Goal: Task Accomplishment & Management: Complete application form

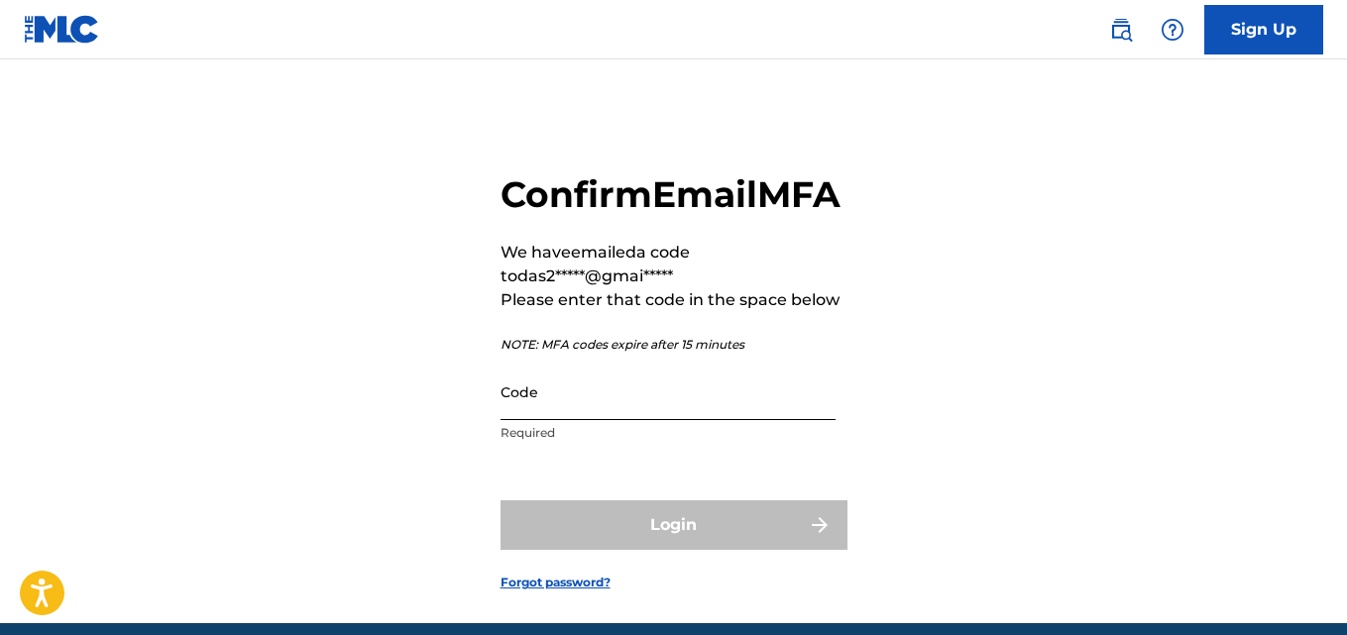
click at [644, 420] on input "Code" at bounding box center [667, 392] width 335 height 56
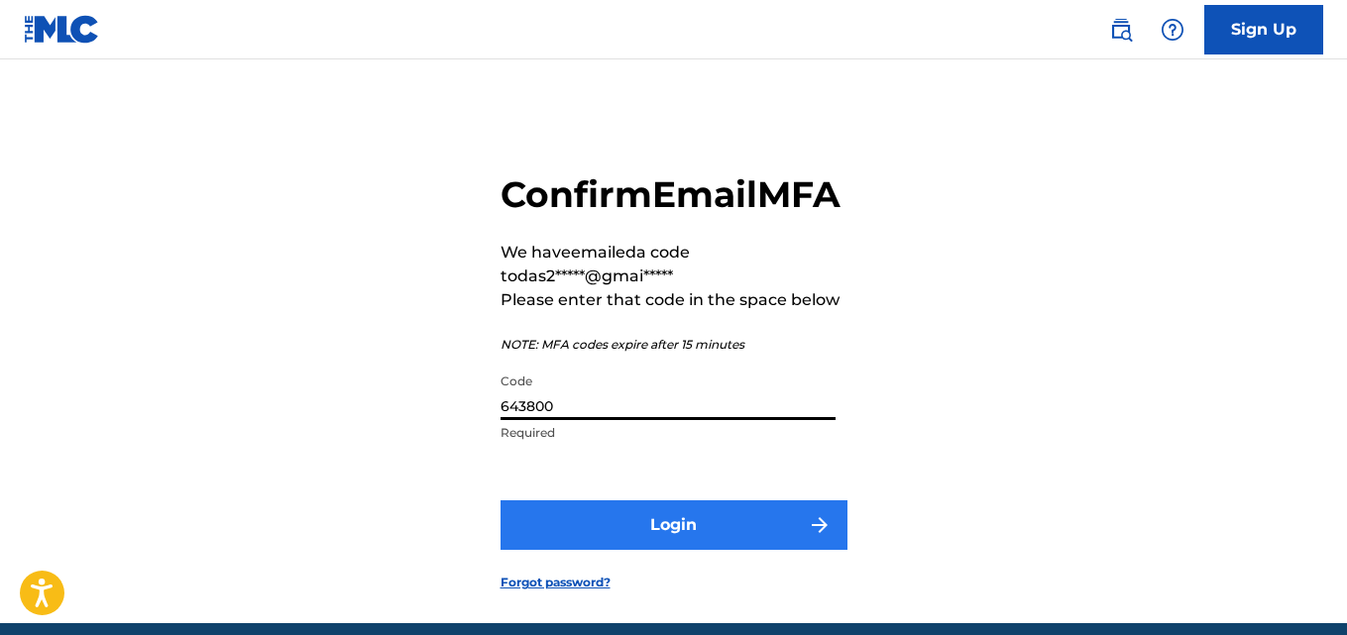
type input "643800"
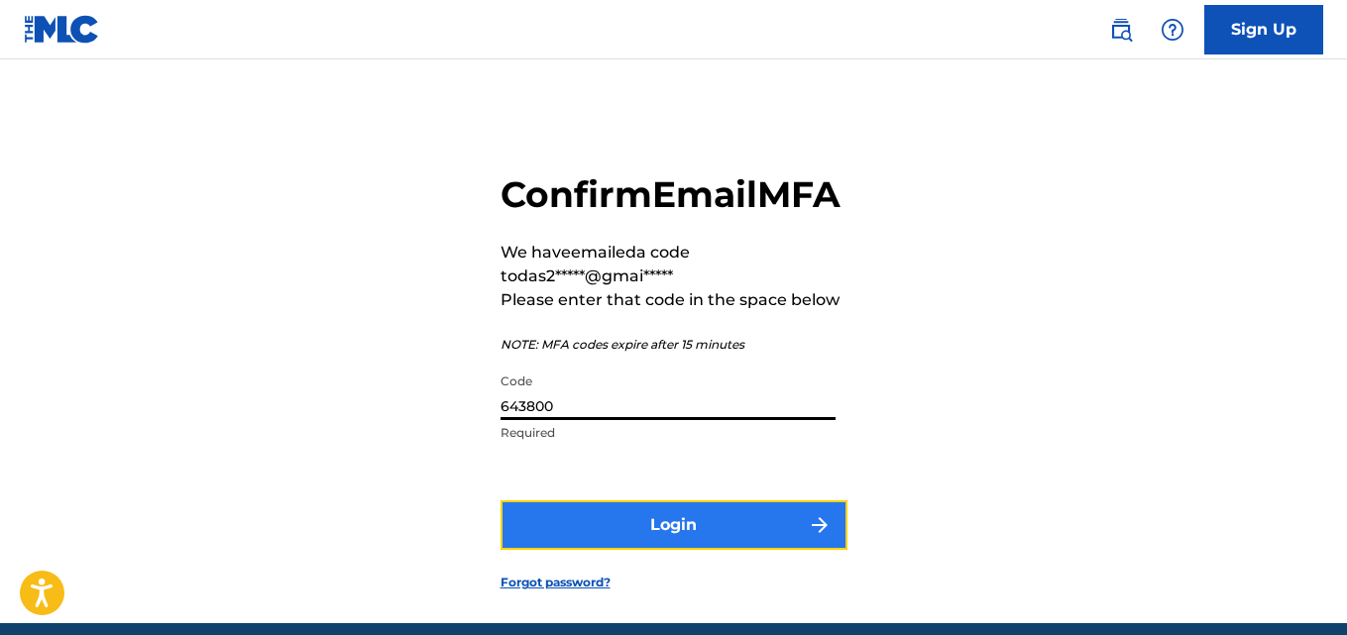
click at [680, 550] on button "Login" at bounding box center [673, 525] width 347 height 50
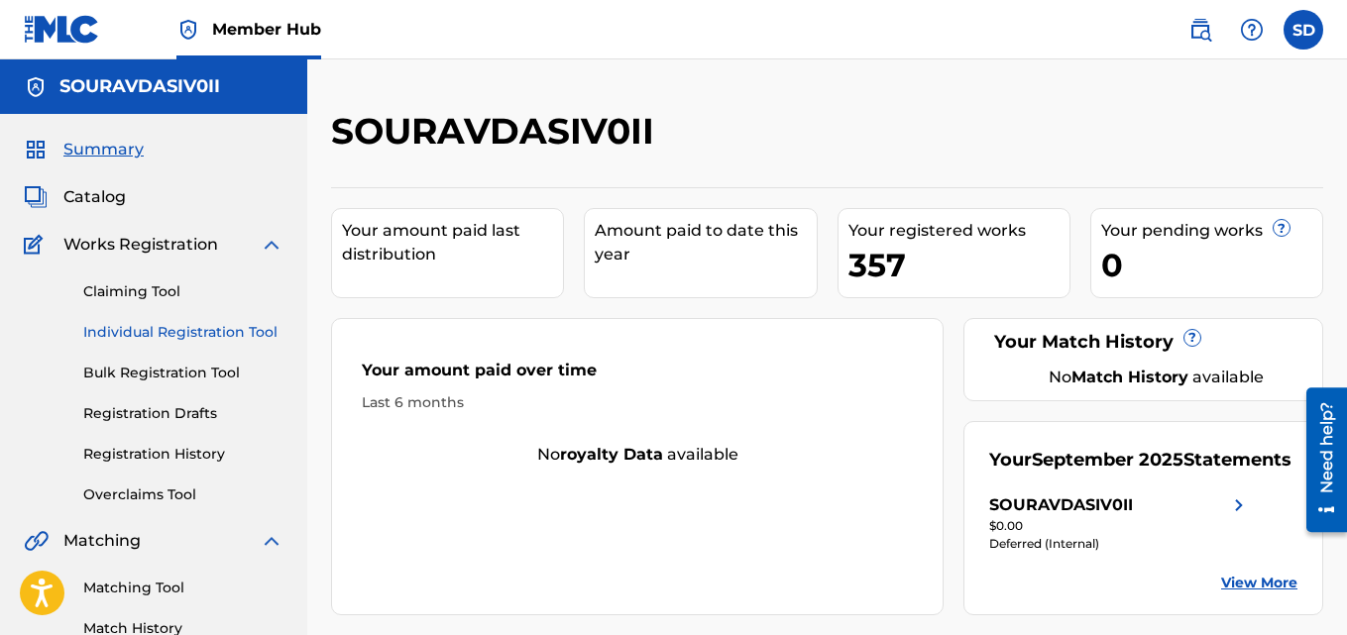
click at [218, 335] on link "Individual Registration Tool" at bounding box center [183, 332] width 200 height 21
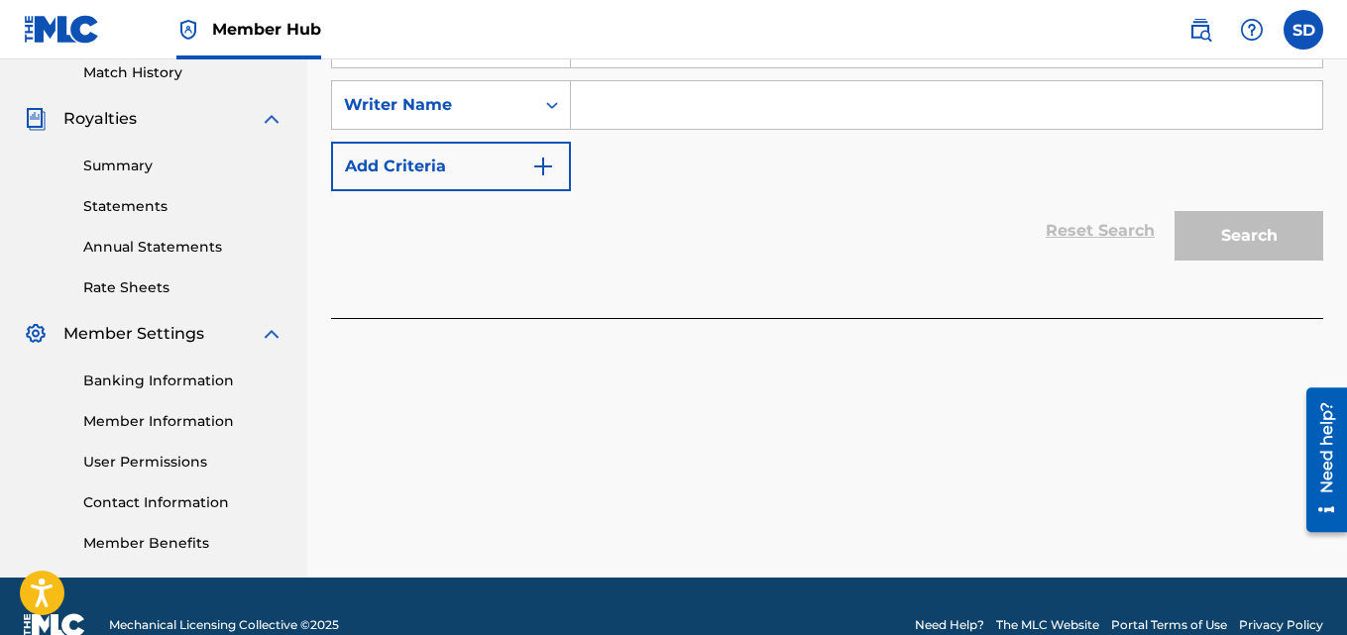
scroll to position [429, 0]
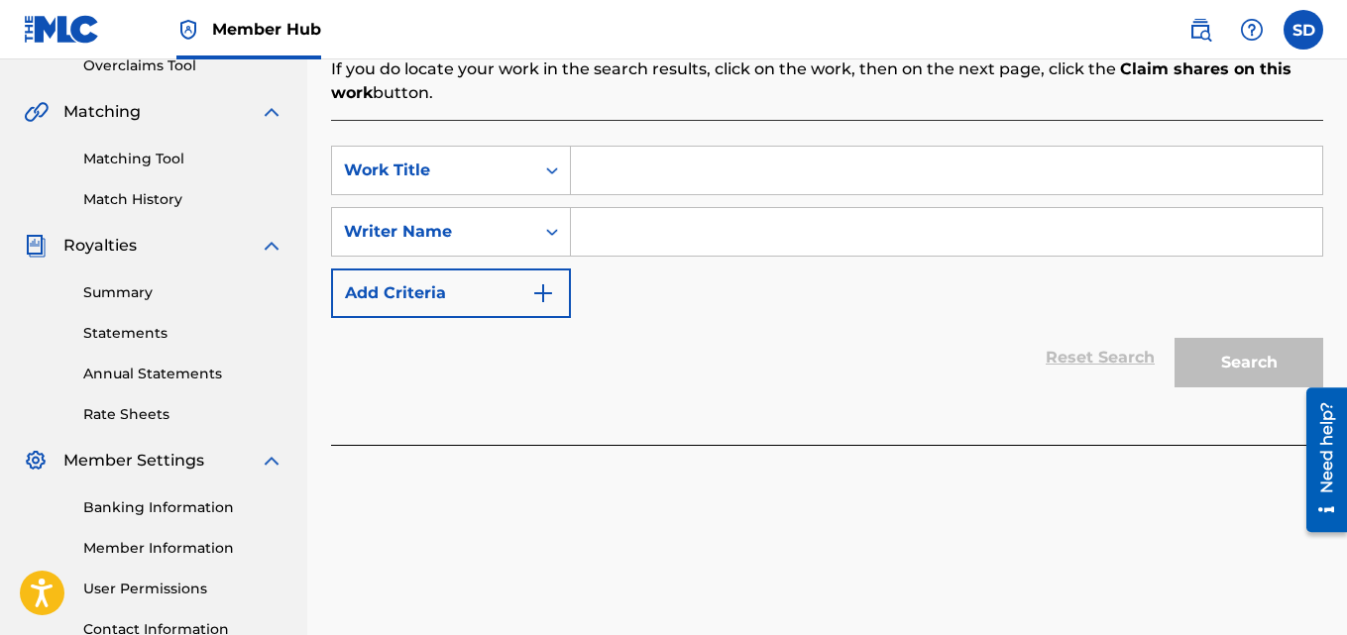
click at [652, 173] on input "Search Form" at bounding box center [946, 171] width 751 height 48
paste input "Ghost Bell"
type input "Ghost Bell"
click at [617, 208] on input "Search Form" at bounding box center [946, 232] width 751 height 48
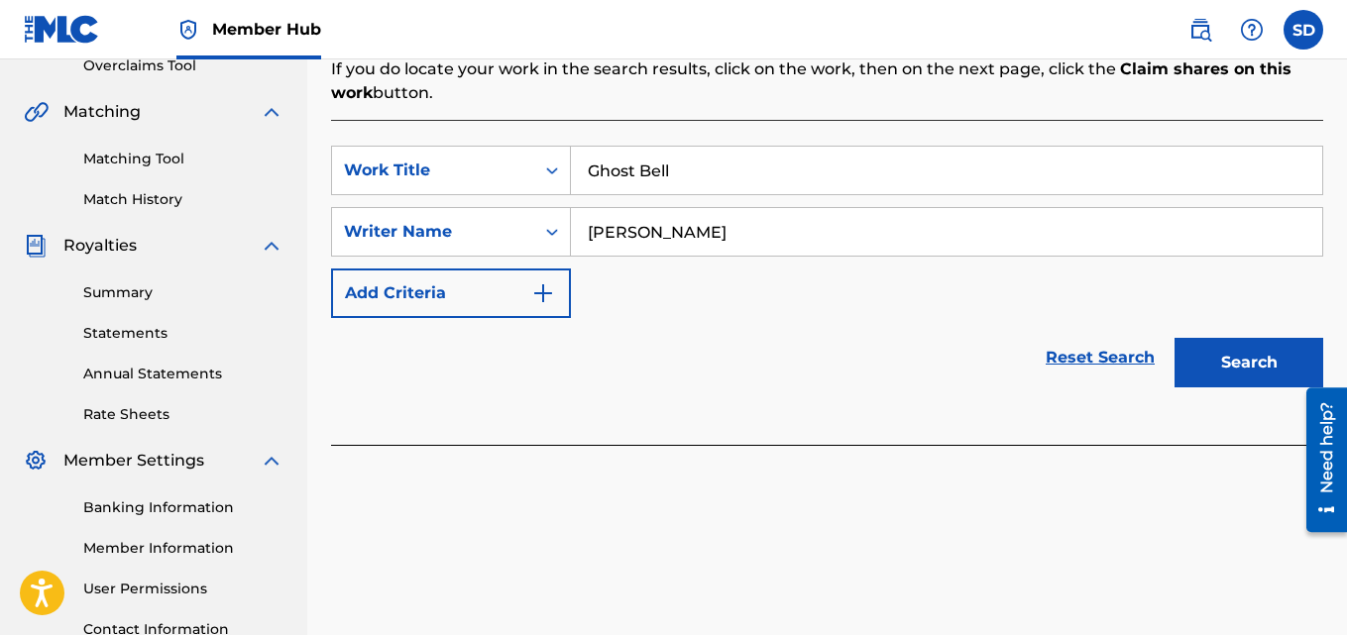
type input "[PERSON_NAME]"
click at [1174, 338] on button "Search" at bounding box center [1248, 363] width 149 height 50
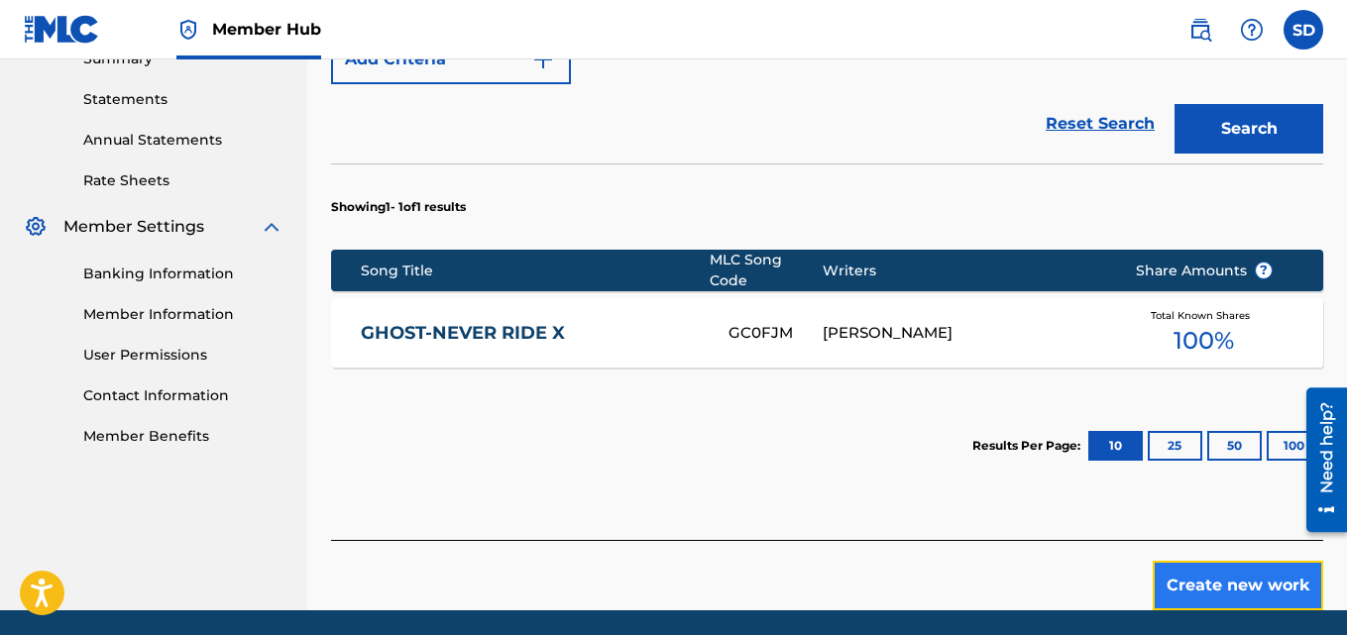
click at [1202, 561] on button "Create new work" at bounding box center [1238, 586] width 170 height 50
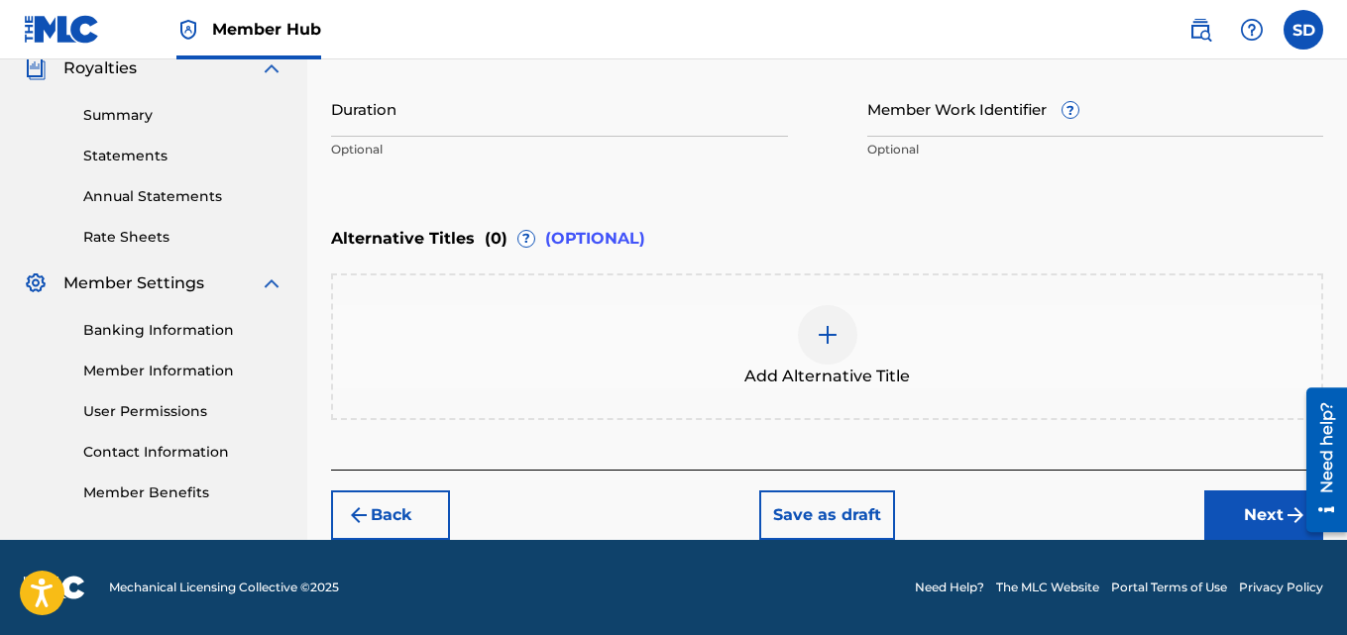
scroll to position [607, 0]
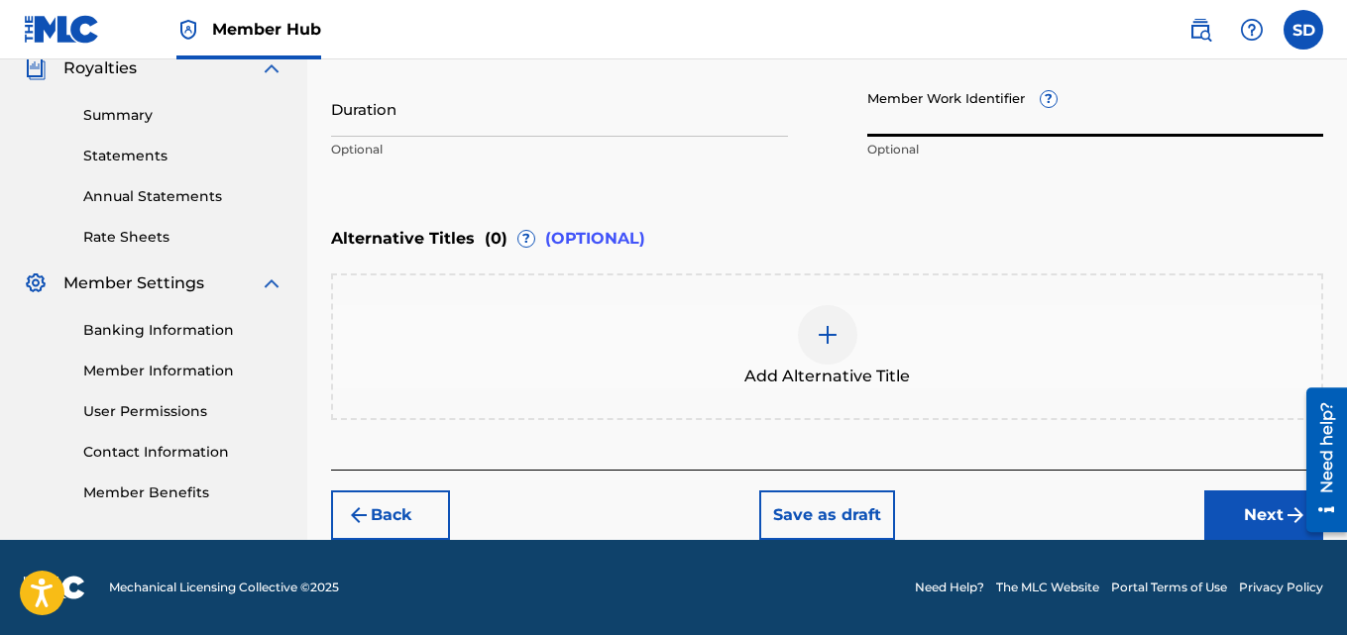
click at [905, 122] on input "Member Work Identifier ?" at bounding box center [1095, 108] width 457 height 56
paste input "932375576"
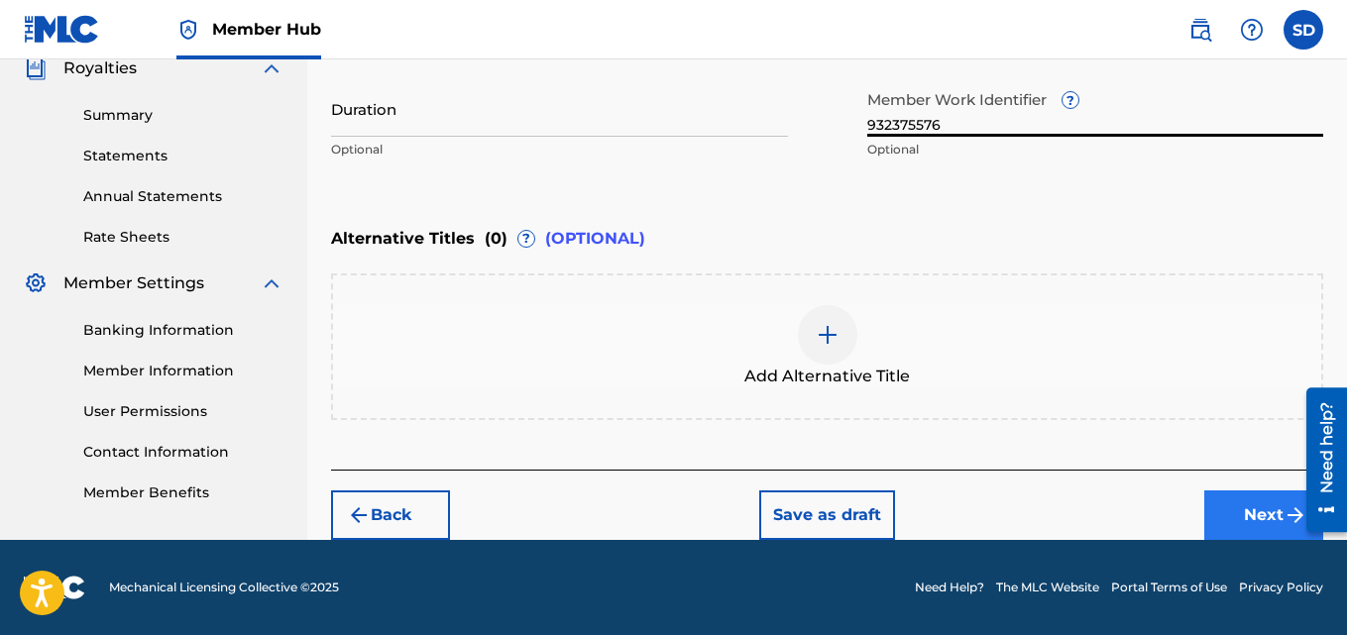
type input "932375576"
click at [1277, 498] on button "Next" at bounding box center [1263, 516] width 119 height 50
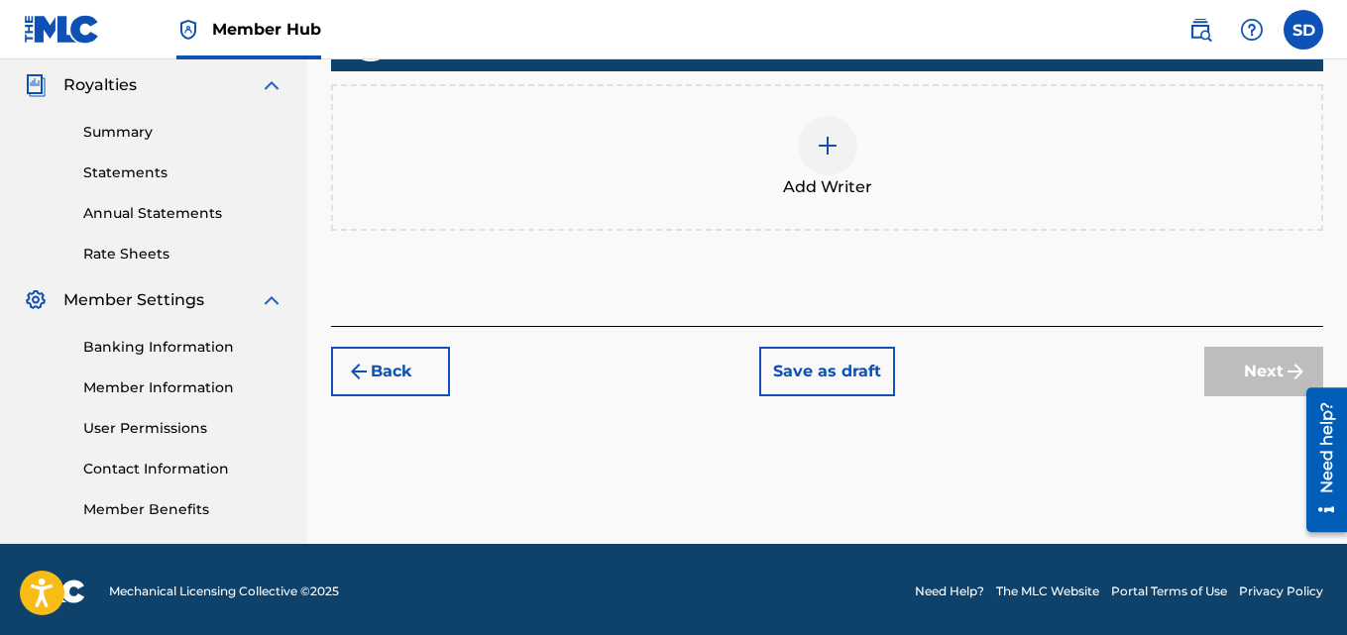
scroll to position [594, 0]
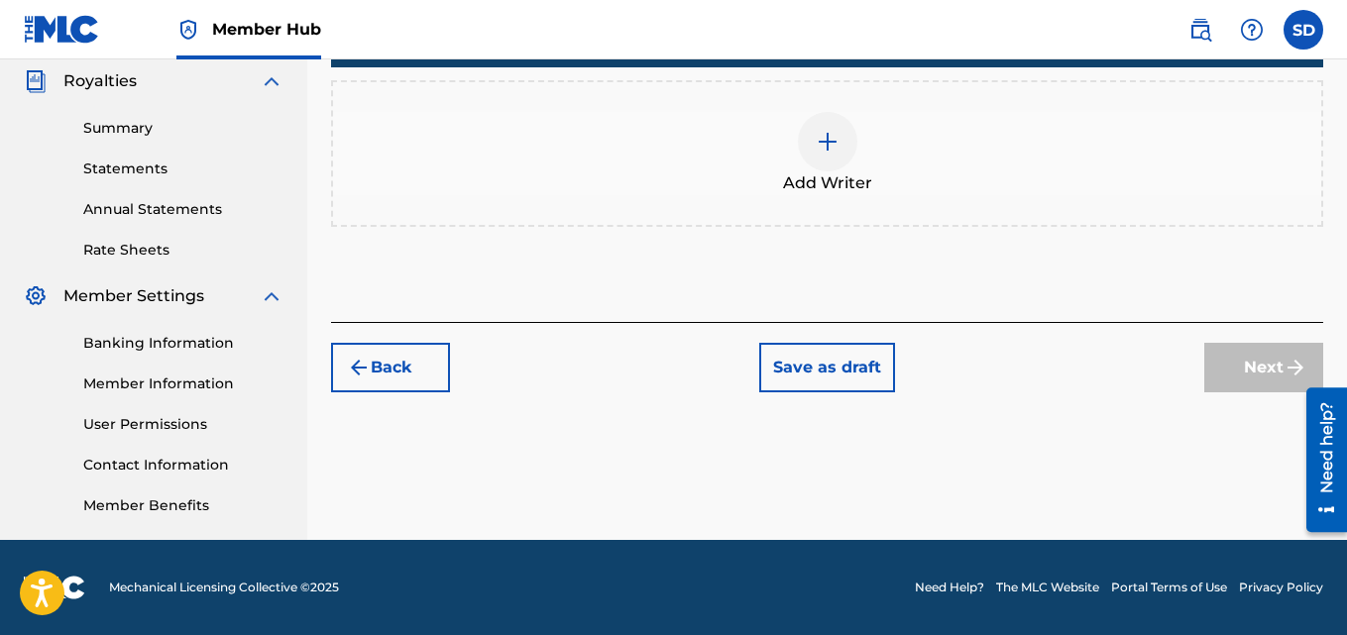
click at [827, 152] on img at bounding box center [828, 142] width 24 height 24
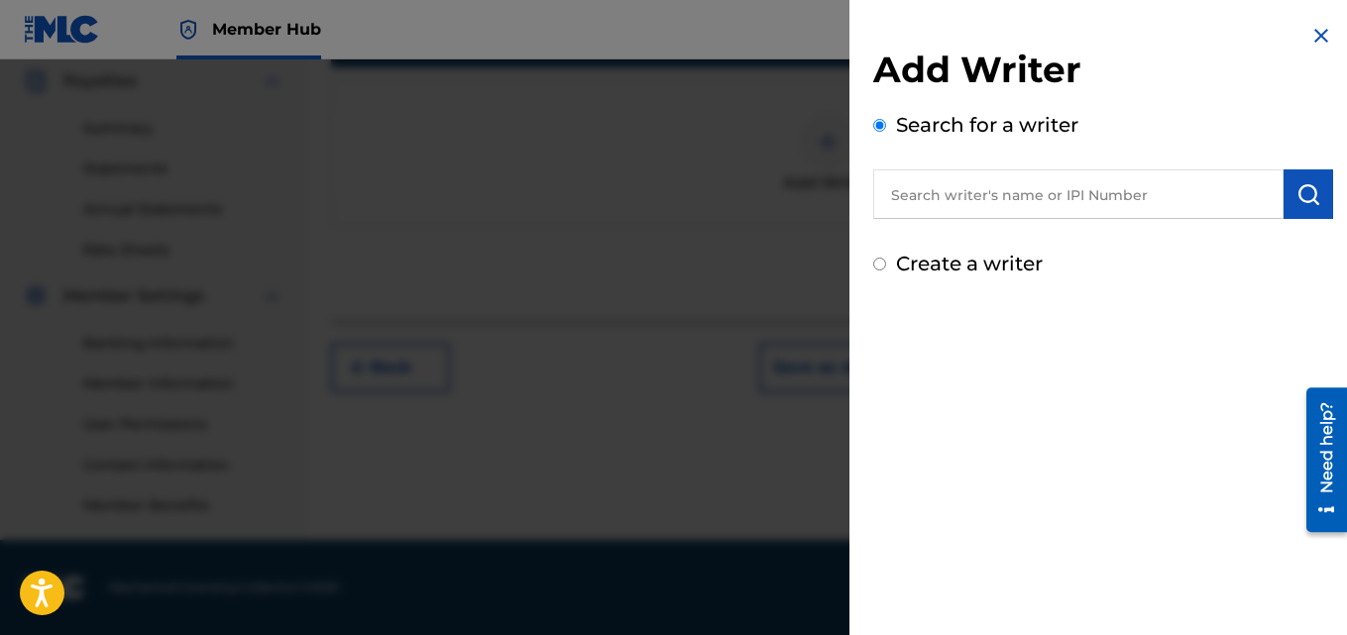
click at [958, 181] on input "text" at bounding box center [1078, 194] width 410 height 50
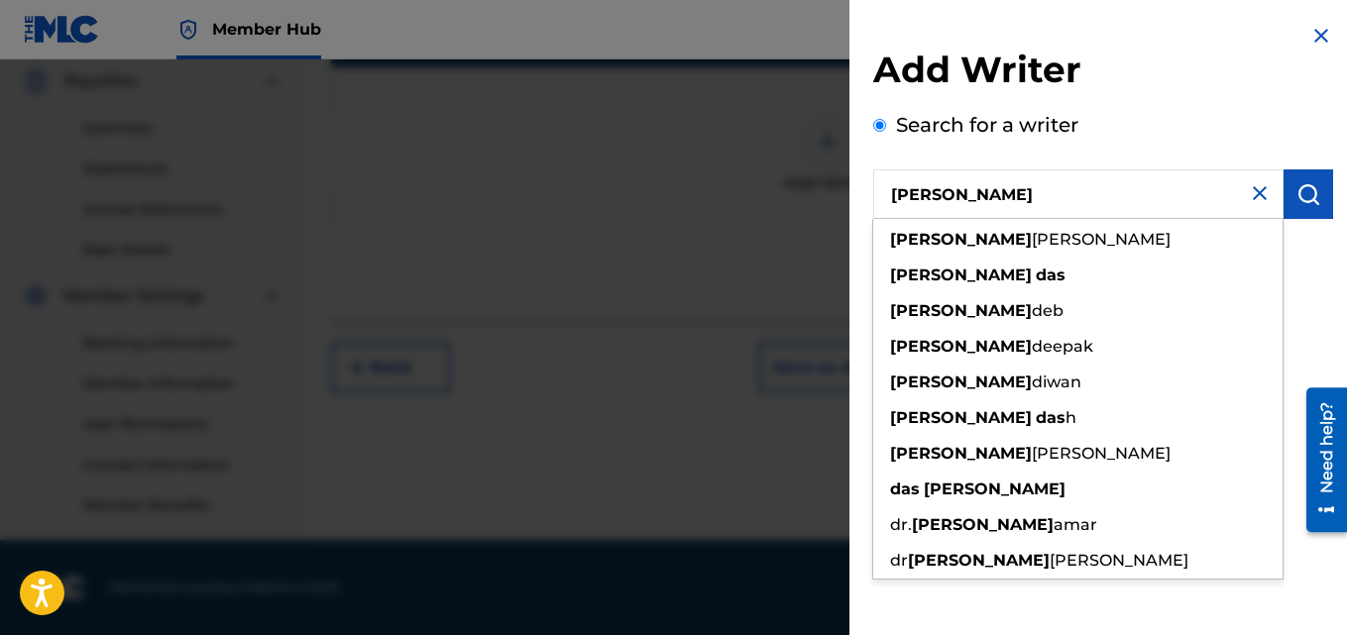
type input "[PERSON_NAME]"
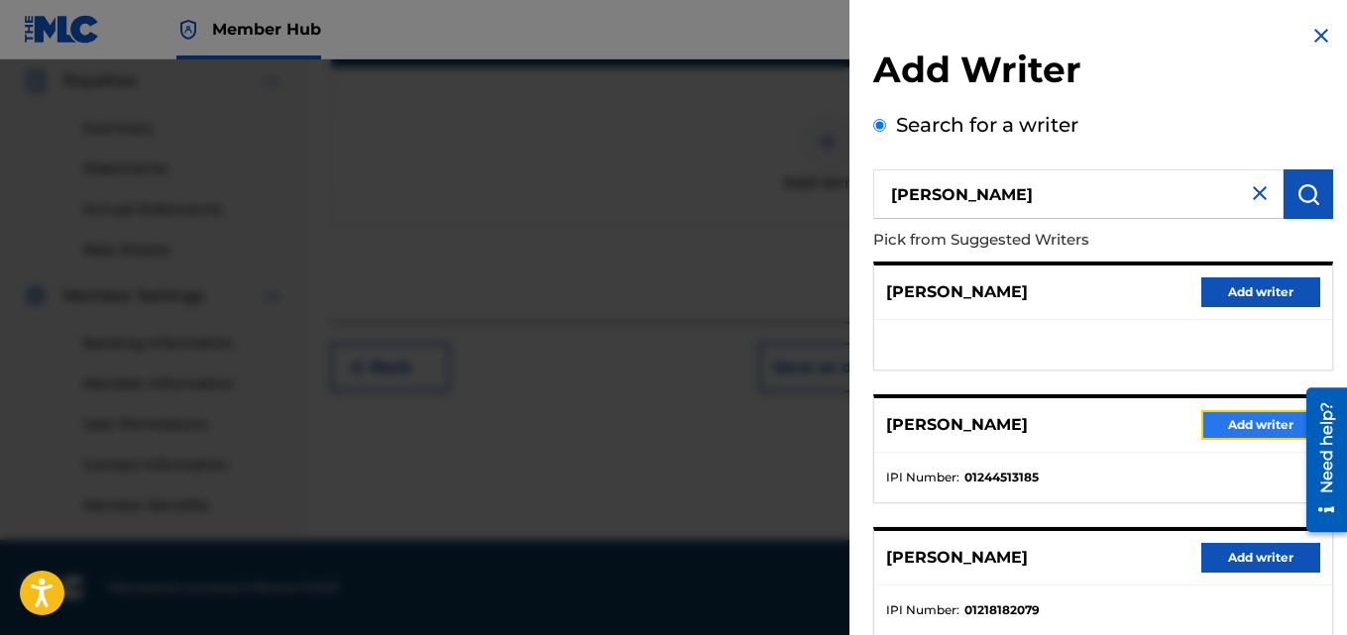
click at [1221, 414] on button "Add writer" at bounding box center [1260, 425] width 119 height 30
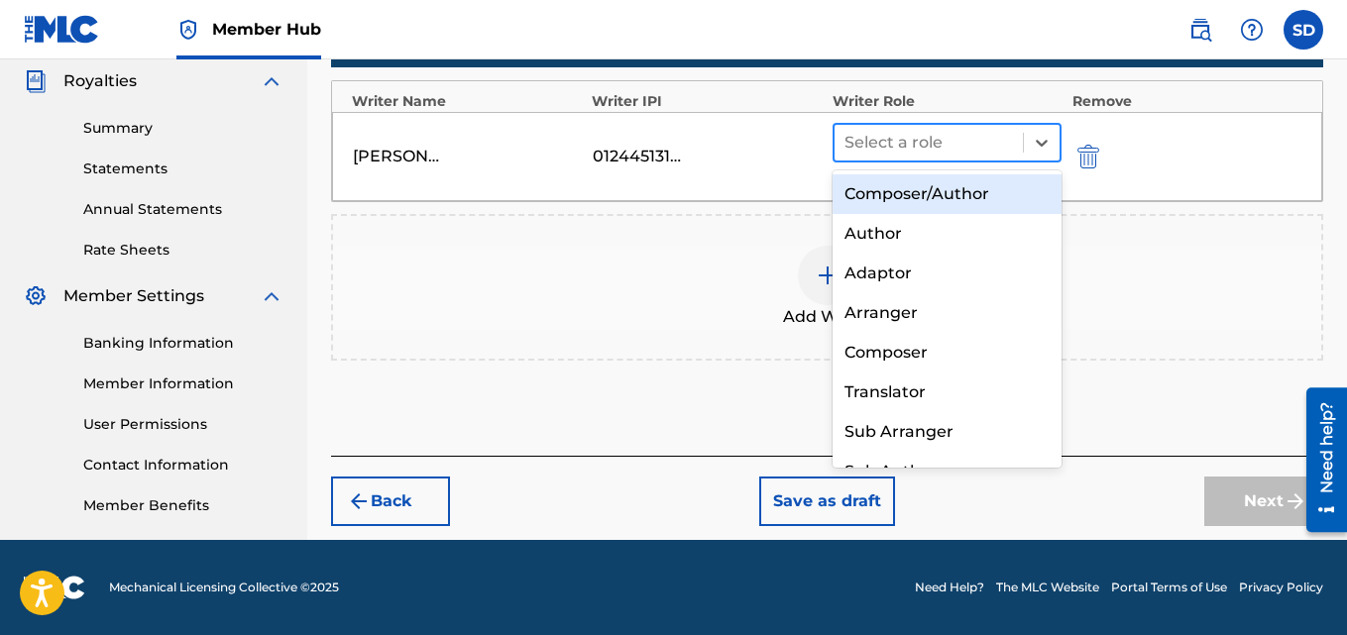
click at [919, 131] on div at bounding box center [928, 143] width 169 height 28
click at [889, 193] on div "Composer/Author" at bounding box center [948, 194] width 230 height 40
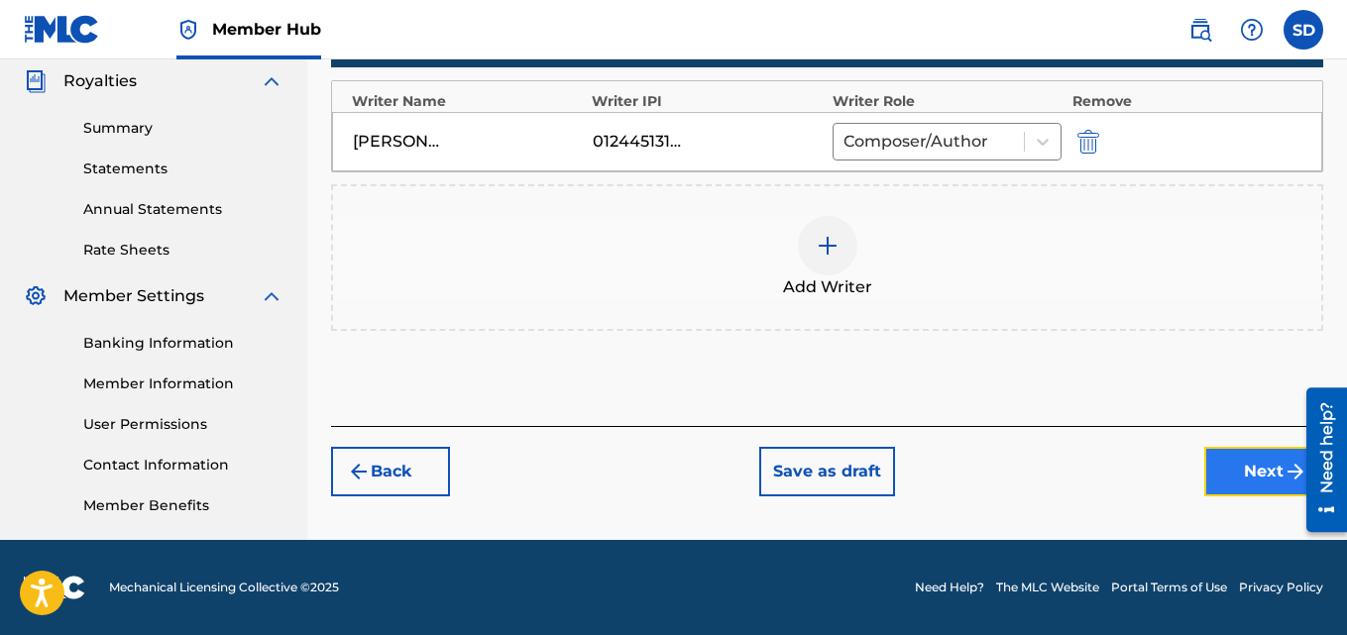
click at [1259, 486] on button "Next" at bounding box center [1263, 472] width 119 height 50
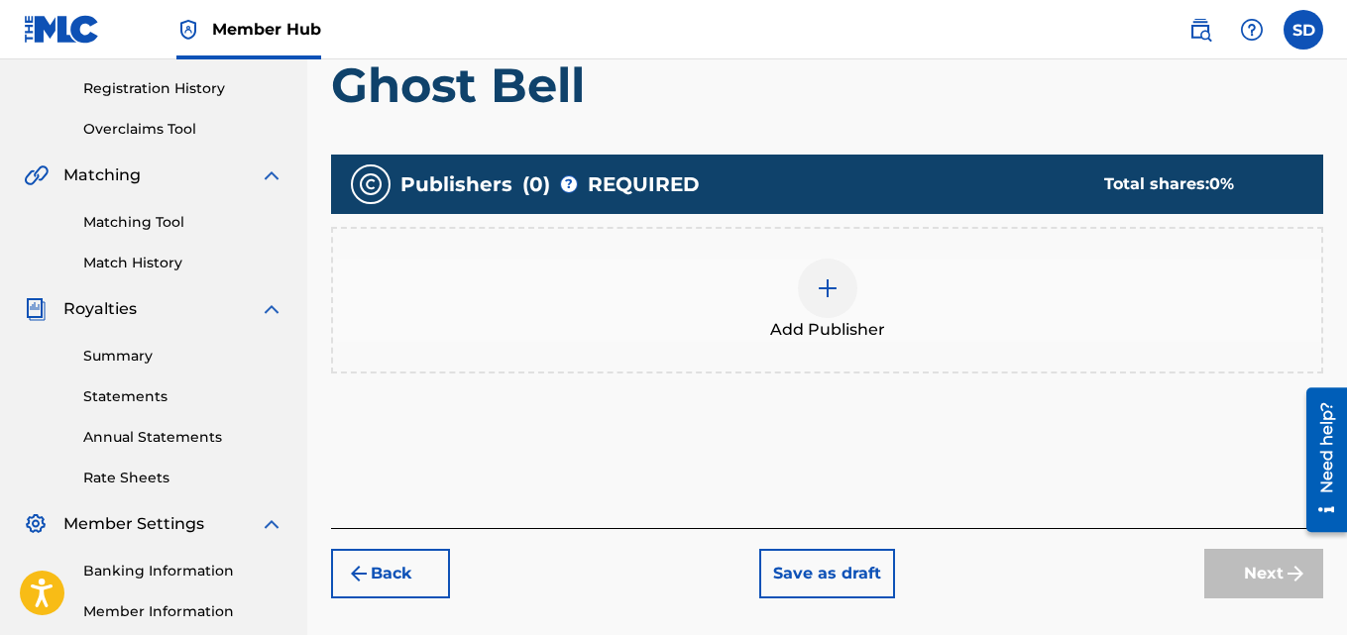
scroll to position [368, 0]
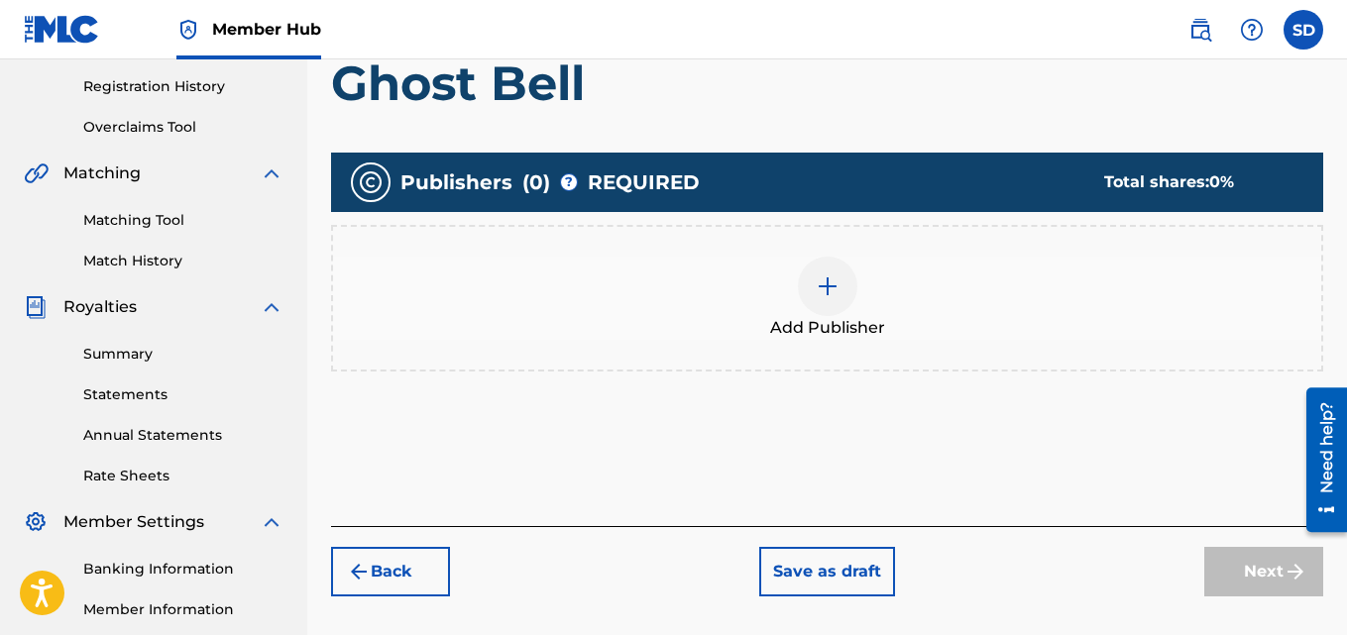
click at [813, 292] on div at bounding box center [827, 286] width 59 height 59
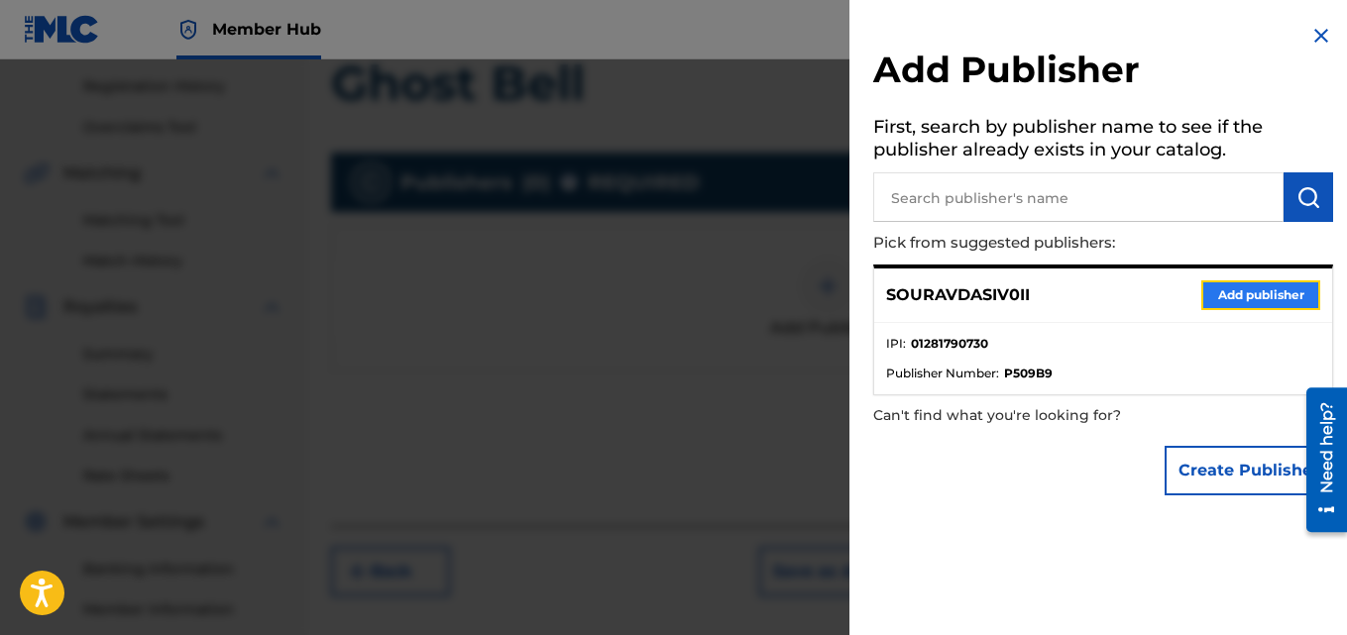
click at [1218, 288] on button "Add publisher" at bounding box center [1260, 295] width 119 height 30
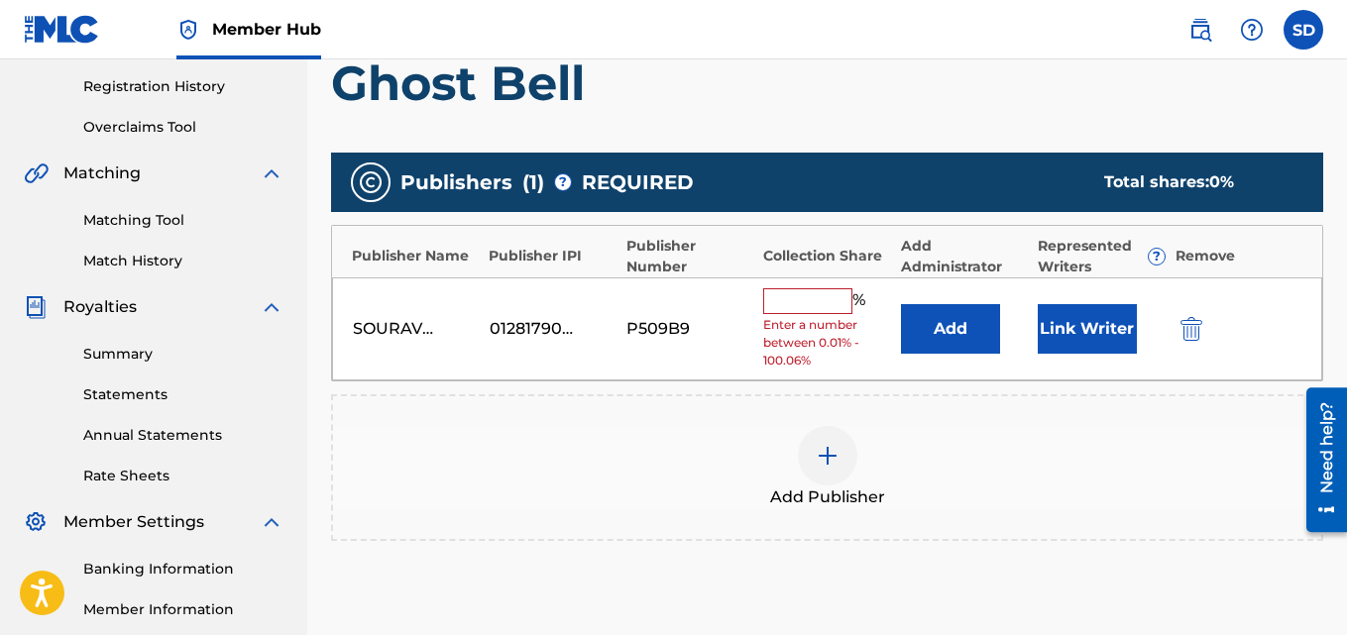
click at [821, 309] on input "text" at bounding box center [807, 301] width 89 height 26
type input "100"
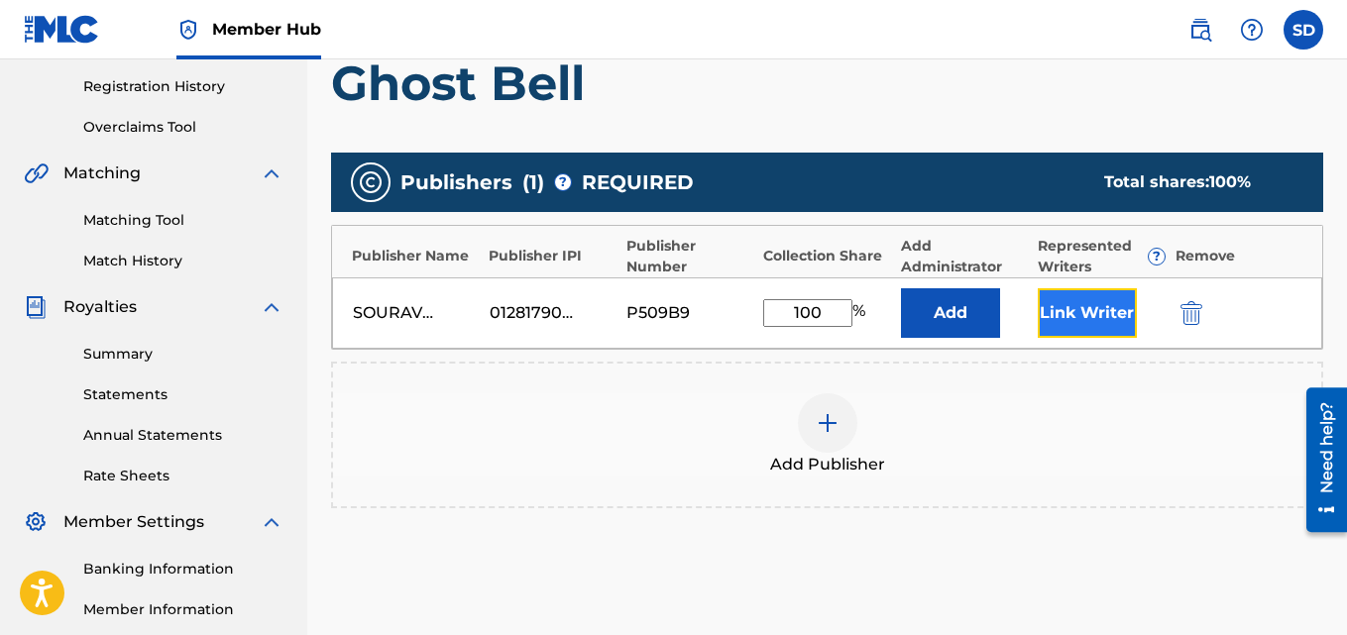
click at [1082, 313] on button "Link Writer" at bounding box center [1087, 313] width 99 height 50
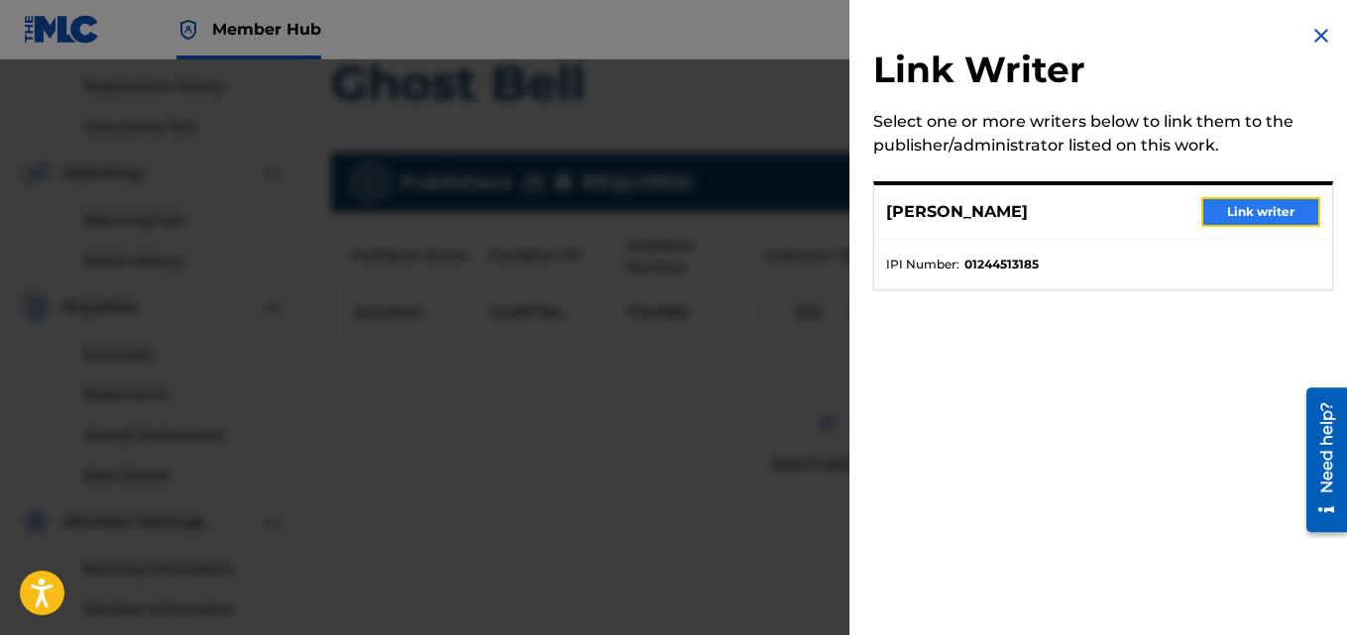
click at [1219, 201] on button "Link writer" at bounding box center [1260, 212] width 119 height 30
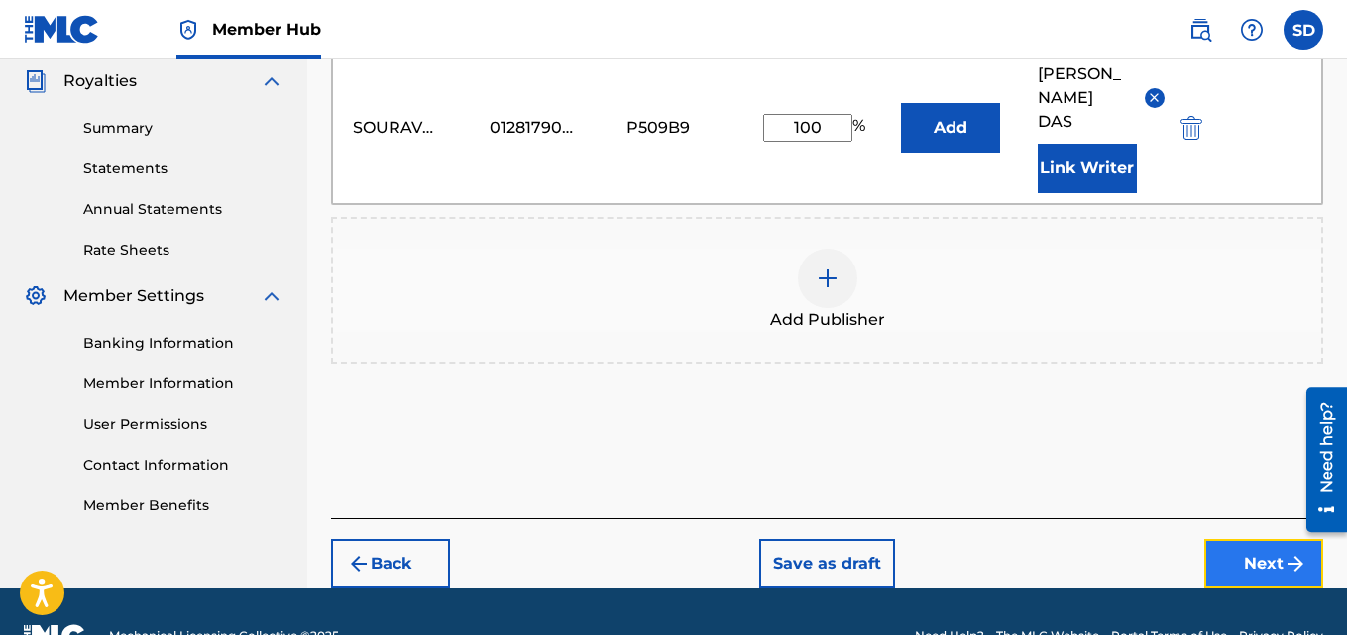
click at [1258, 539] on button "Next" at bounding box center [1263, 564] width 119 height 50
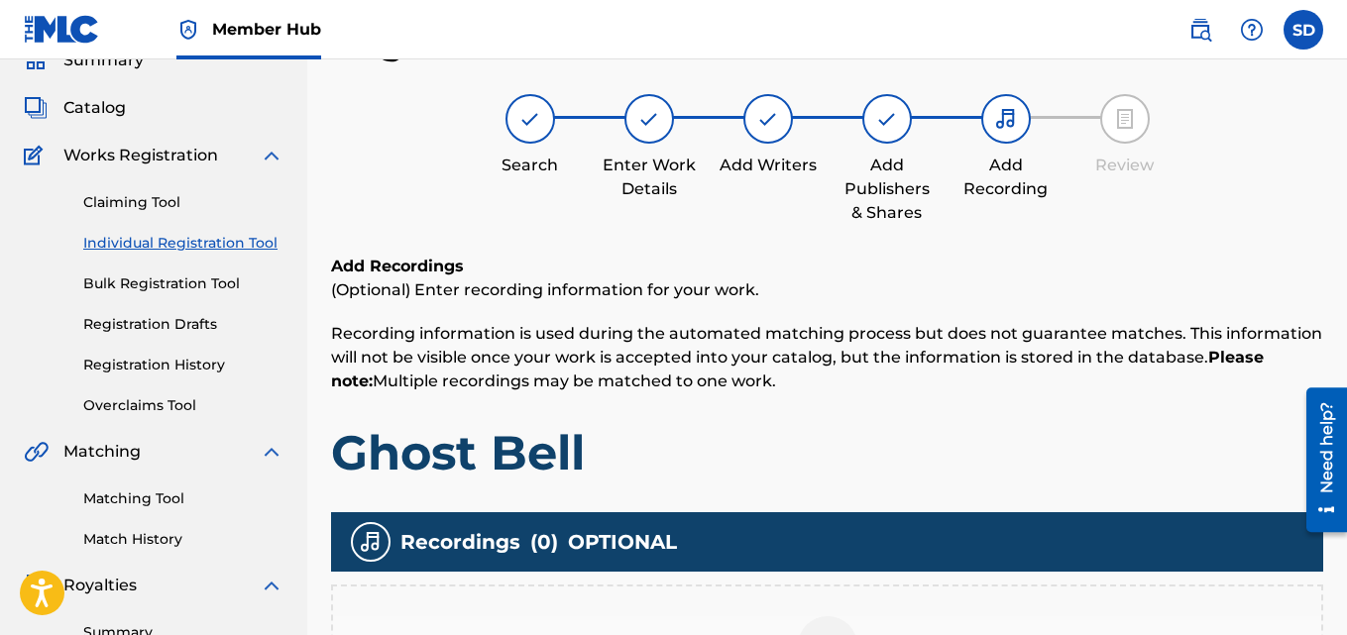
scroll to position [515, 0]
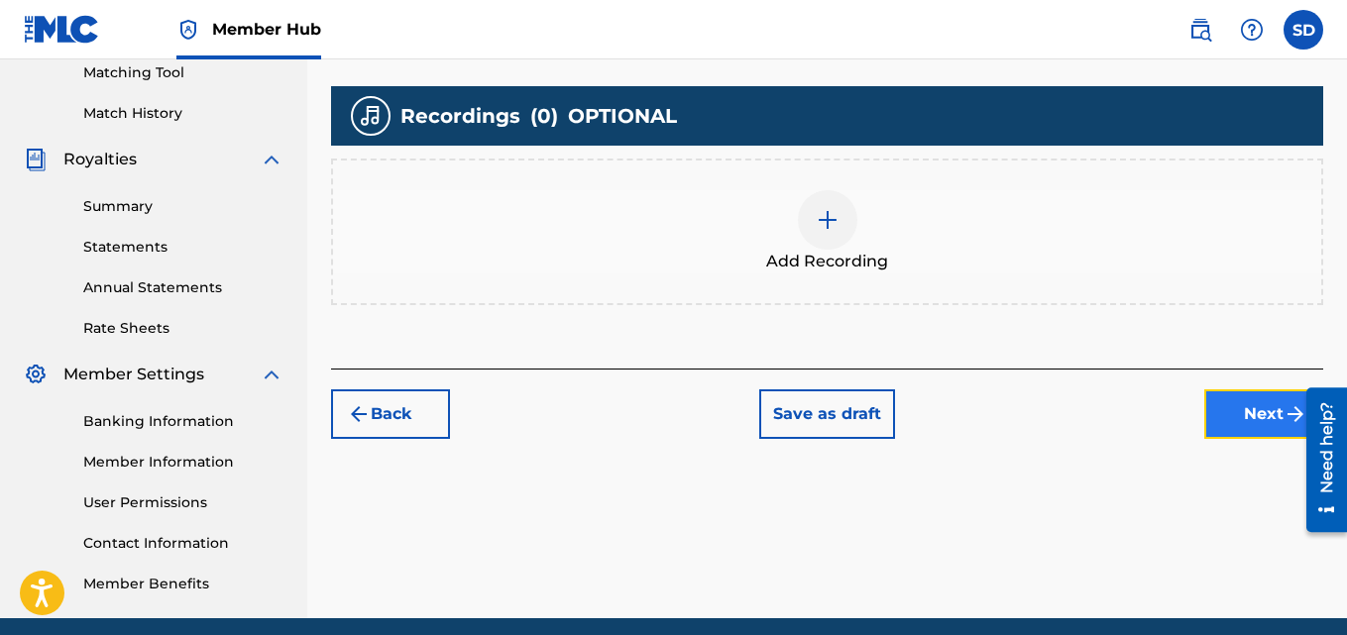
click at [1259, 392] on button "Next" at bounding box center [1263, 414] width 119 height 50
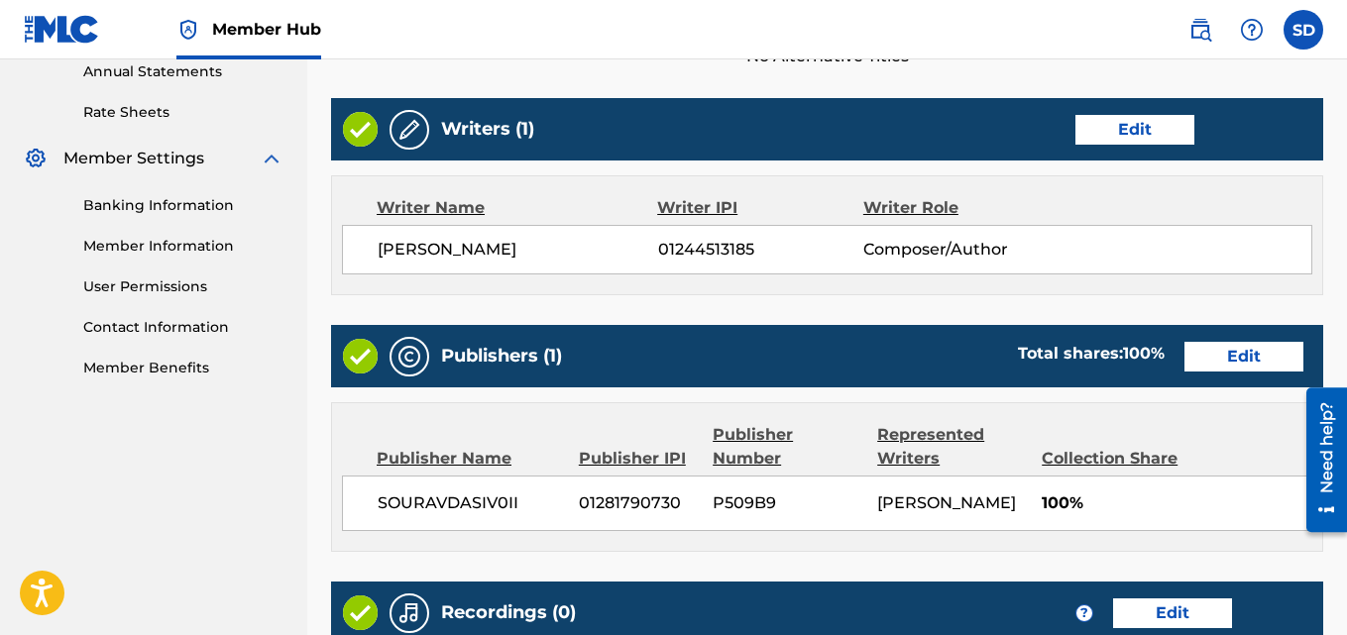
scroll to position [999, 0]
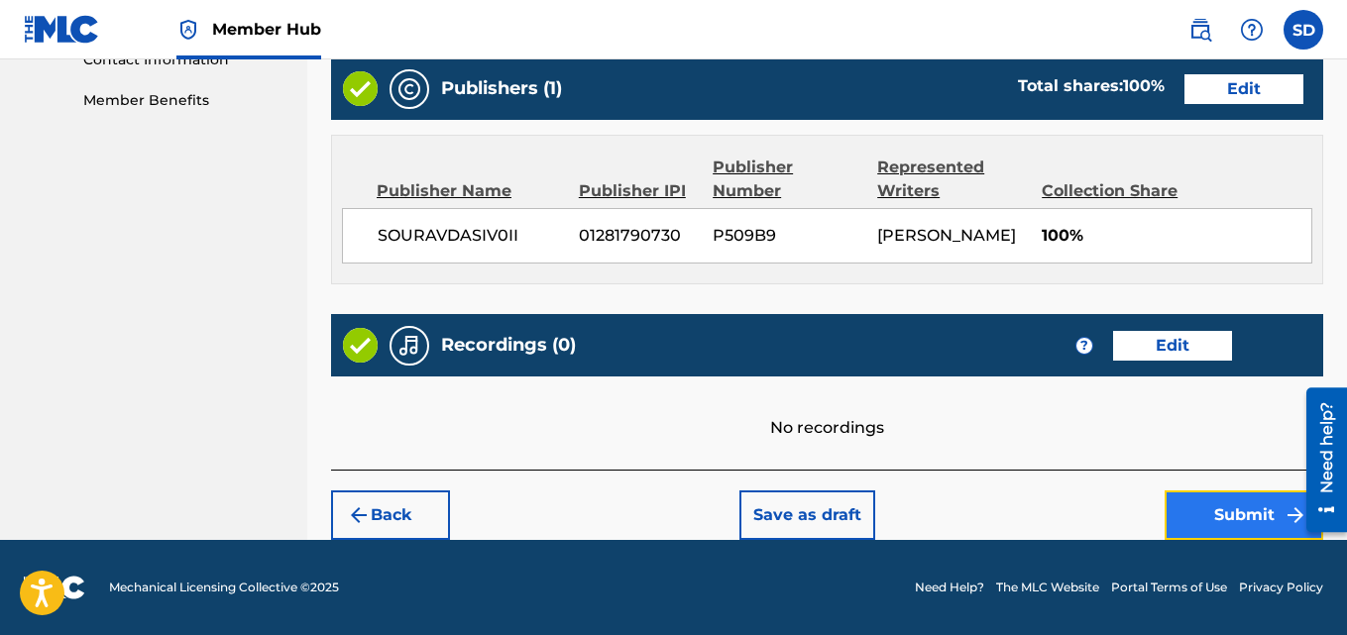
click at [1180, 521] on button "Submit" at bounding box center [1244, 516] width 159 height 50
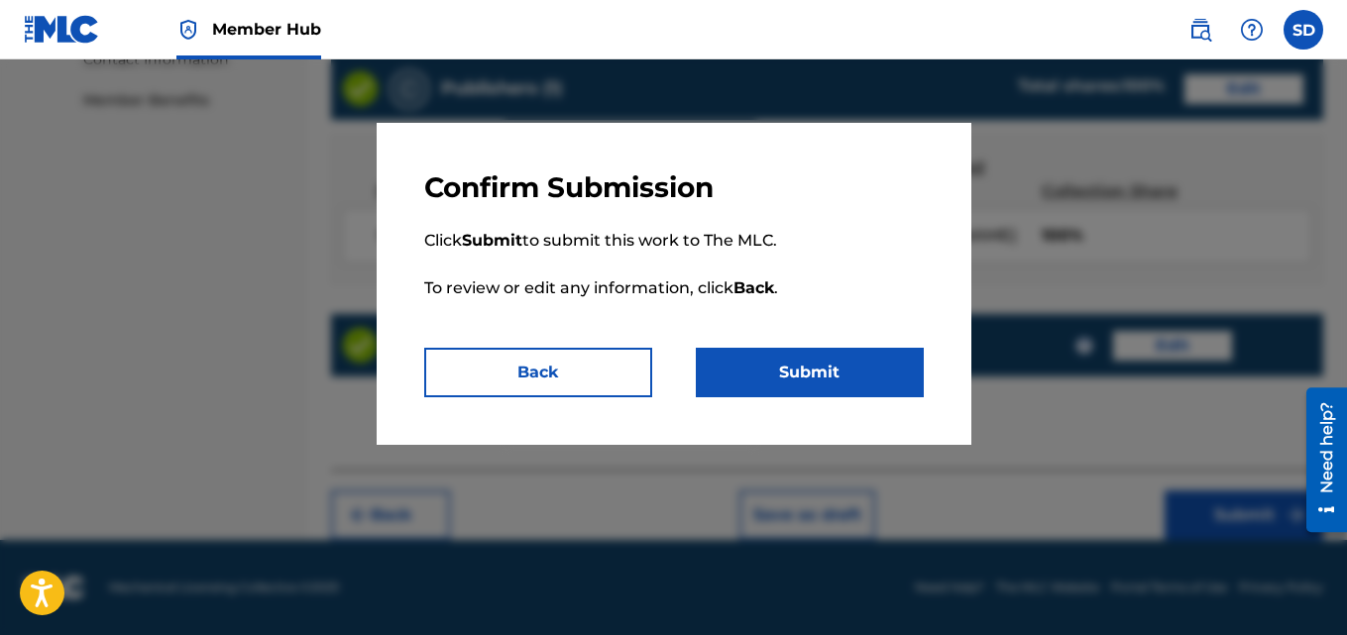
click at [839, 411] on div "Confirm Submission Click Submit to submit this work to The MLC. To review or ed…" at bounding box center [674, 284] width 595 height 322
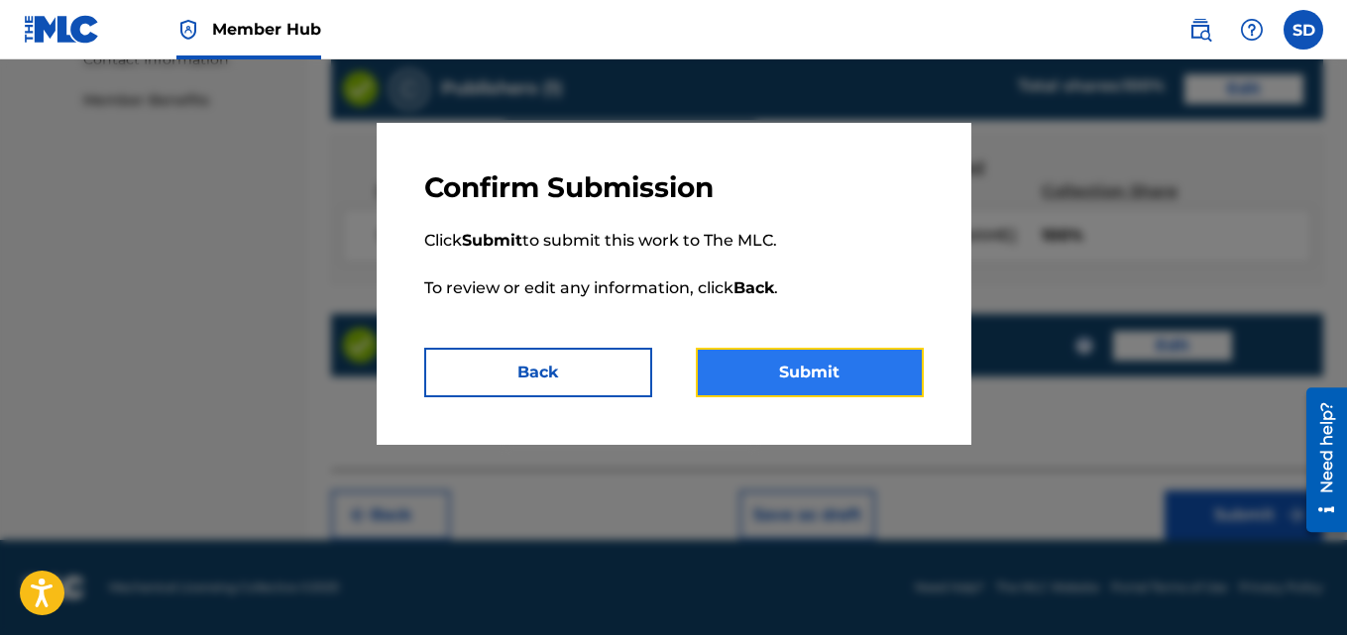
click at [820, 374] on button "Submit" at bounding box center [810, 373] width 228 height 50
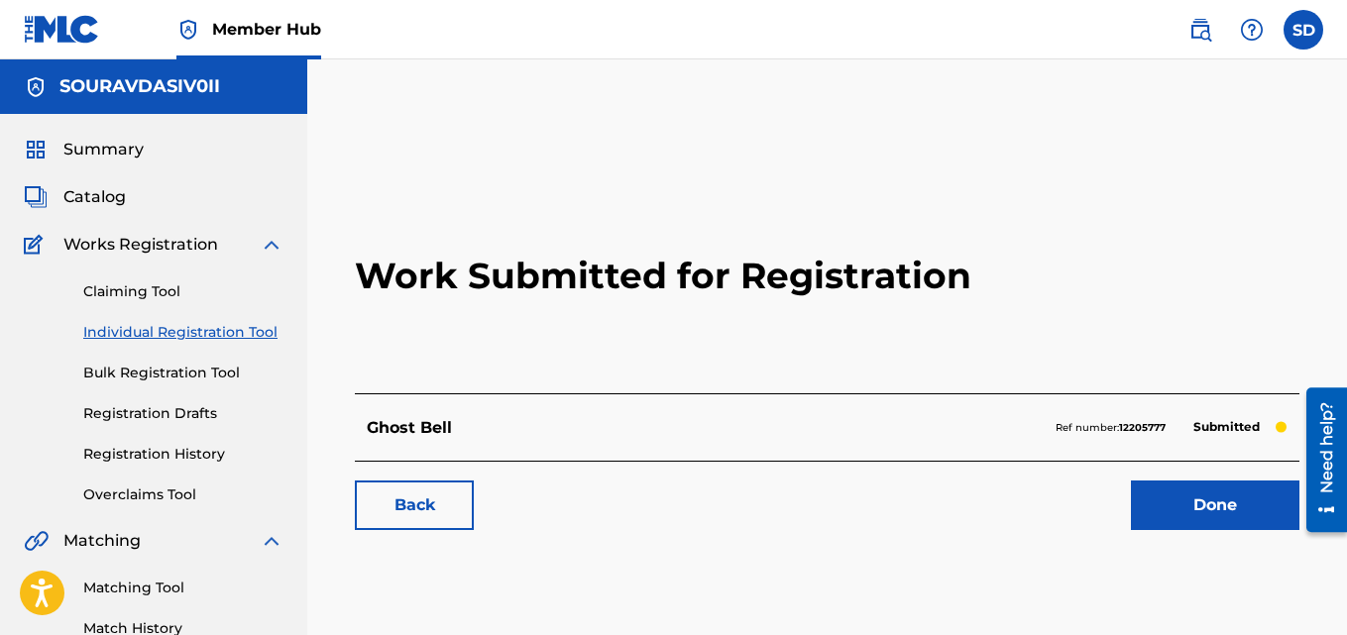
click at [115, 333] on link "Individual Registration Tool" at bounding box center [183, 332] width 200 height 21
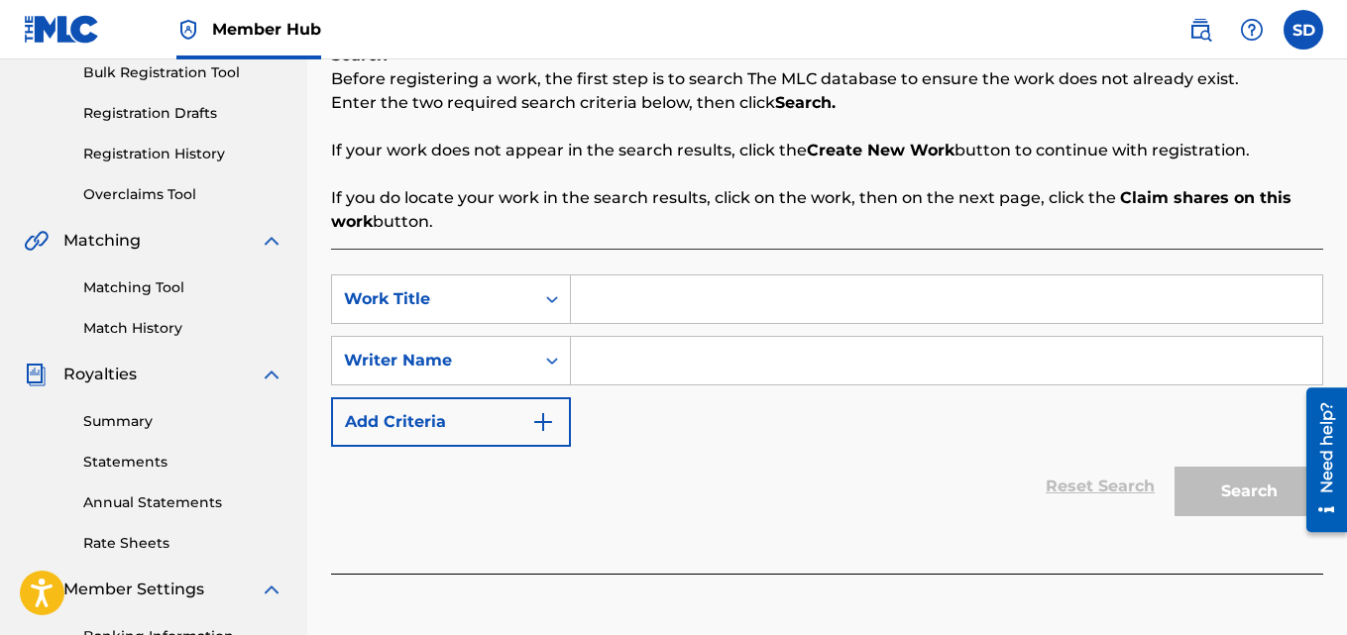
scroll to position [314, 0]
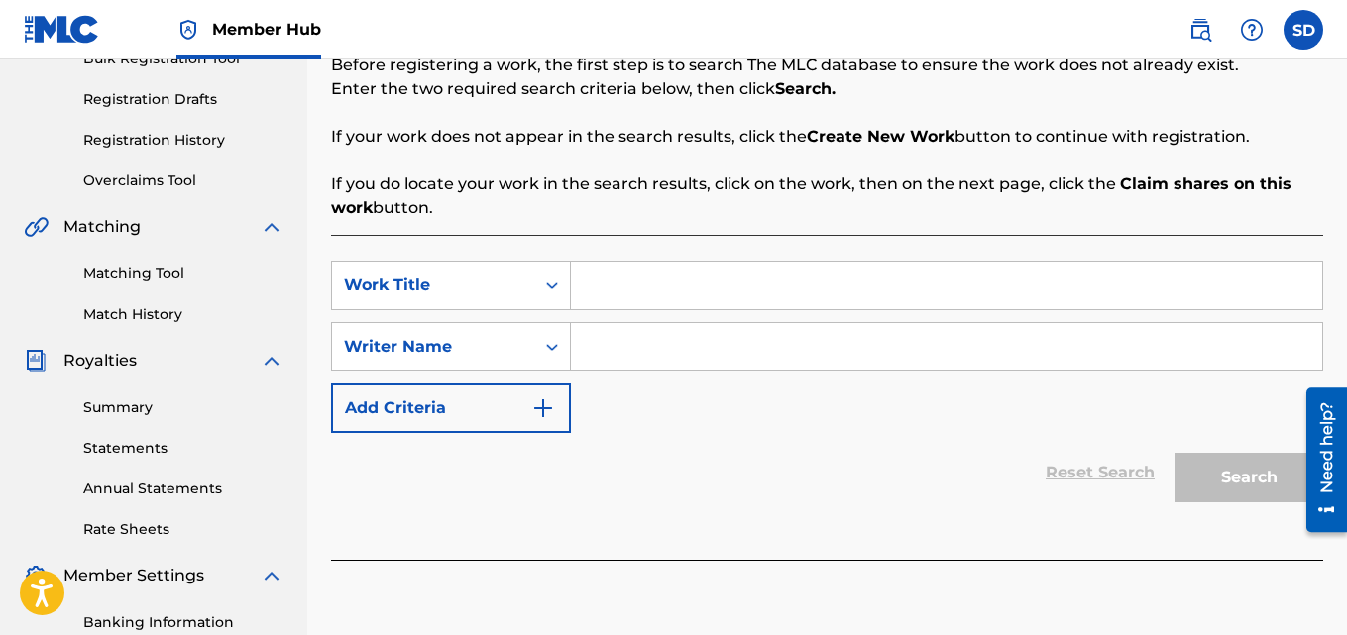
click at [706, 278] on input "Search Form" at bounding box center [946, 286] width 751 height 48
paste input "Sound Effect"
type input "Sound Effect"
click at [667, 378] on div "SearchWithCriteria6f3f4990-b078-4036-8466-912b6c8810b6 Work Title Sound Effect …" at bounding box center [827, 347] width 992 height 172
click at [660, 354] on input "Search Form" at bounding box center [946, 347] width 751 height 48
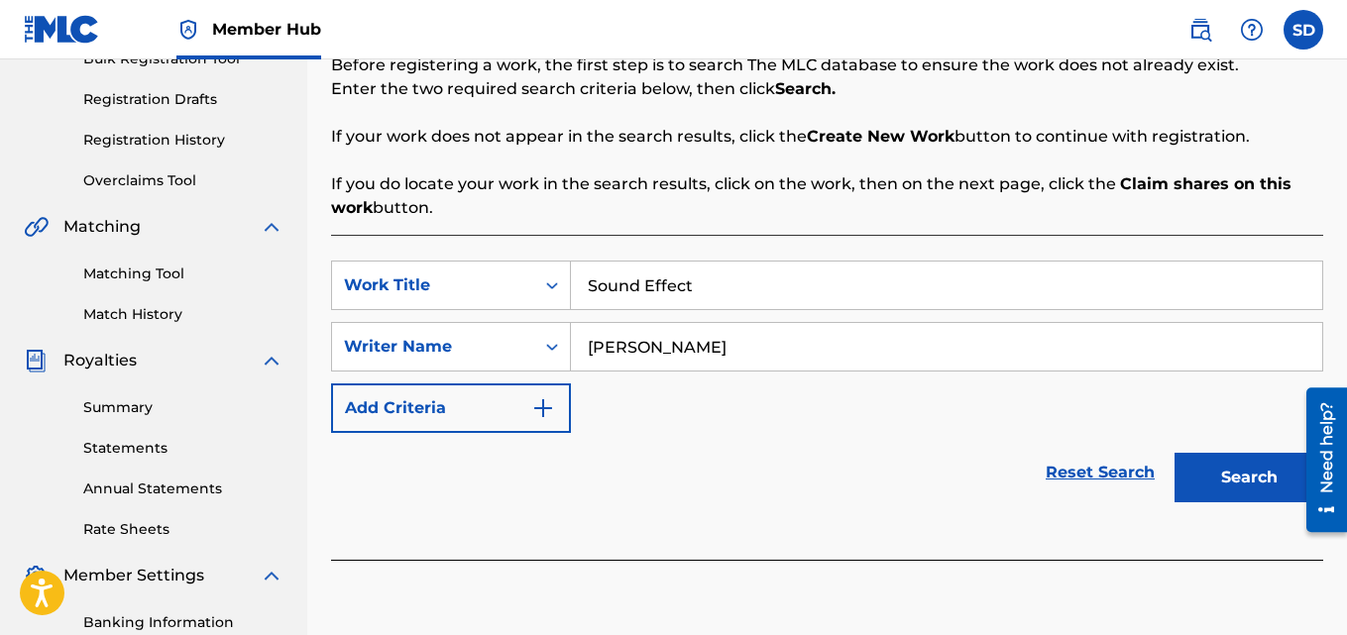
type input "[PERSON_NAME]"
click at [1174, 453] on button "Search" at bounding box center [1248, 478] width 149 height 50
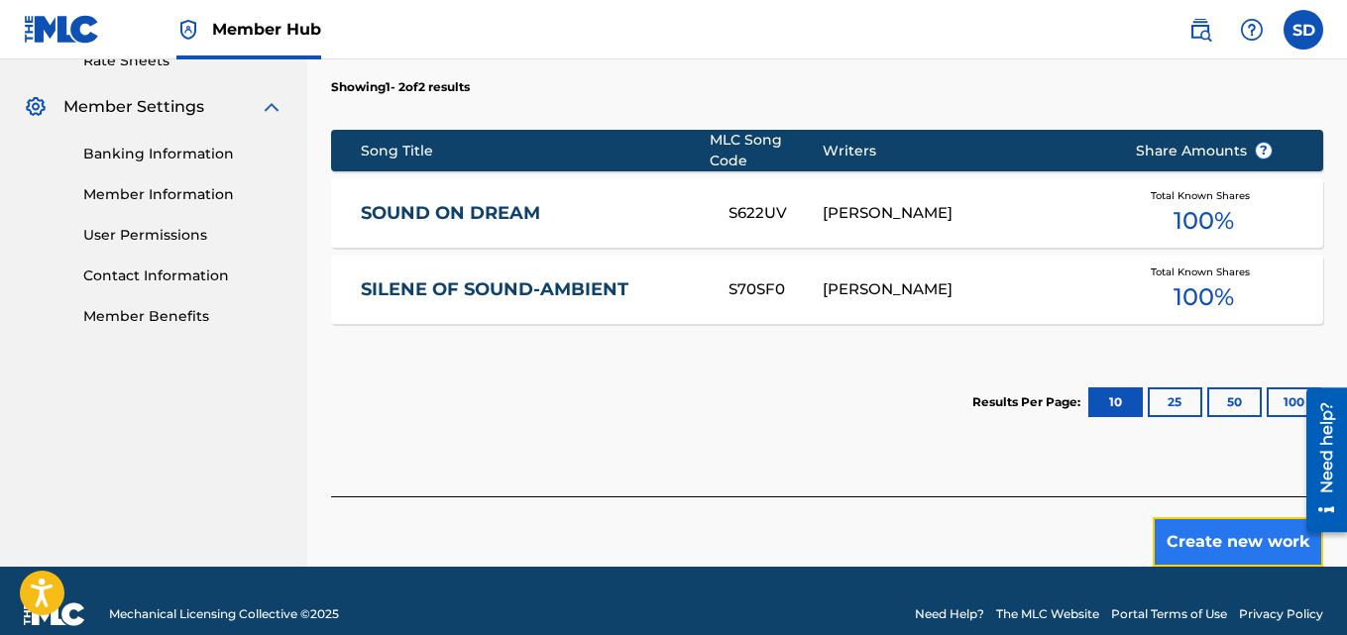
click at [1190, 526] on button "Create new work" at bounding box center [1238, 542] width 170 height 50
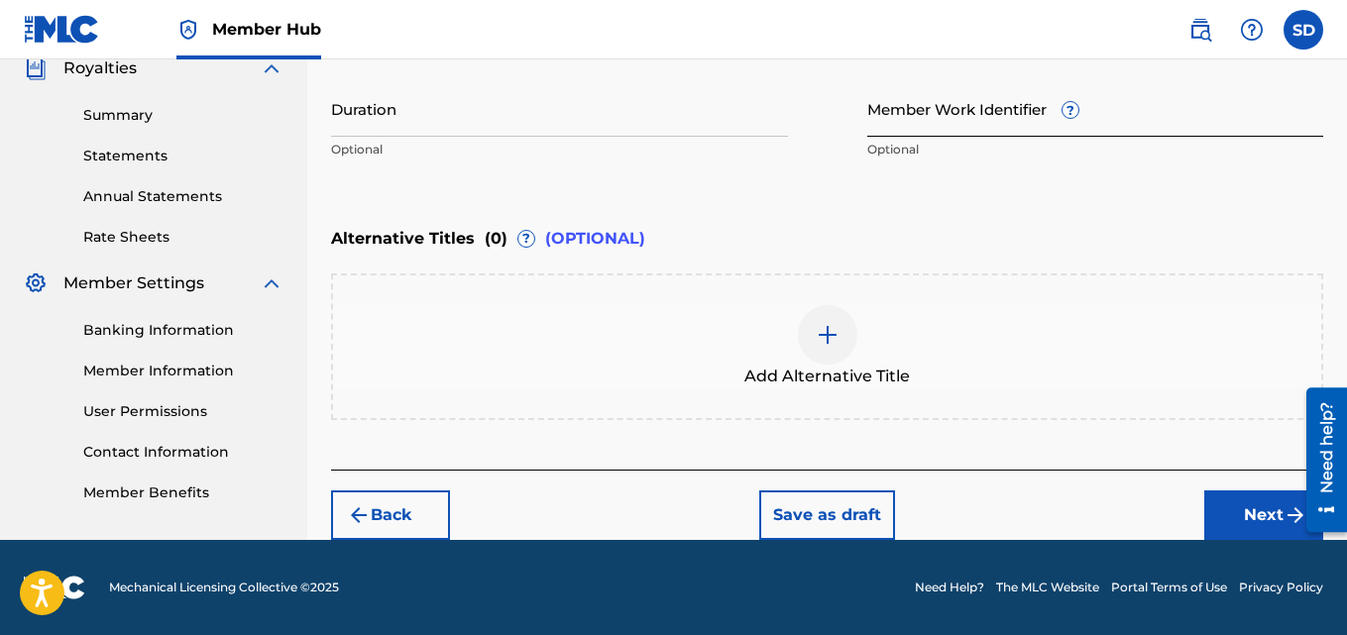
click at [925, 110] on input "Member Work Identifier ?" at bounding box center [1095, 108] width 457 height 56
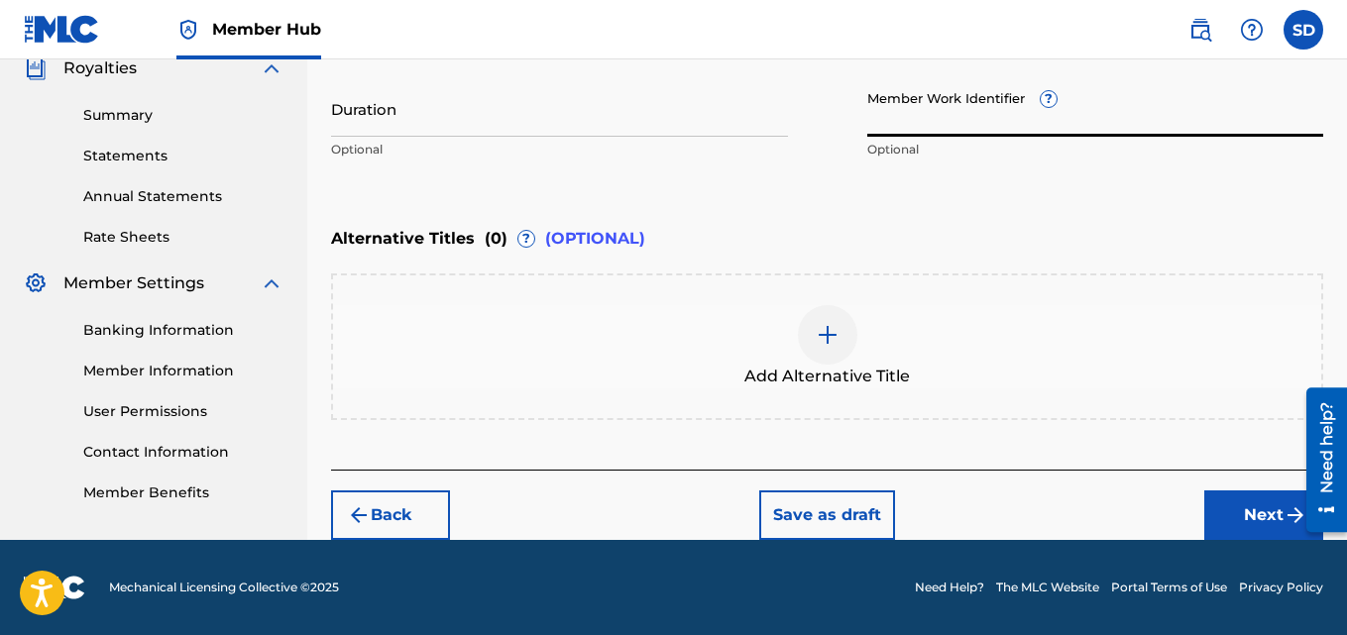
paste input "932375579"
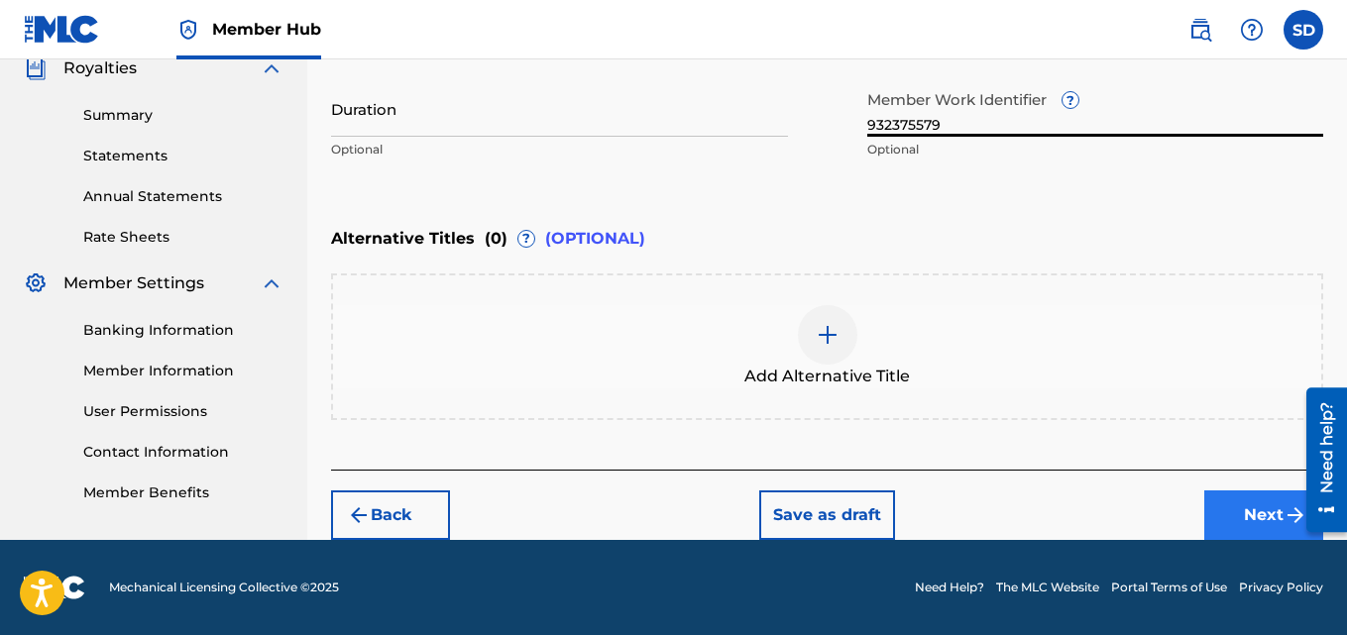
type input "932375579"
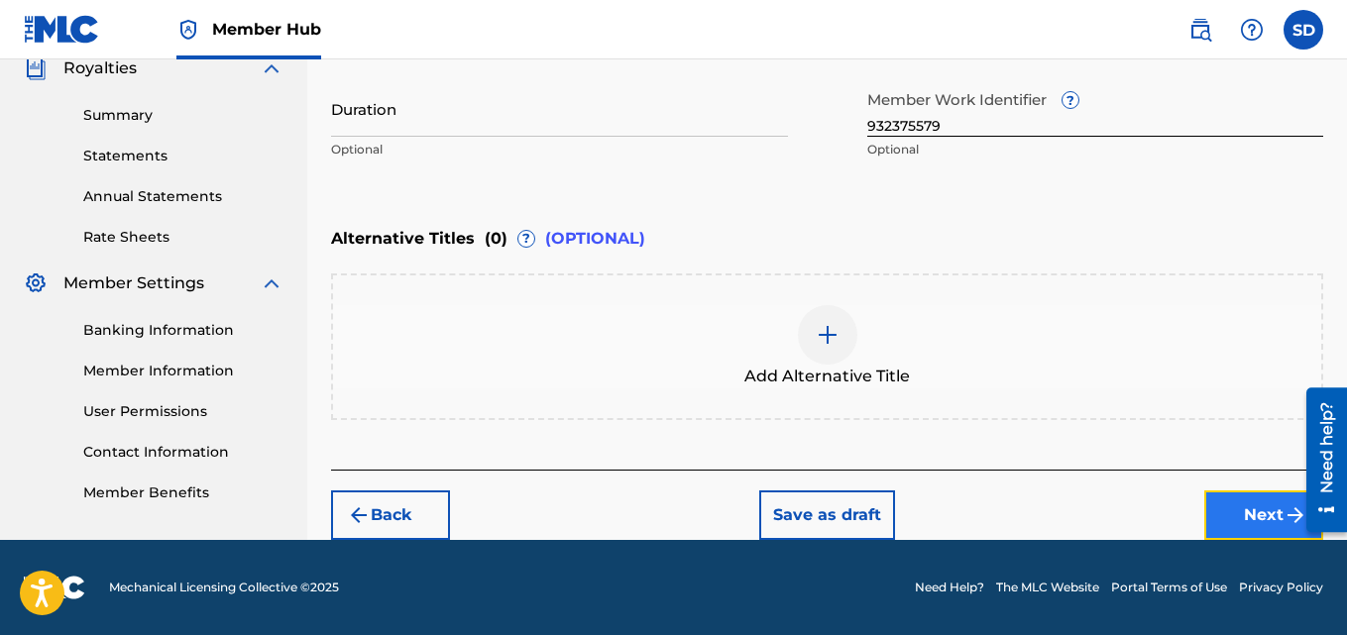
click at [1254, 501] on button "Next" at bounding box center [1263, 516] width 119 height 50
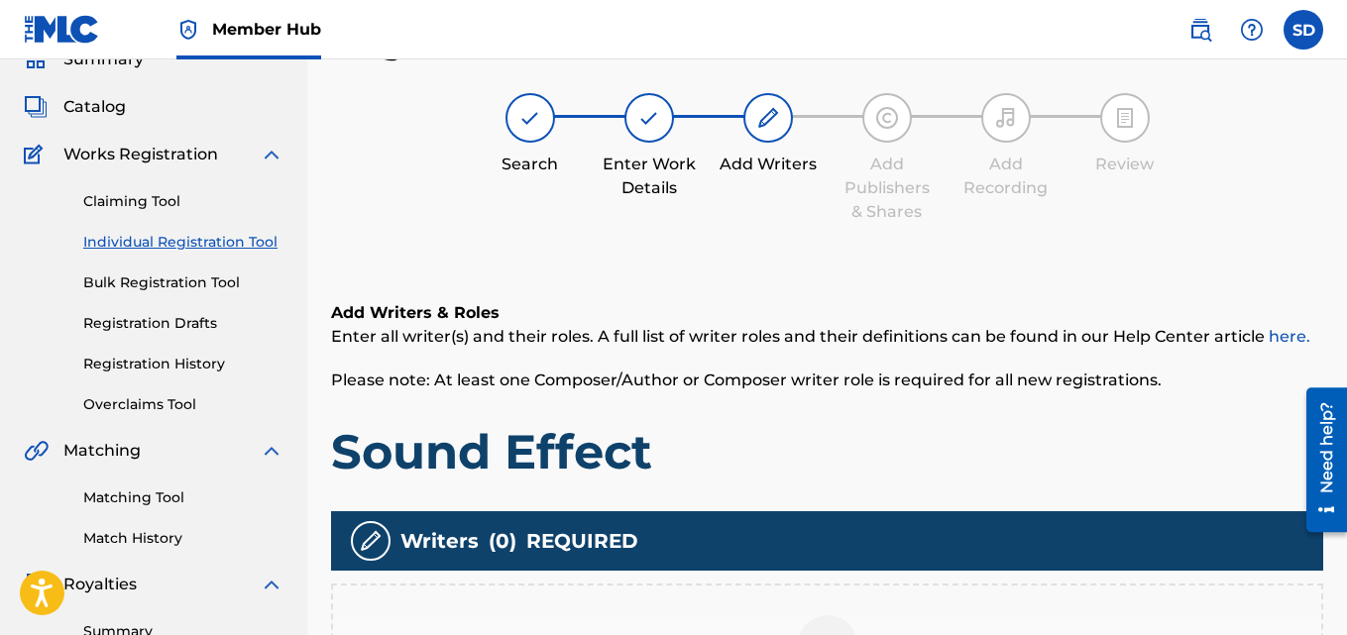
scroll to position [431, 0]
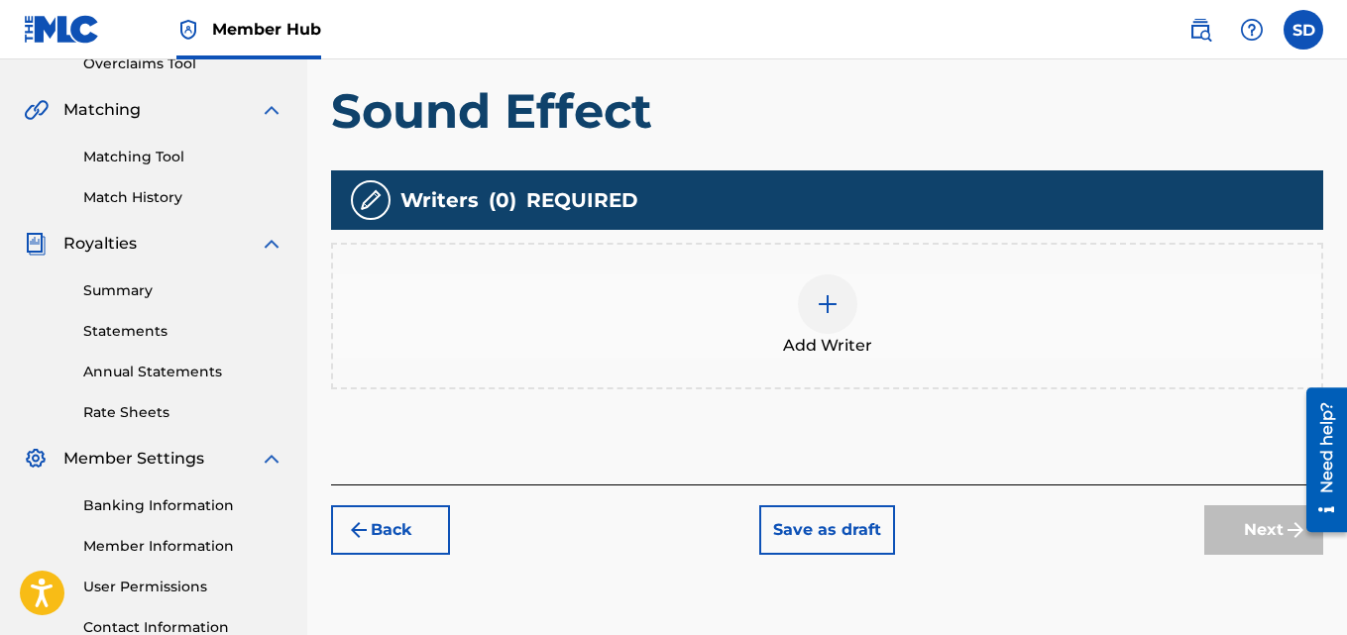
click at [819, 292] on img at bounding box center [828, 304] width 24 height 24
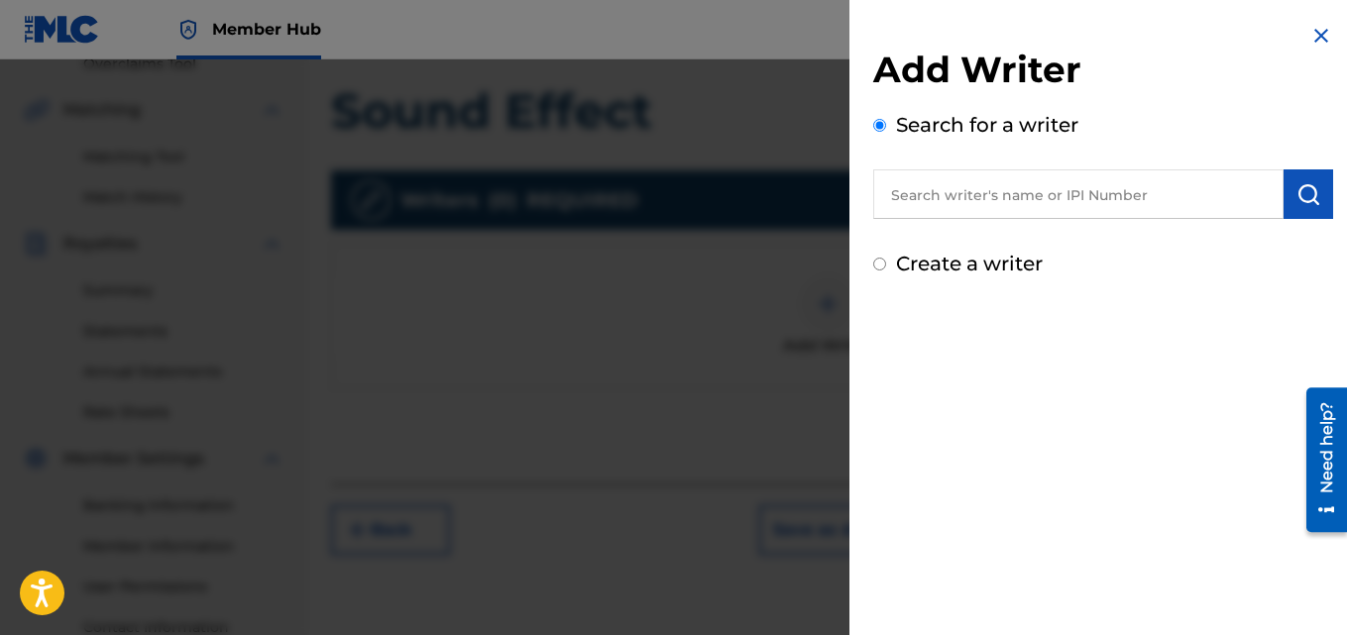
click at [1067, 187] on input "text" at bounding box center [1078, 194] width 410 height 50
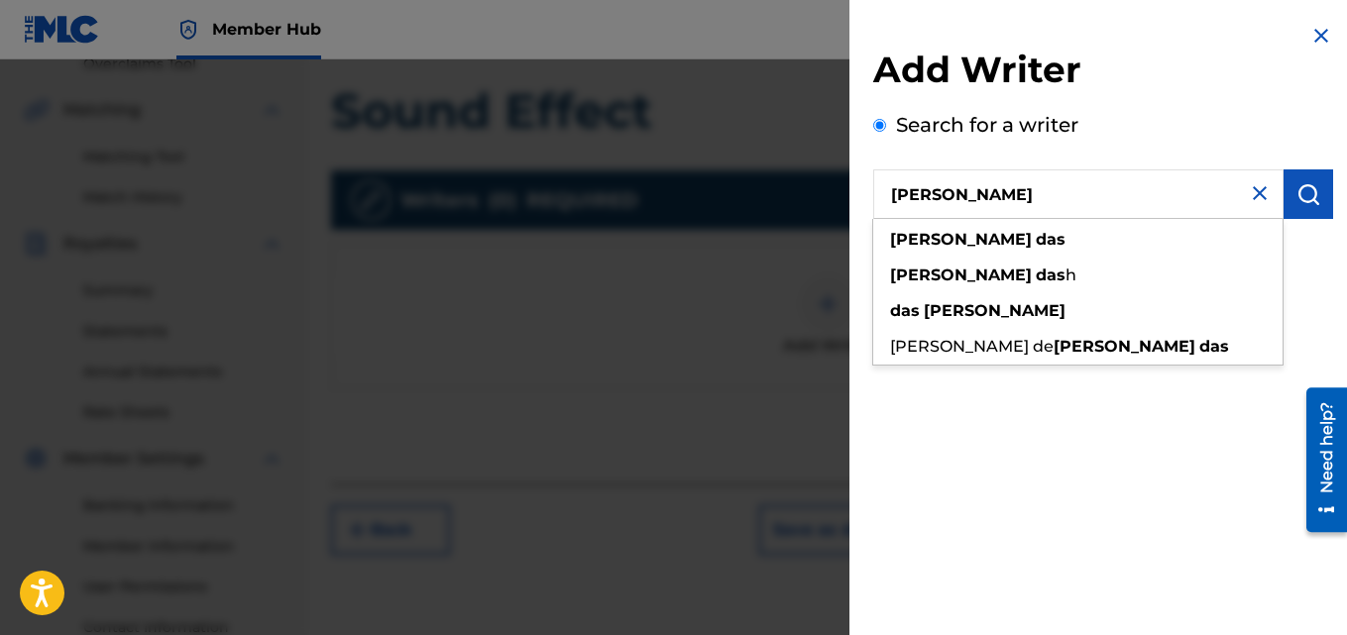
type input "[PERSON_NAME]"
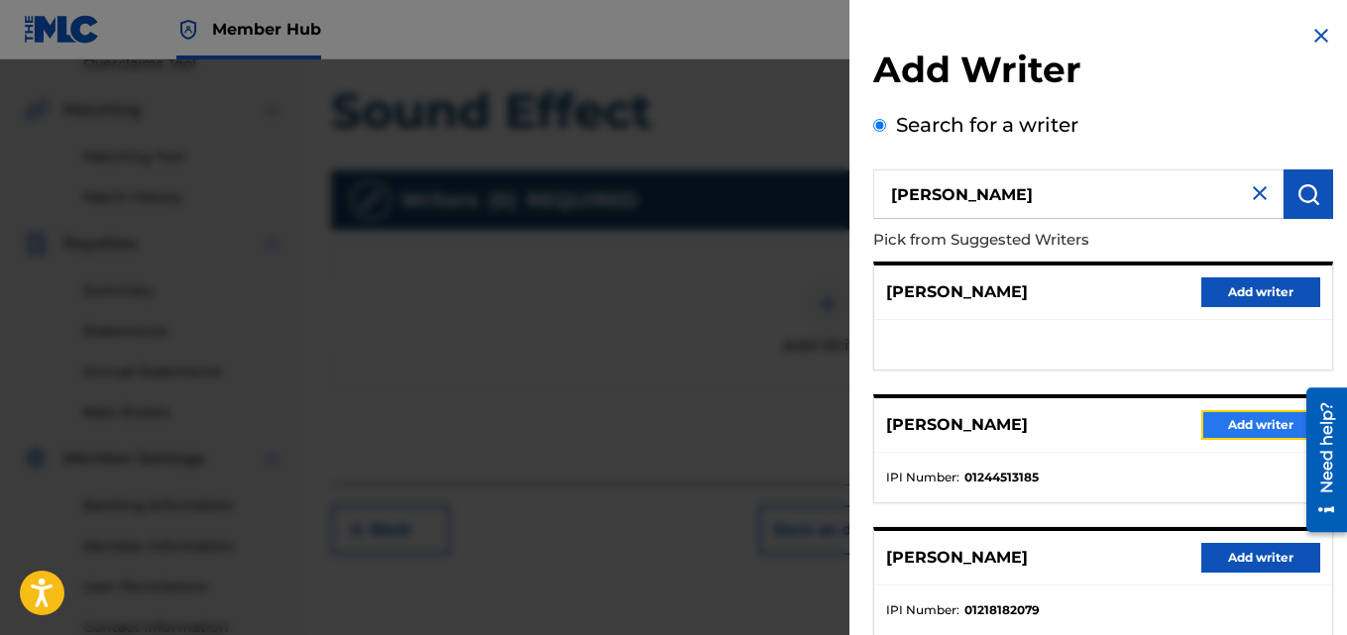
click at [1239, 417] on button "Add writer" at bounding box center [1260, 425] width 119 height 30
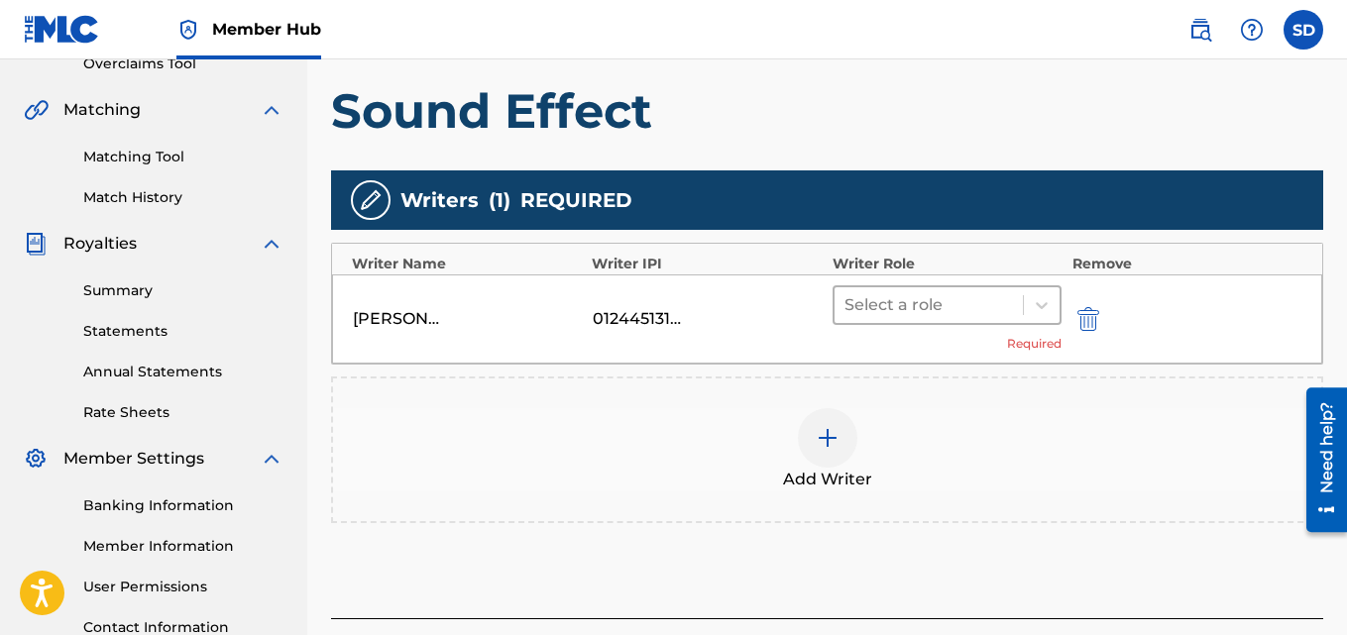
click at [962, 318] on div at bounding box center [928, 305] width 169 height 28
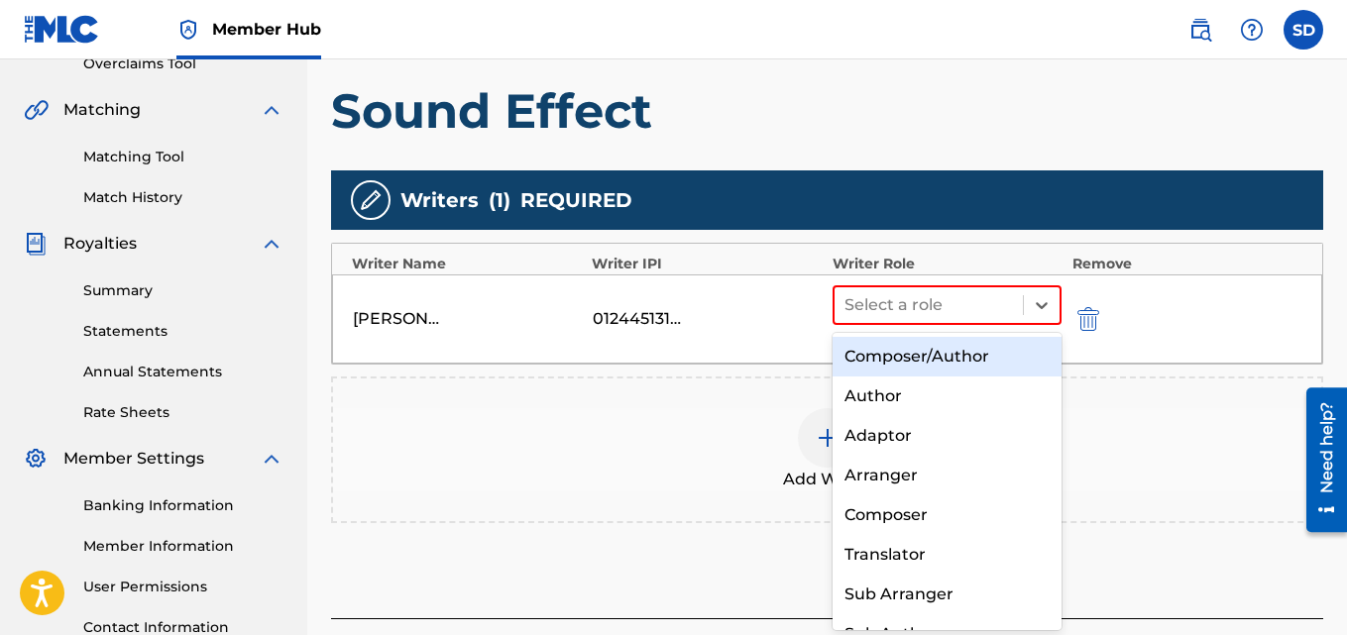
click at [927, 352] on div "Composer/Author" at bounding box center [948, 357] width 230 height 40
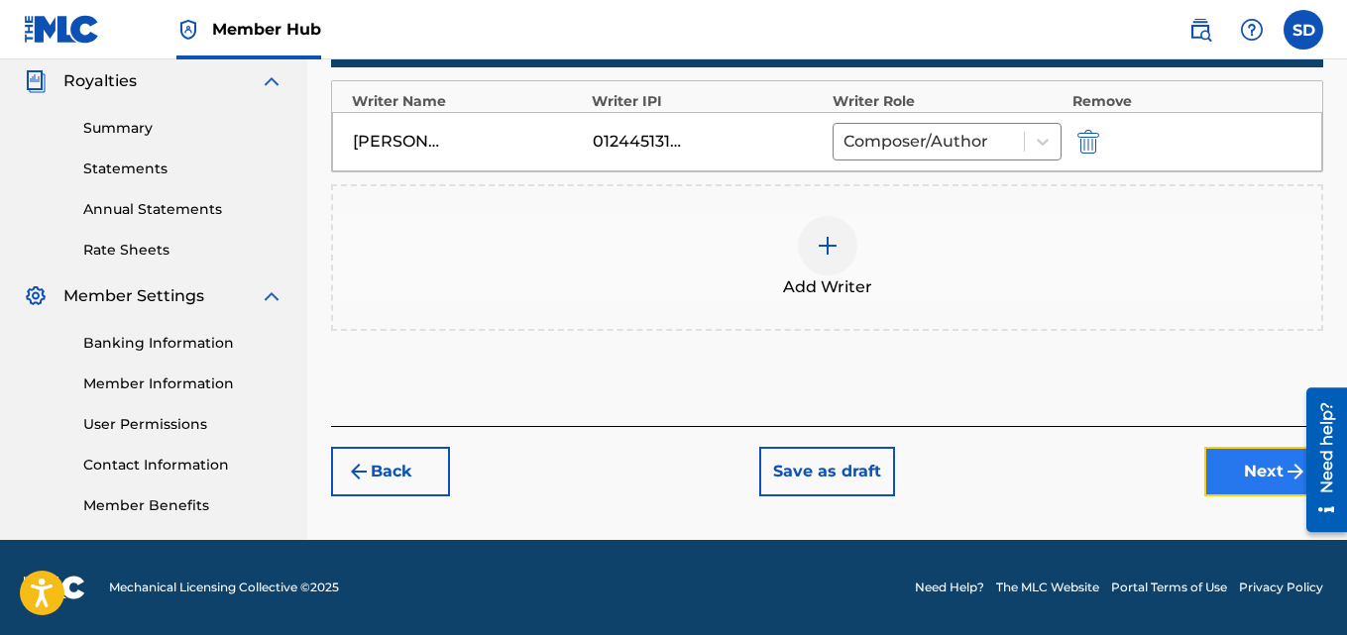
click at [1237, 463] on button "Next" at bounding box center [1263, 472] width 119 height 50
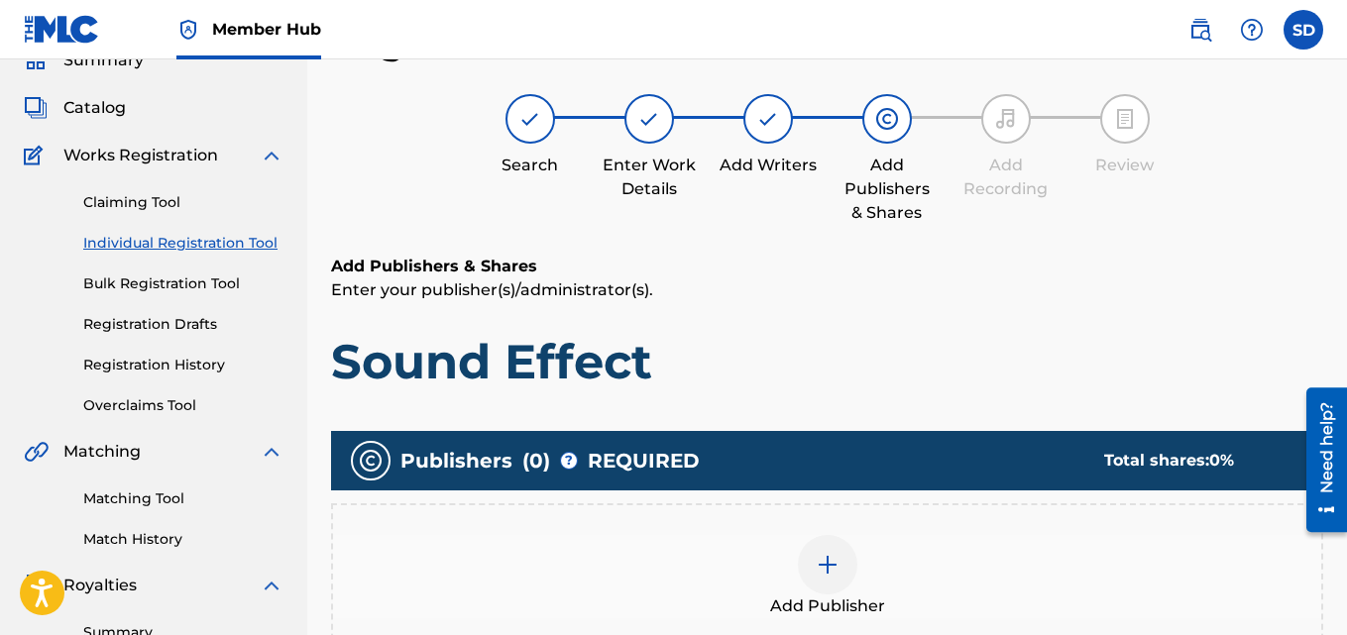
scroll to position [547, 0]
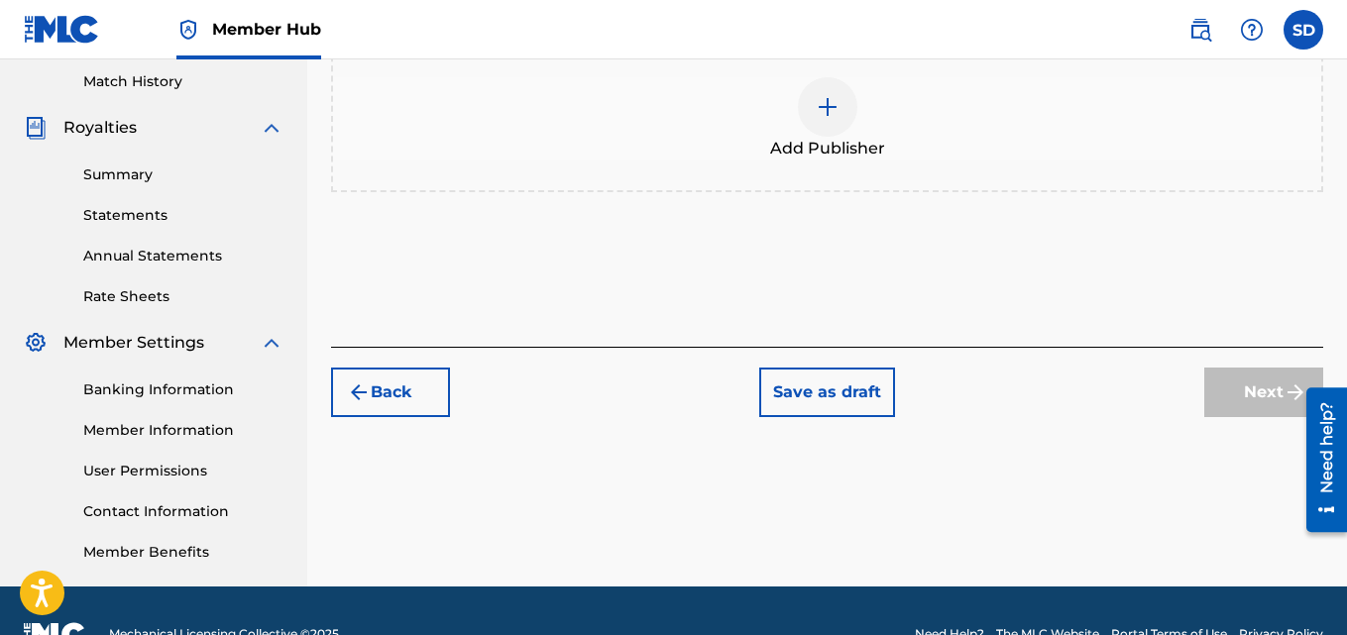
click at [837, 116] on img at bounding box center [828, 107] width 24 height 24
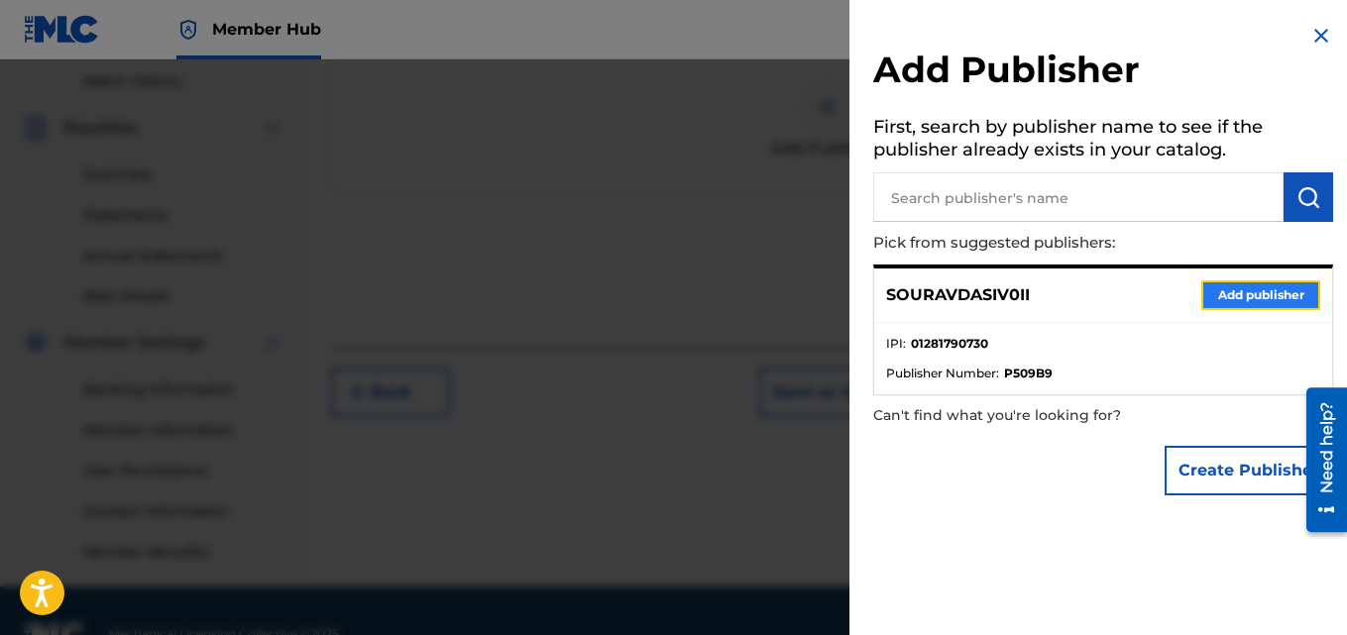
click at [1253, 290] on button "Add publisher" at bounding box center [1260, 295] width 119 height 30
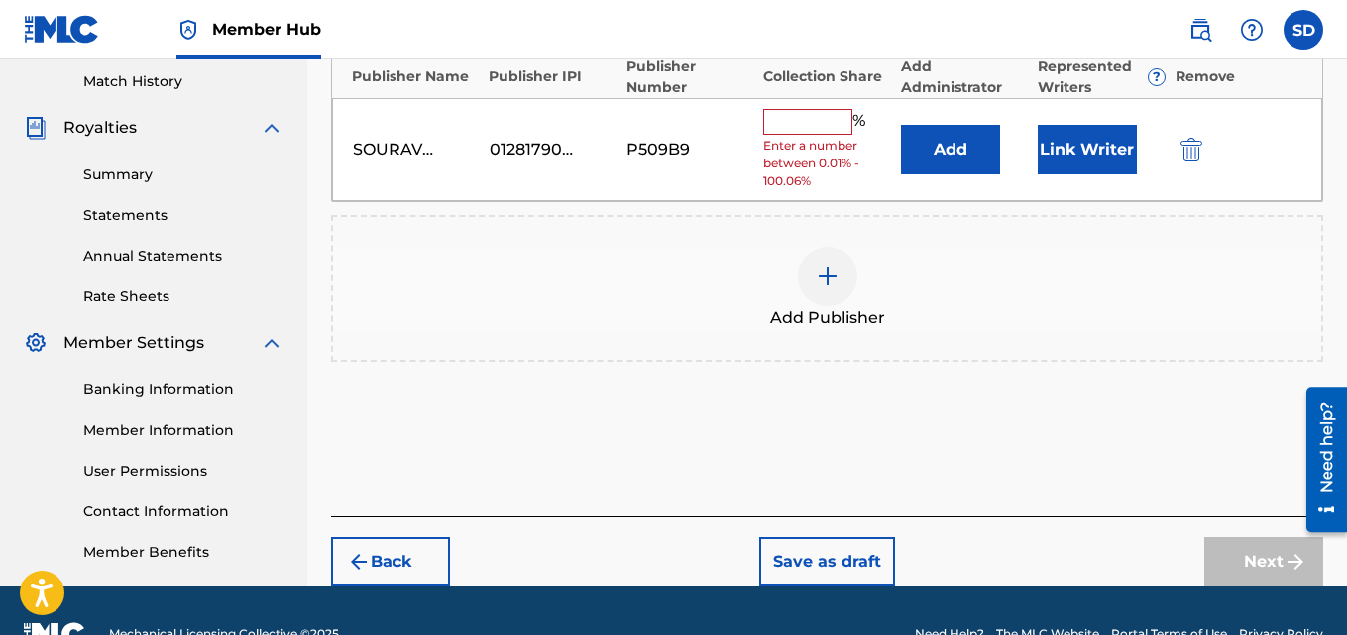
click at [776, 117] on input "text" at bounding box center [807, 122] width 89 height 26
type input "100"
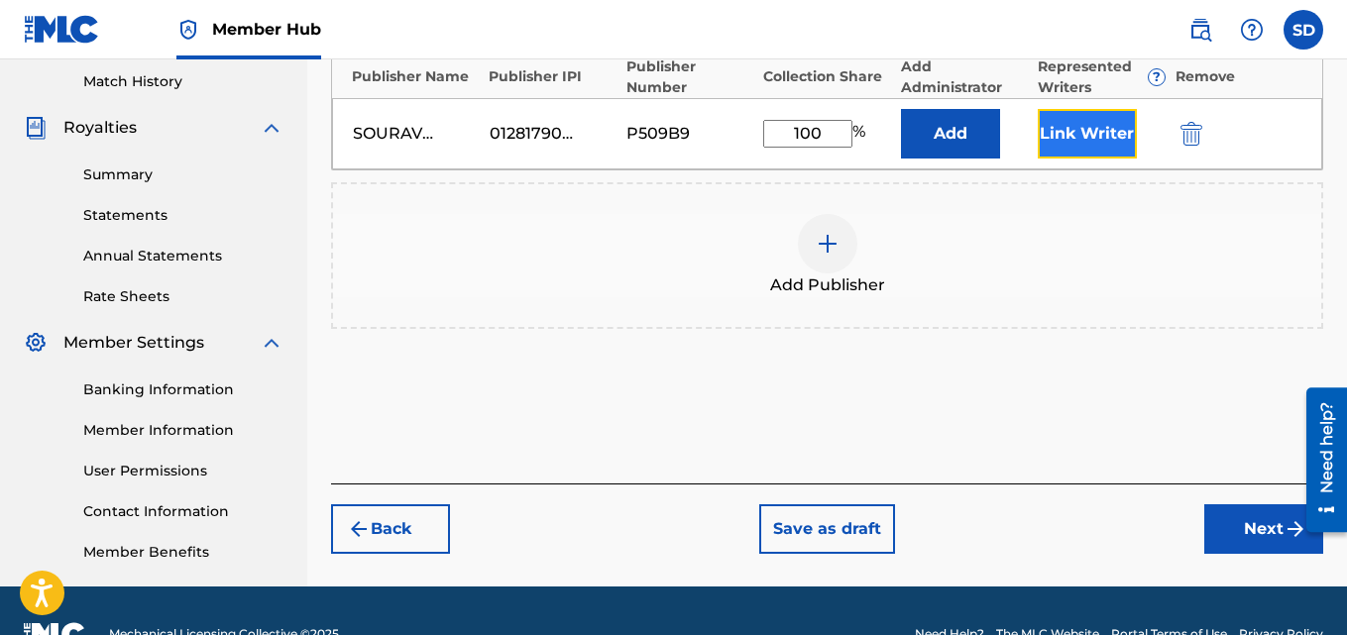
click at [1098, 110] on button "Link Writer" at bounding box center [1087, 134] width 99 height 50
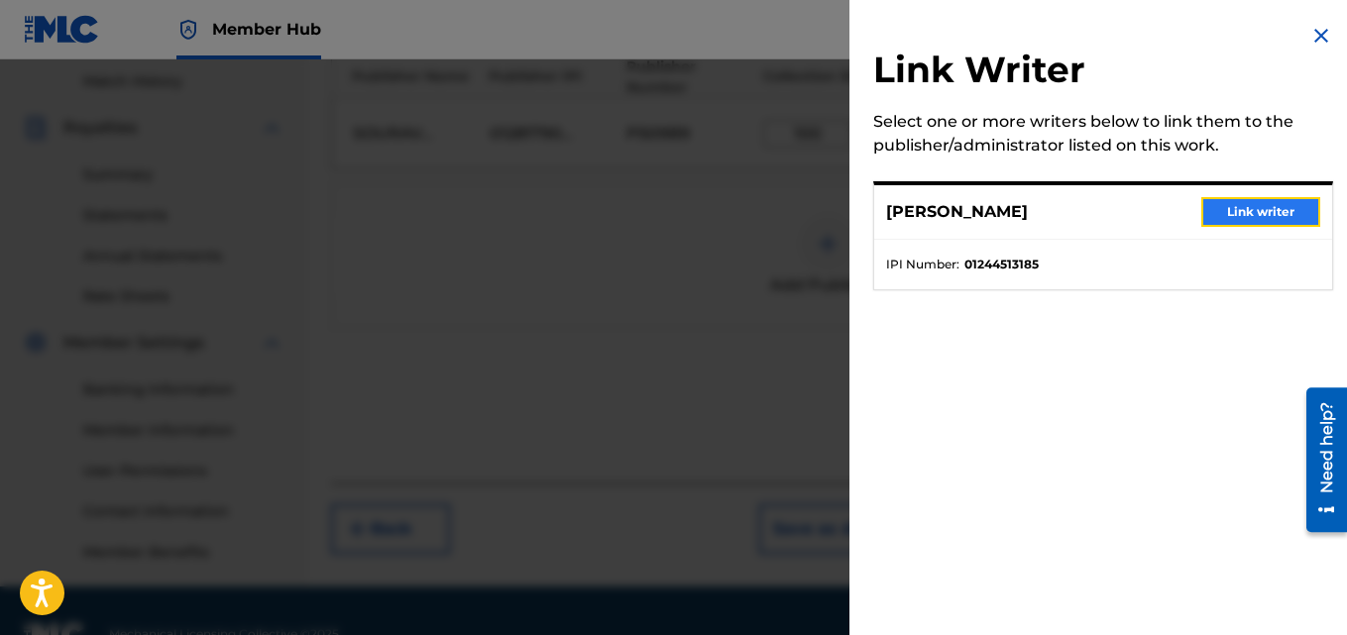
click at [1277, 202] on button "Link writer" at bounding box center [1260, 212] width 119 height 30
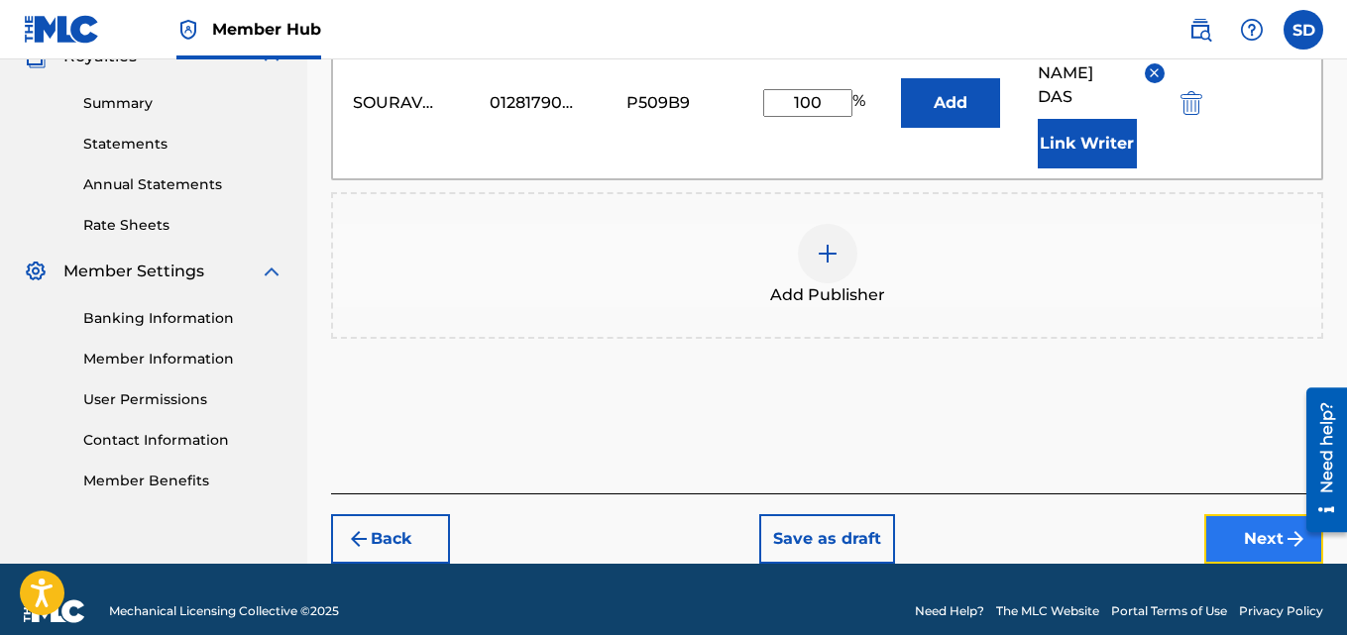
click at [1243, 514] on button "Next" at bounding box center [1263, 539] width 119 height 50
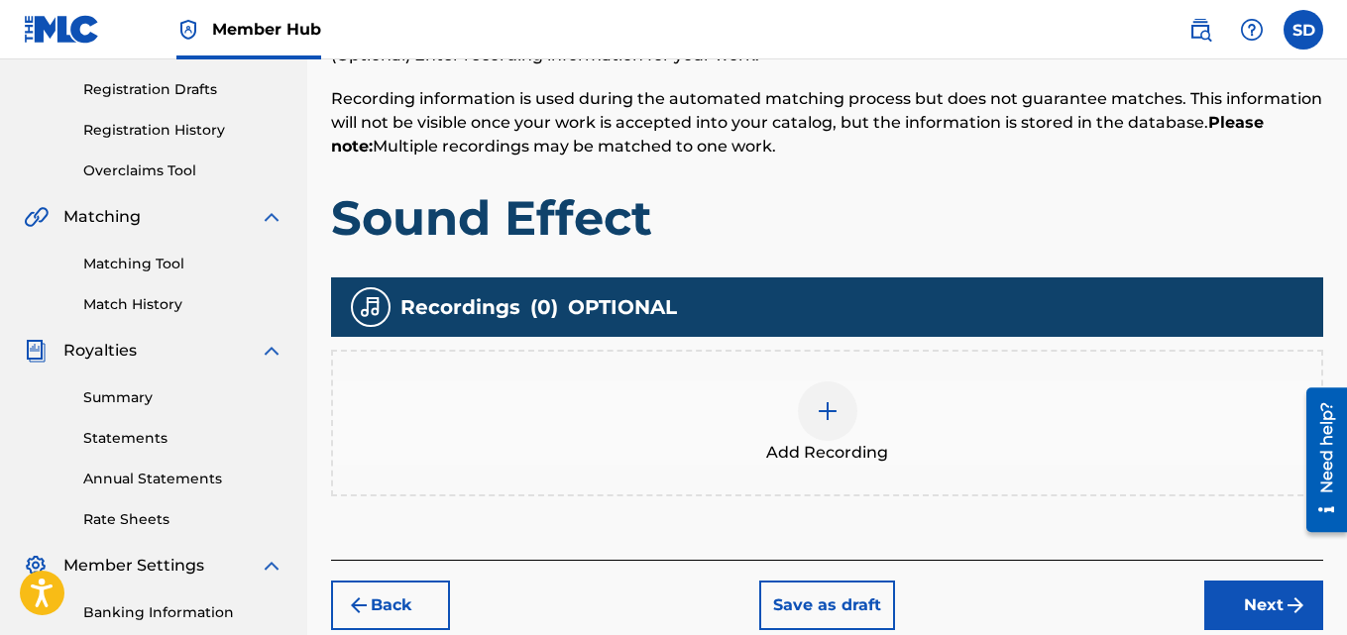
scroll to position [335, 0]
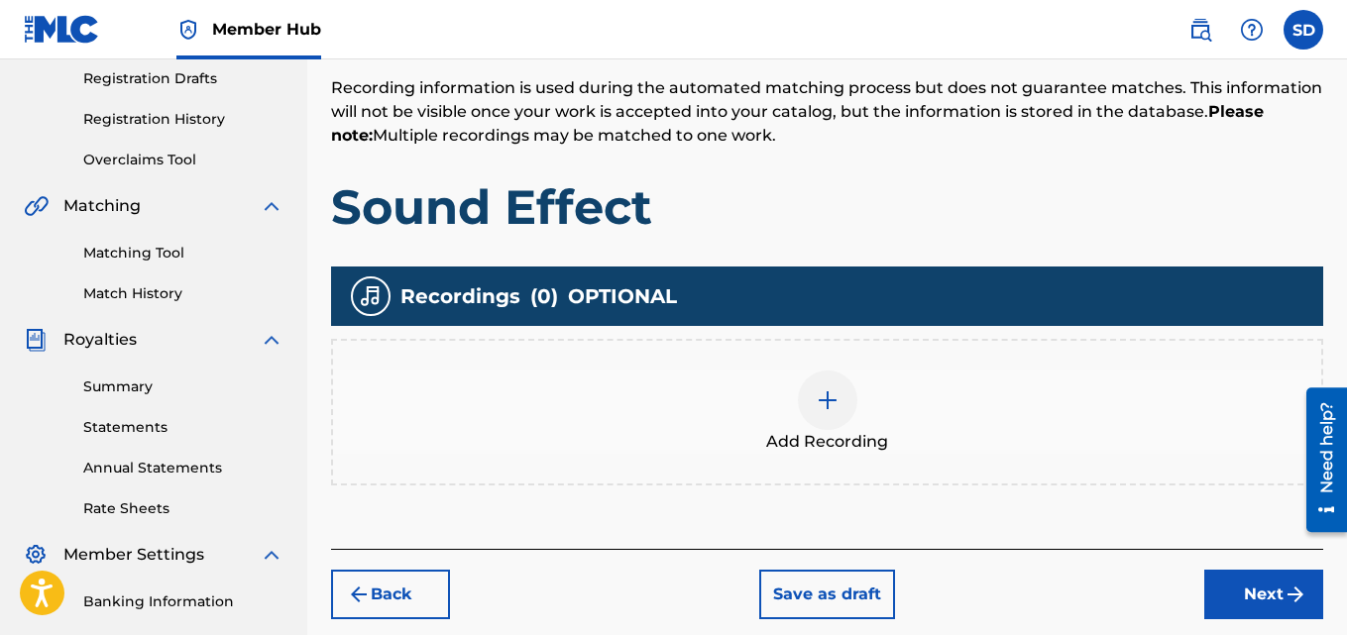
click at [849, 391] on div at bounding box center [827, 400] width 59 height 59
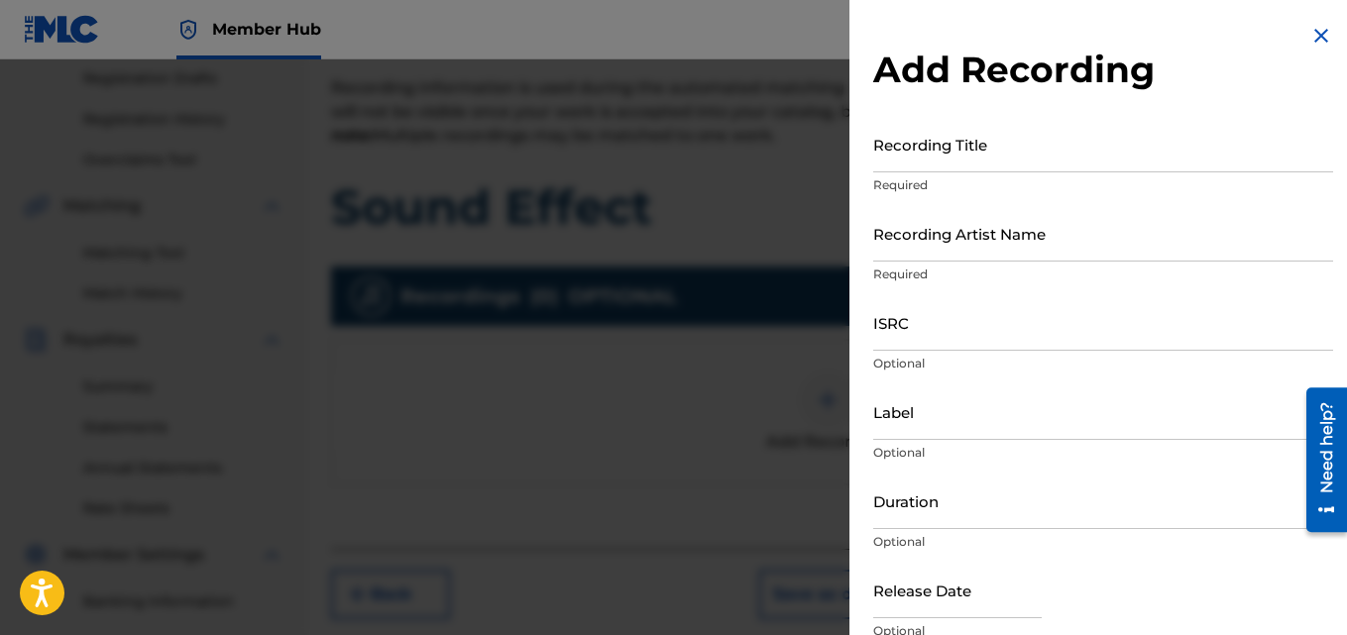
click at [1322, 29] on img at bounding box center [1321, 36] width 24 height 24
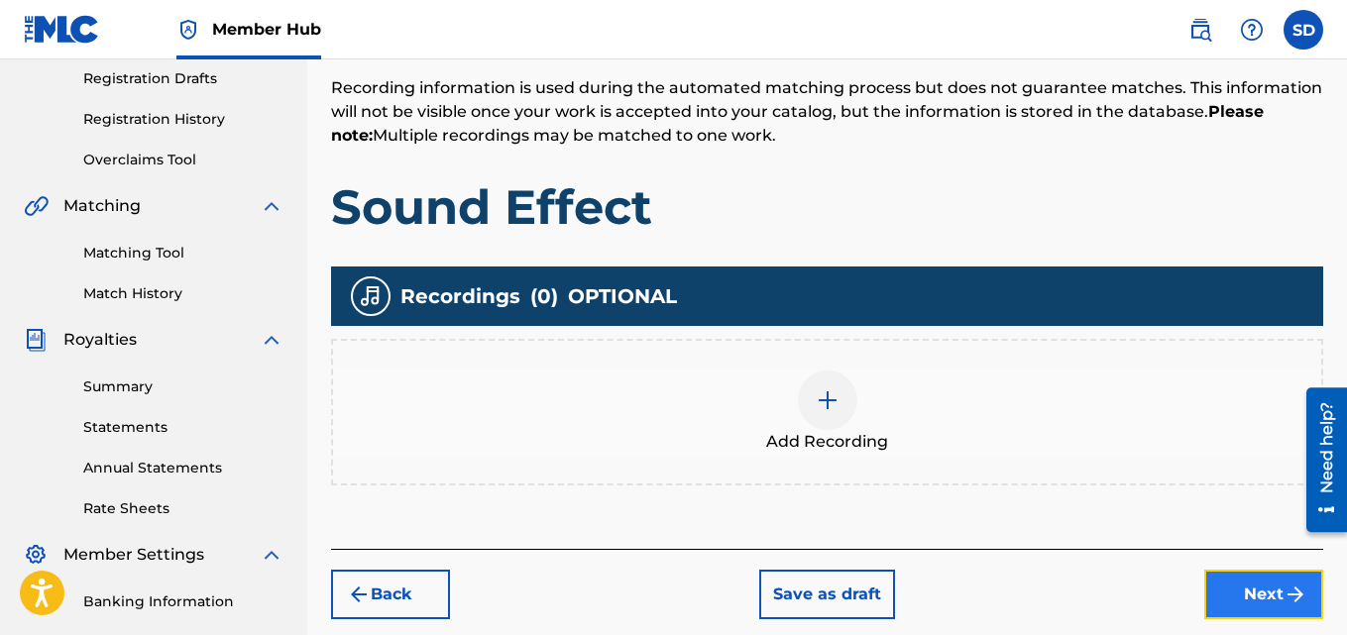
click at [1222, 571] on button "Next" at bounding box center [1263, 595] width 119 height 50
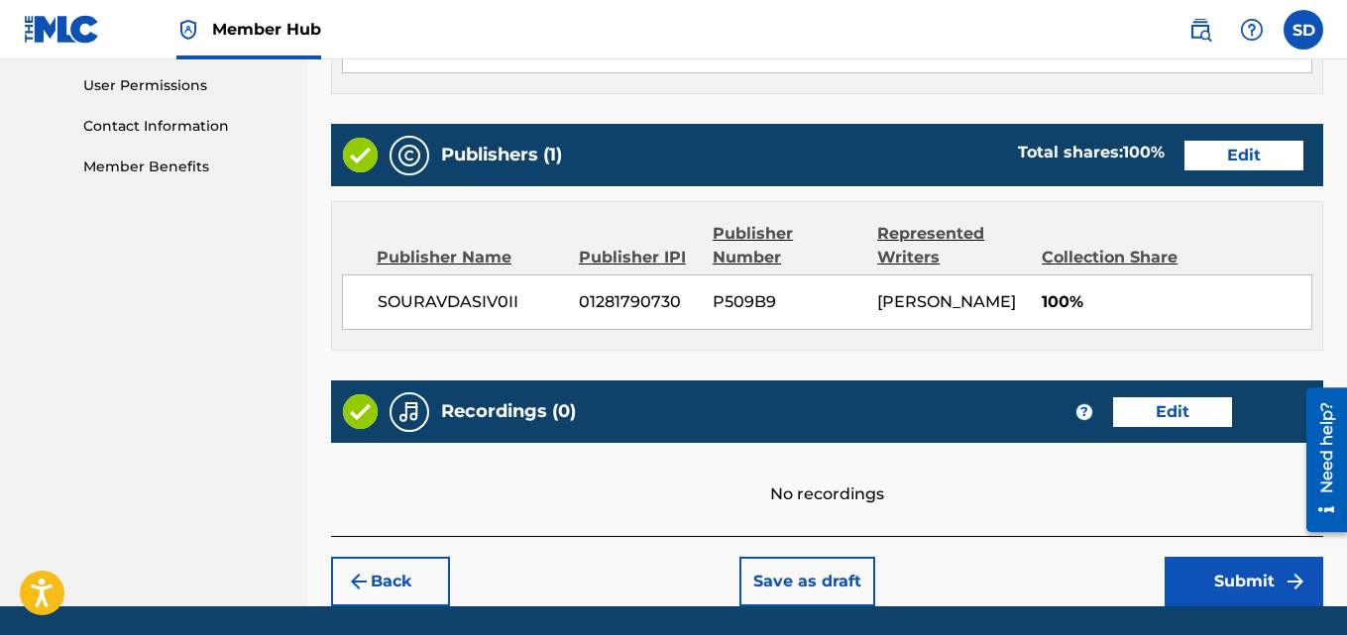
scroll to position [963, 0]
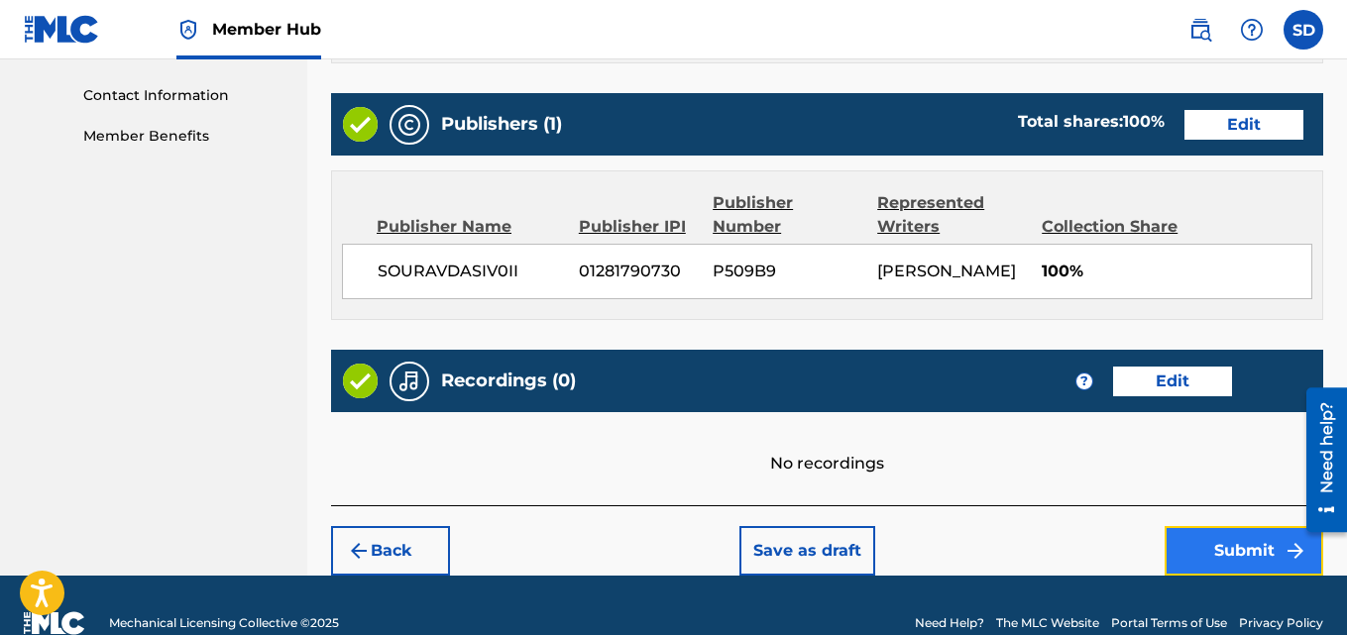
click at [1230, 551] on button "Submit" at bounding box center [1244, 551] width 159 height 50
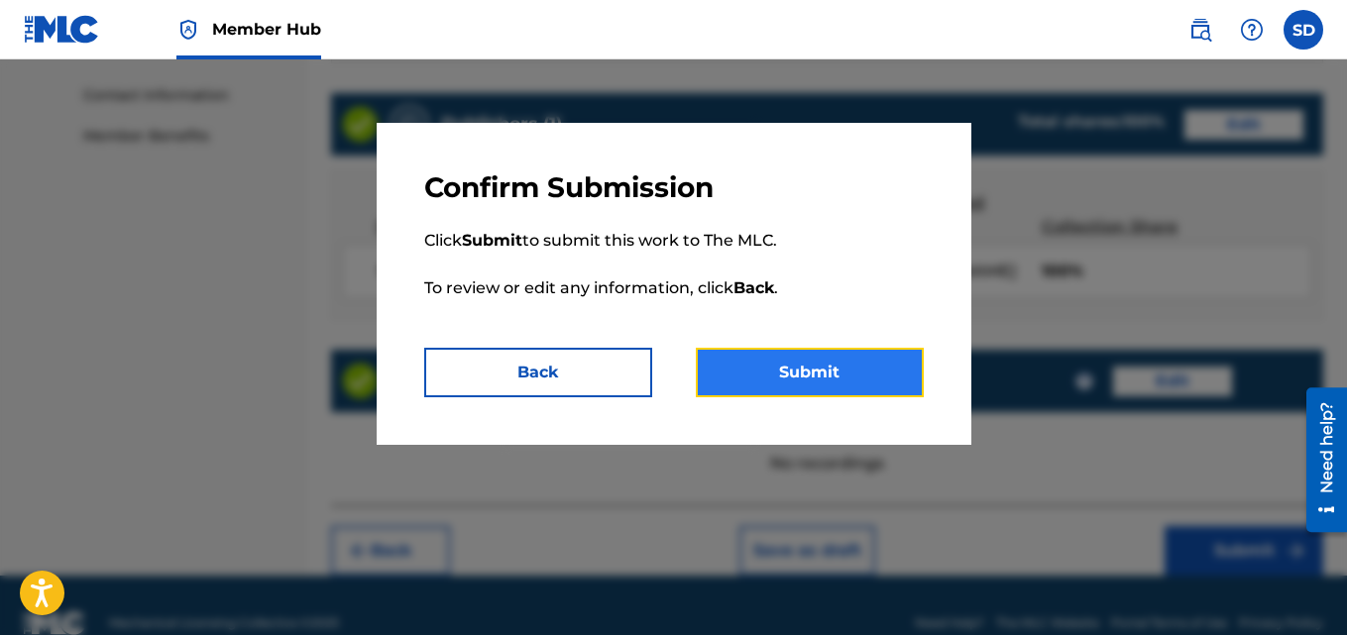
click at [840, 358] on button "Submit" at bounding box center [810, 373] width 228 height 50
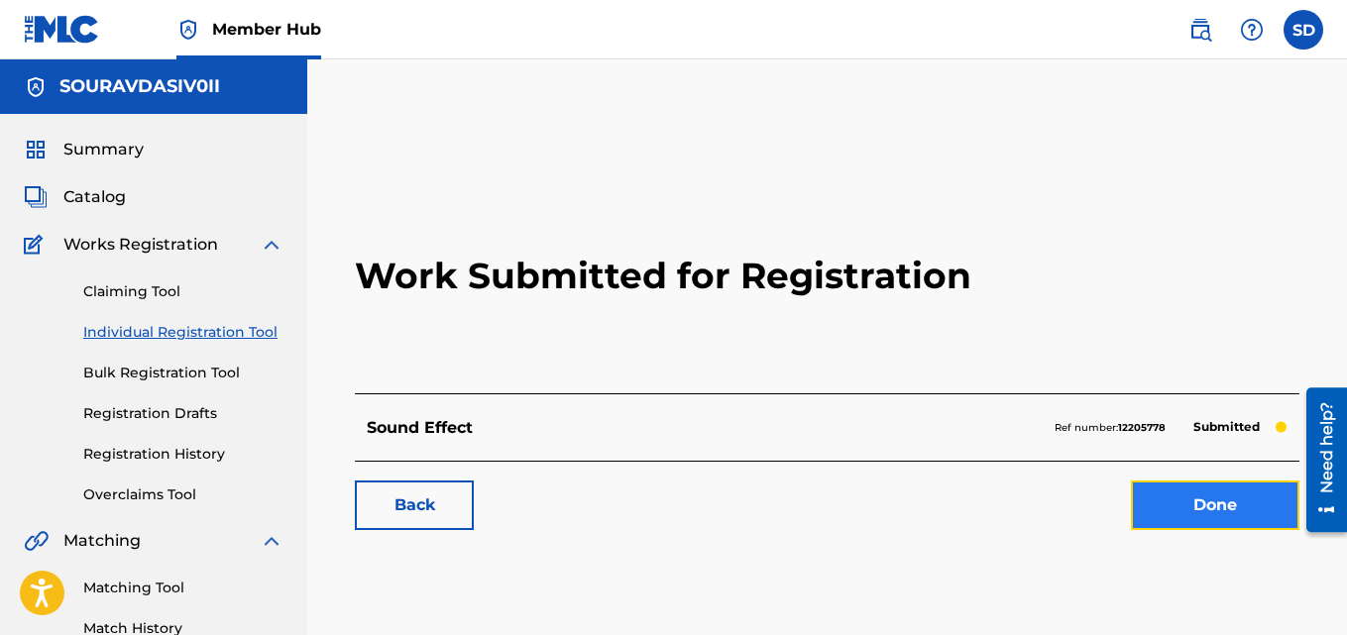
click at [1208, 493] on link "Done" at bounding box center [1215, 506] width 168 height 50
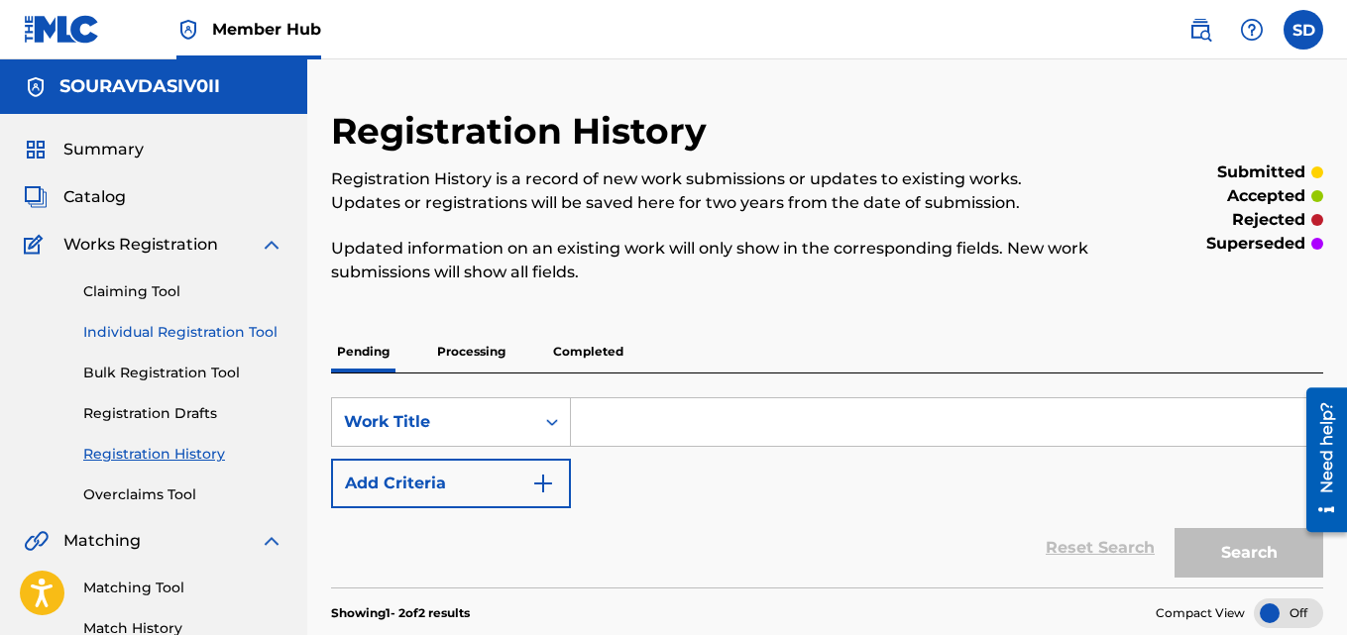
click at [222, 323] on link "Individual Registration Tool" at bounding box center [183, 332] width 200 height 21
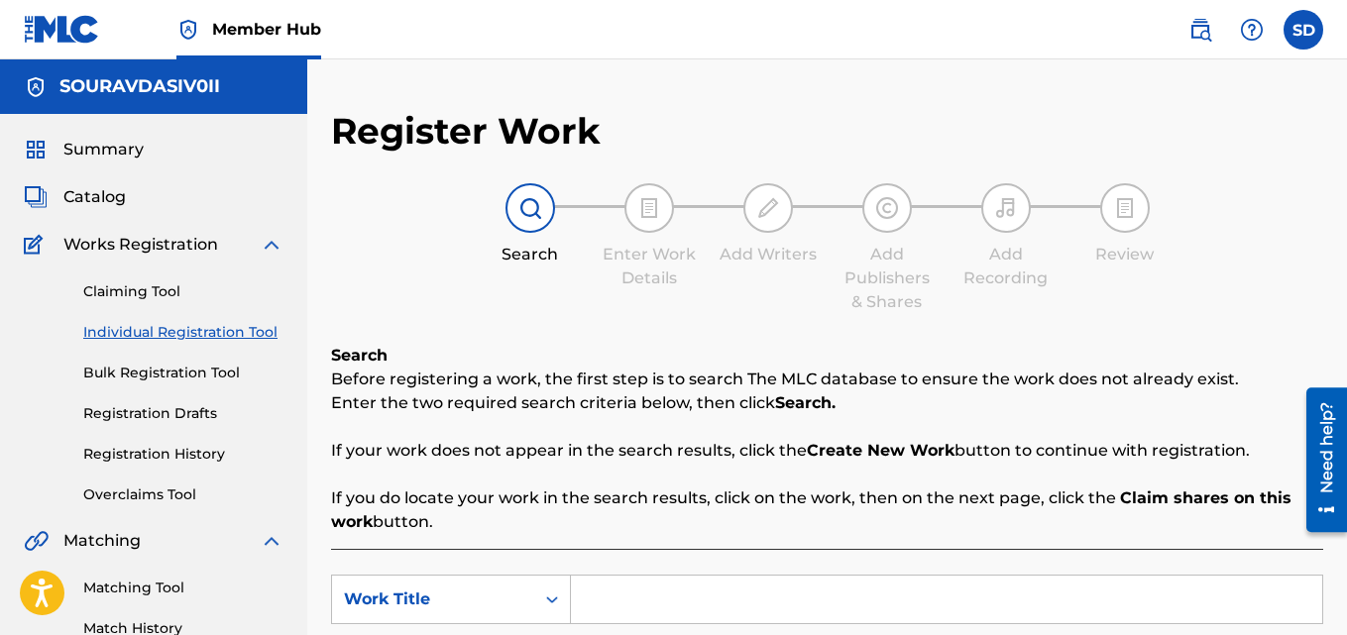
click at [636, 595] on input "Search Form" at bounding box center [946, 600] width 751 height 48
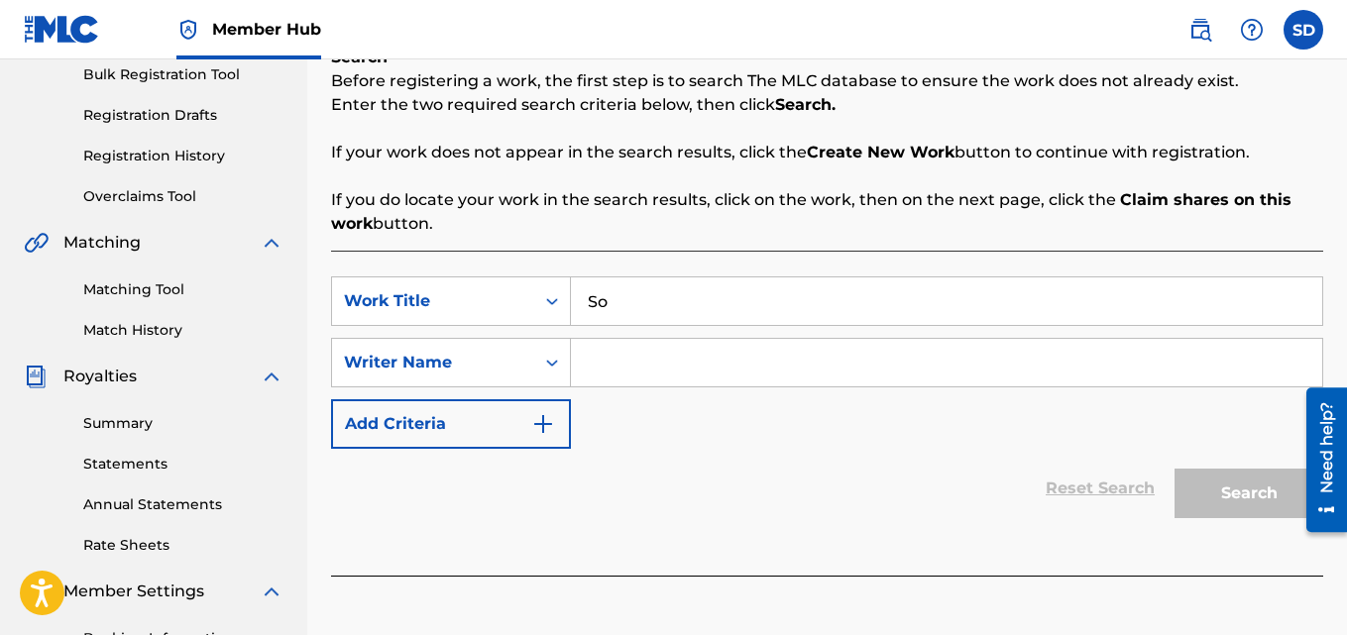
type input "S"
paste input "Bird Chirping"
type input "Bird Chirping"
click at [627, 350] on input "Search Form" at bounding box center [946, 363] width 751 height 48
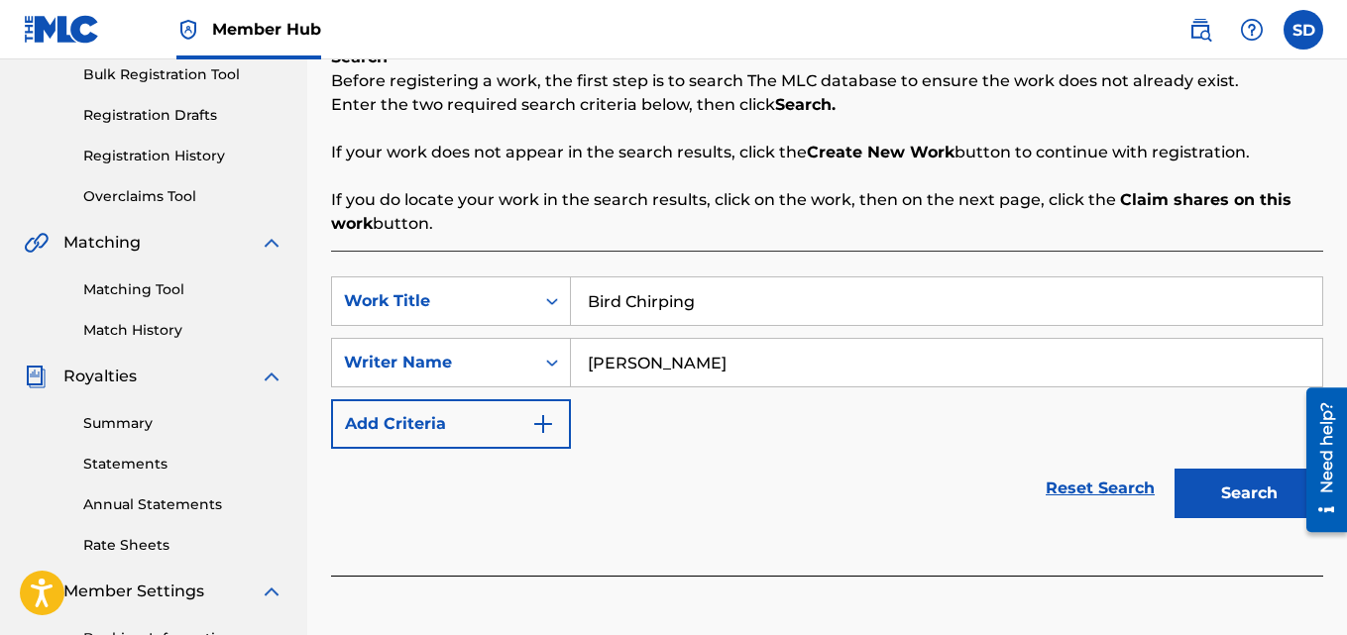
type input "[PERSON_NAME]"
click at [1174, 469] on button "Search" at bounding box center [1248, 494] width 149 height 50
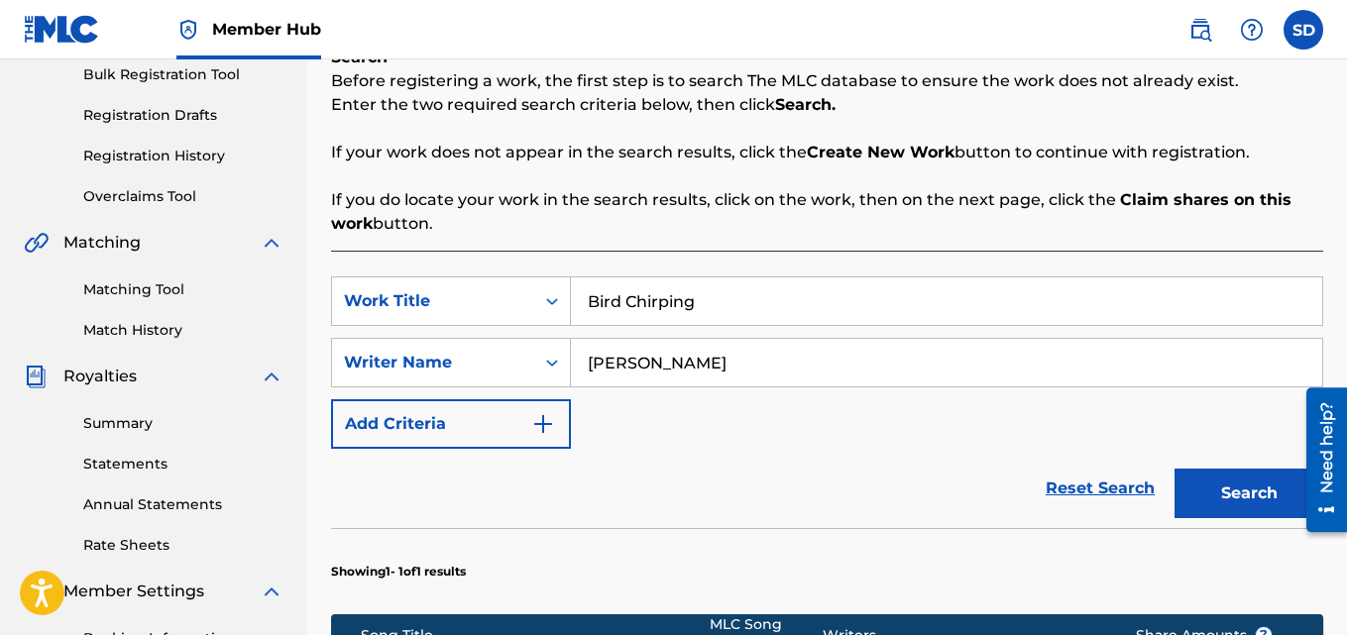
scroll to position [552, 0]
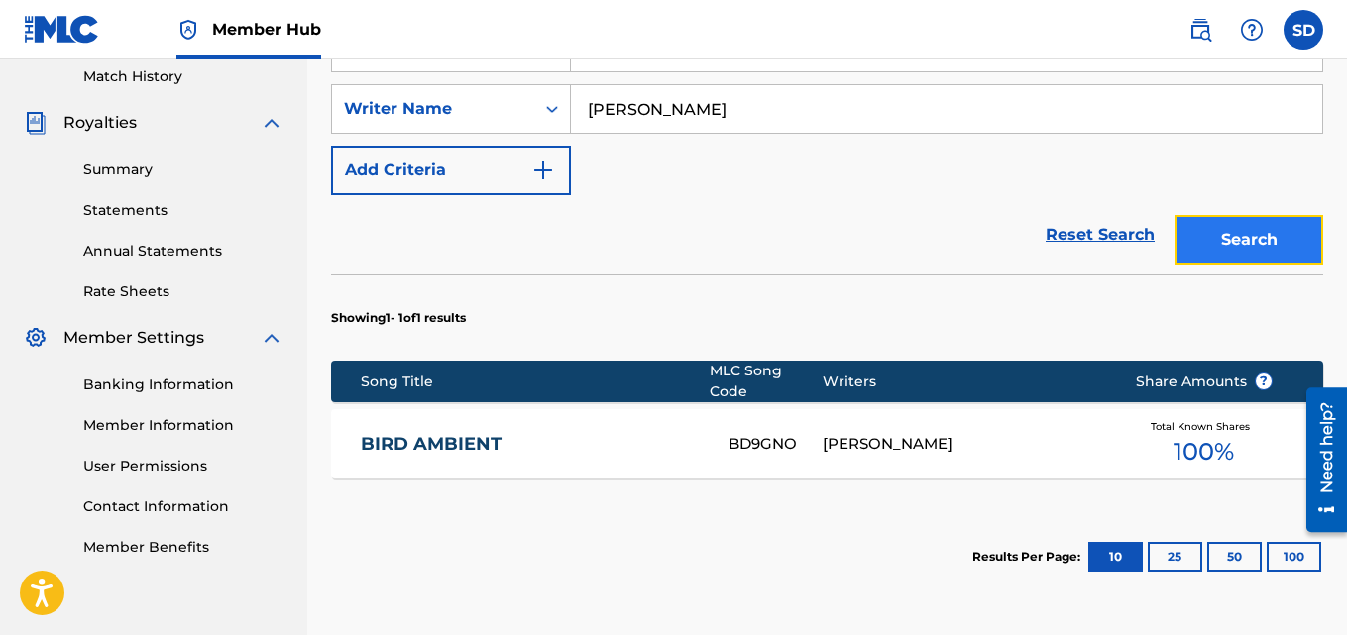
click at [1260, 230] on button "Search" at bounding box center [1248, 240] width 149 height 50
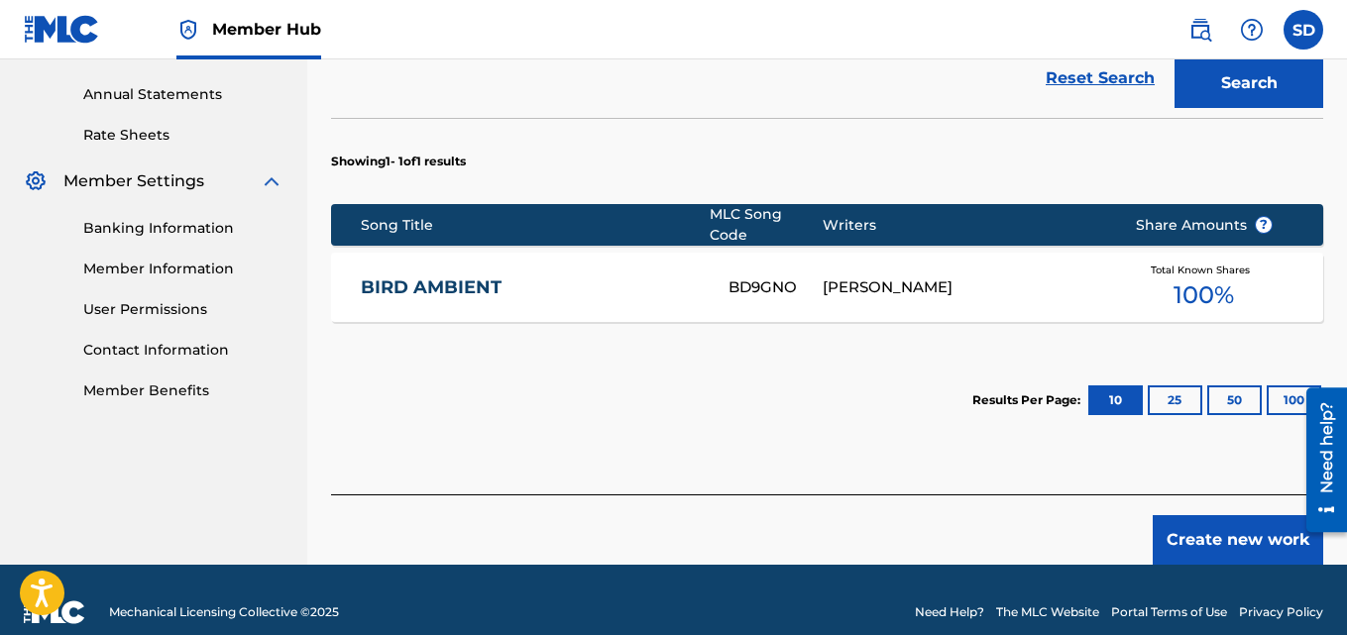
scroll to position [714, 0]
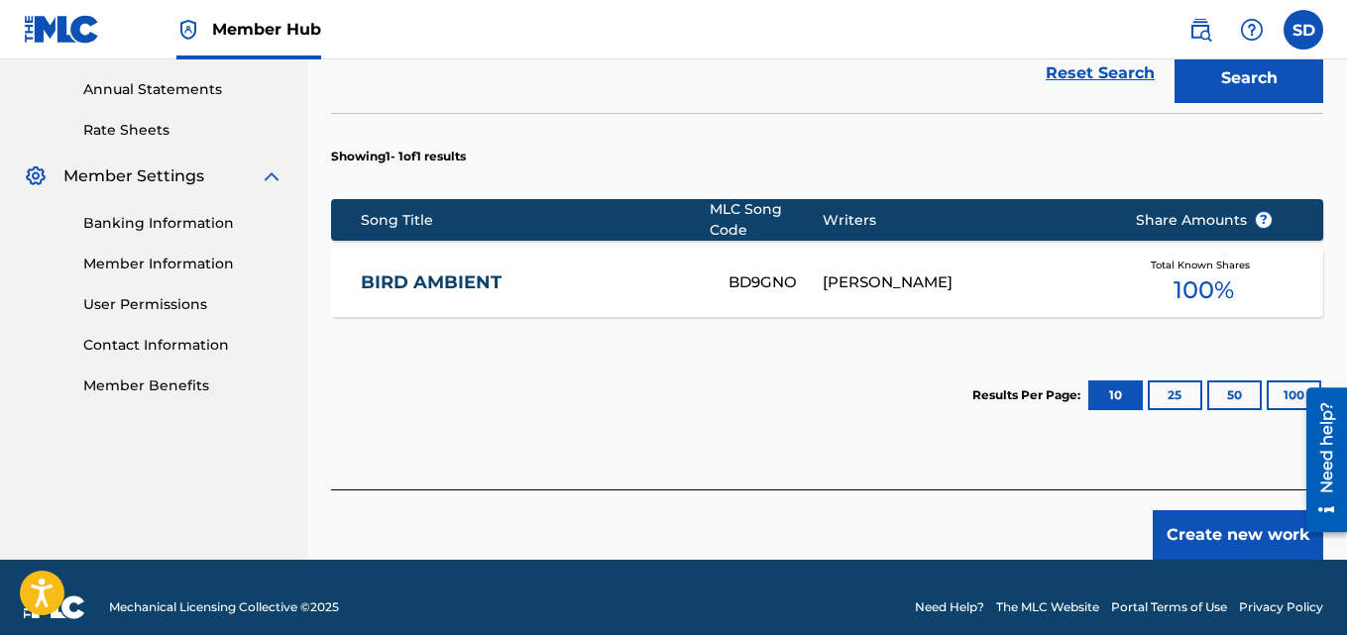
click at [1199, 560] on footer "Mechanical Licensing Collective © 2025 Need Help? The MLC Website Portal Terms …" at bounding box center [673, 607] width 1347 height 95
click at [1195, 532] on button "Create new work" at bounding box center [1238, 535] width 170 height 50
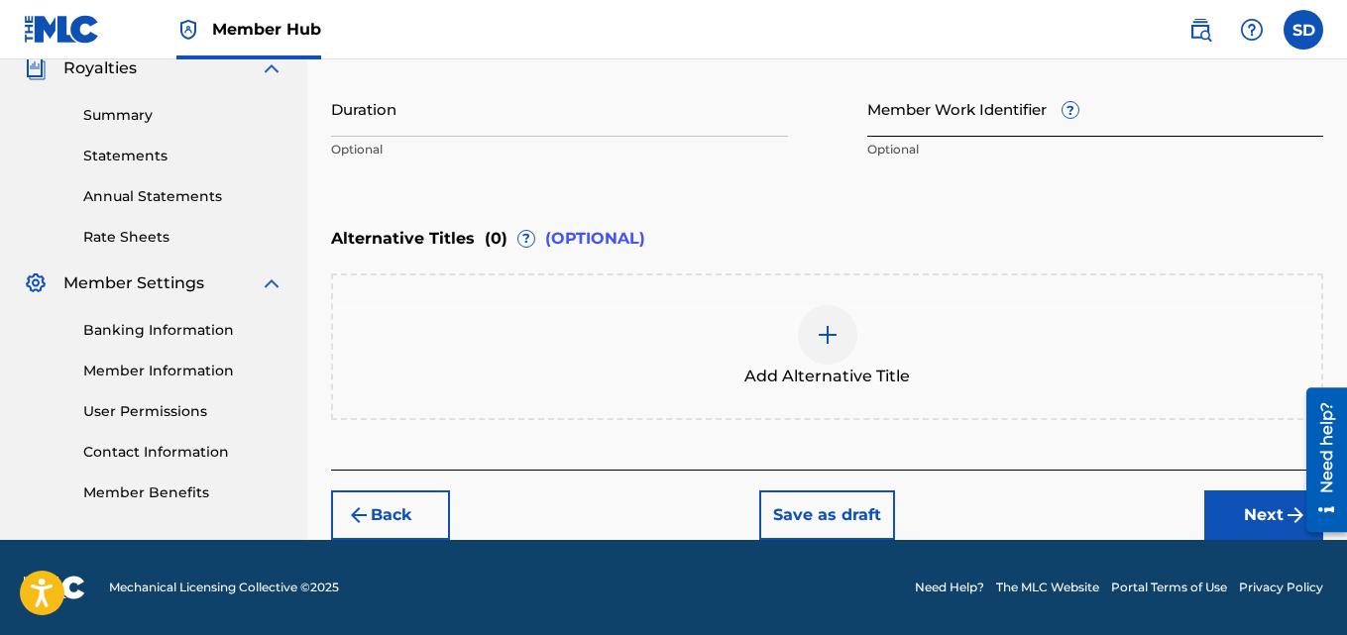
click at [881, 118] on input "Member Work Identifier ?" at bounding box center [1095, 108] width 457 height 56
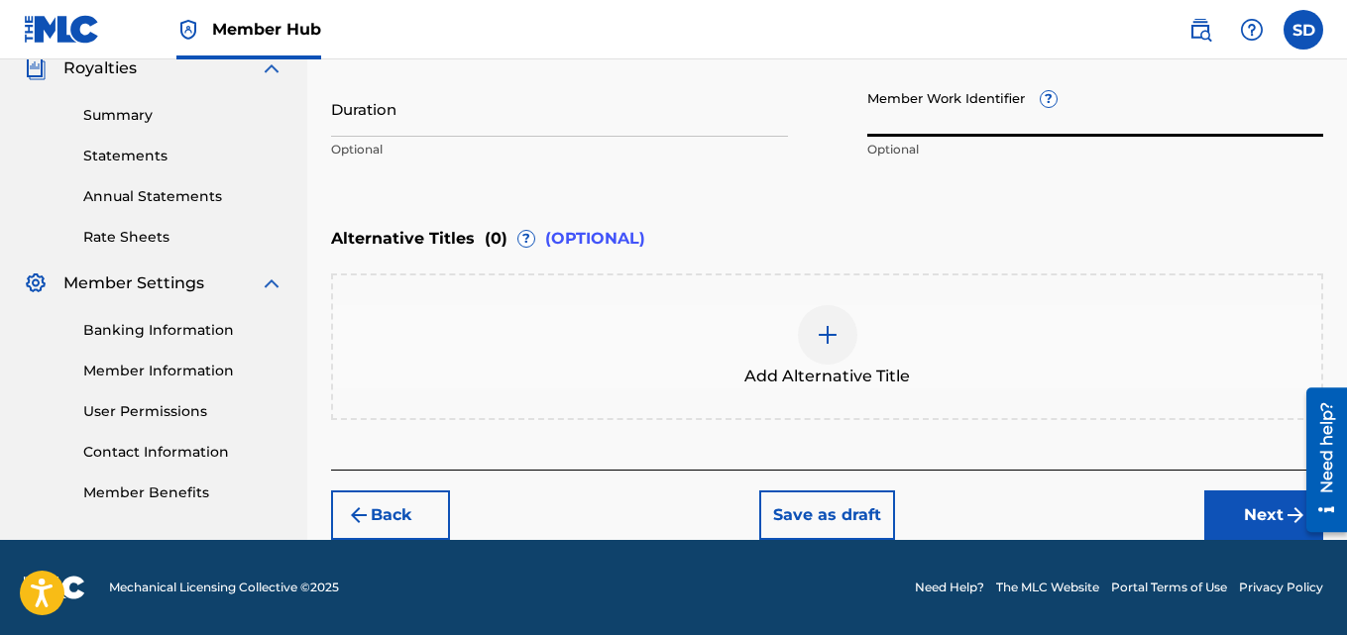
paste input "932375575"
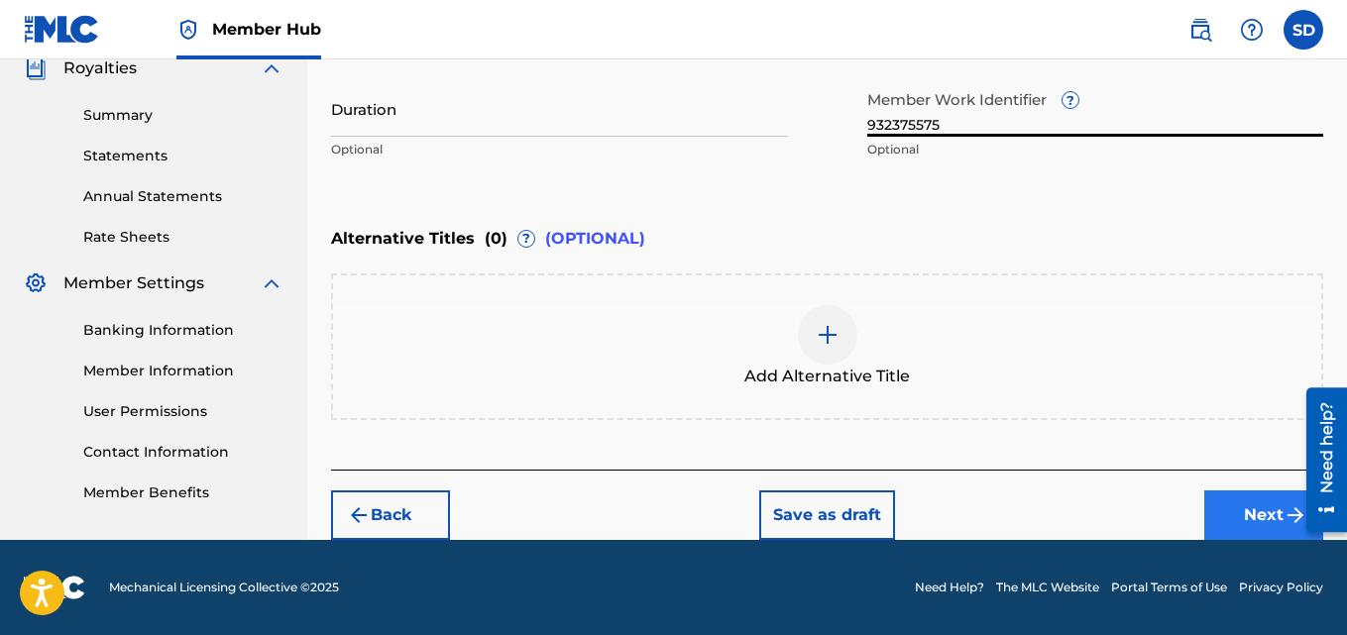
type input "932375575"
click at [1233, 518] on button "Next" at bounding box center [1263, 516] width 119 height 50
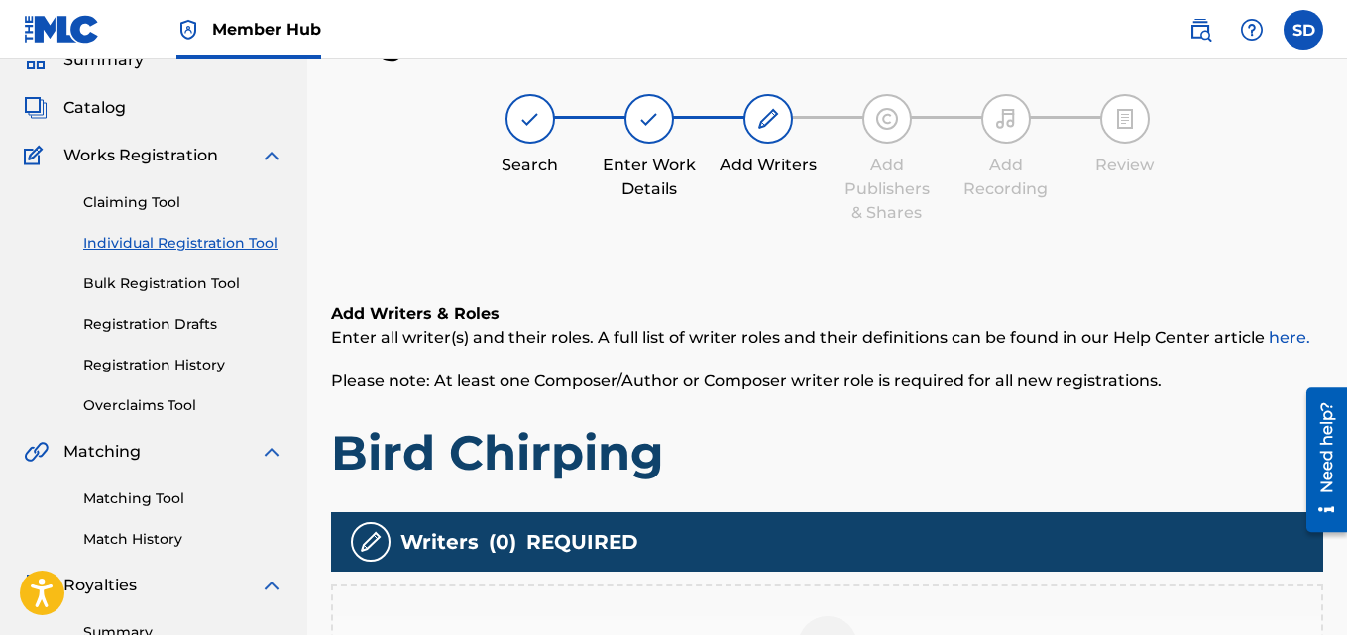
scroll to position [536, 0]
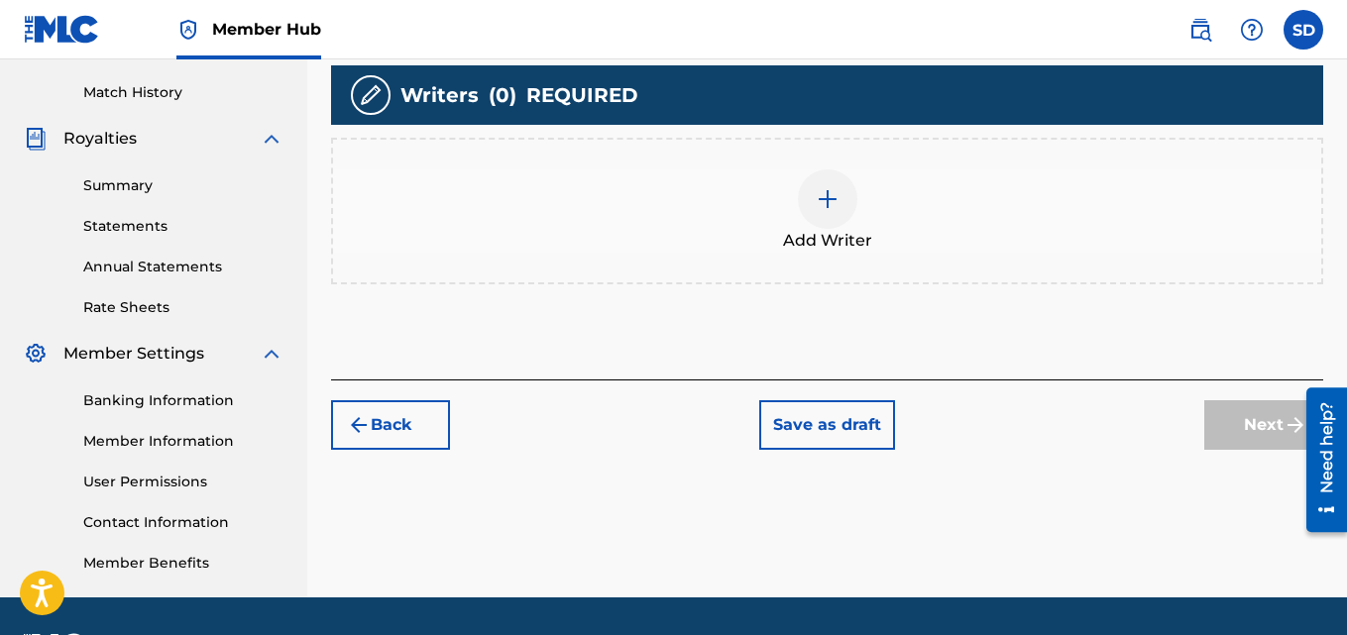
click at [824, 178] on div at bounding box center [827, 198] width 59 height 59
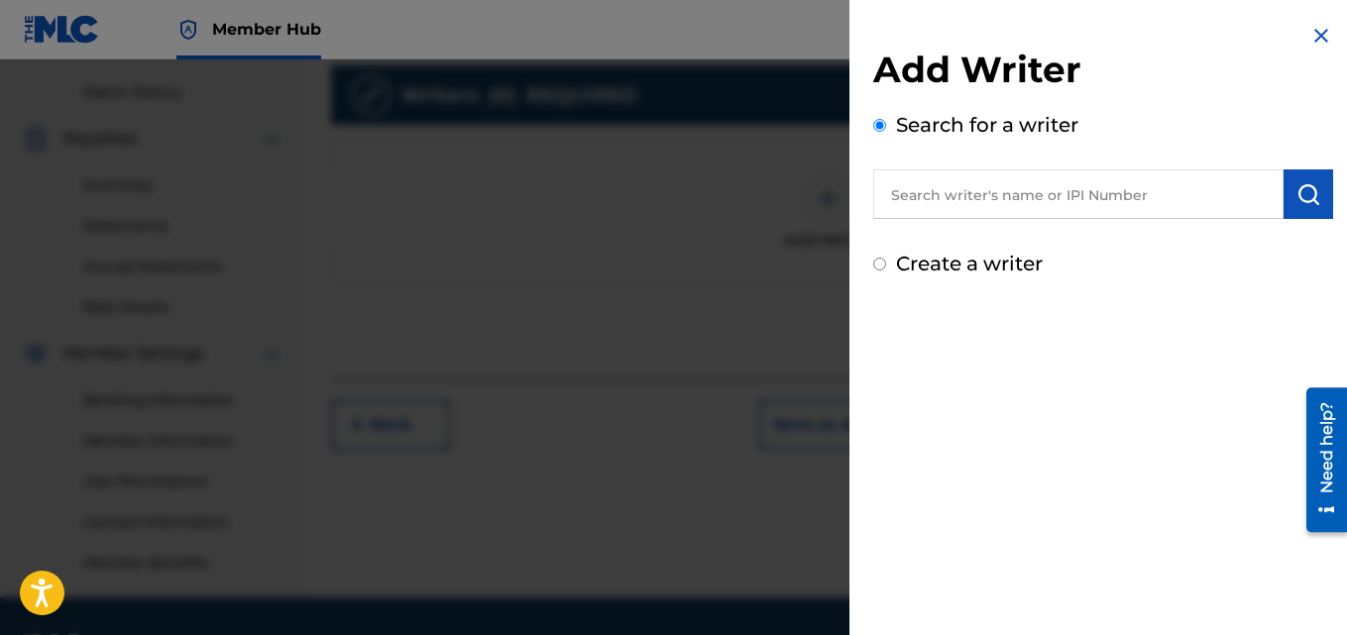
click at [1031, 194] on input "text" at bounding box center [1078, 194] width 410 height 50
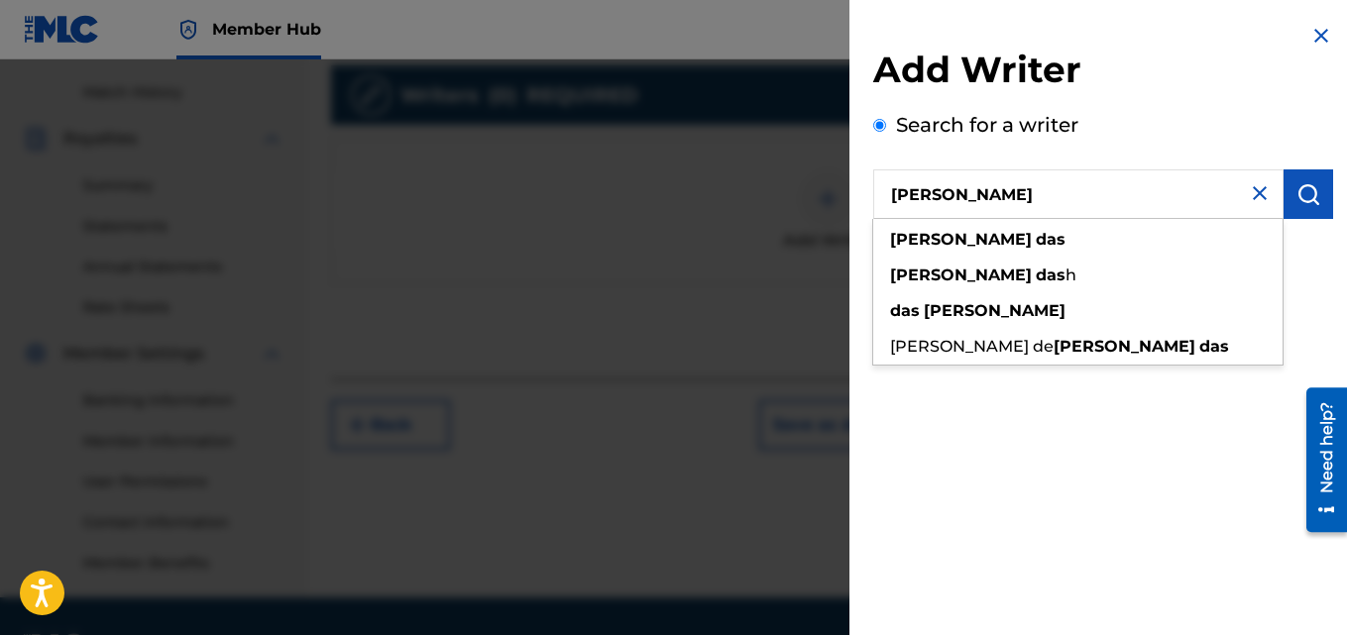
type input "[PERSON_NAME]"
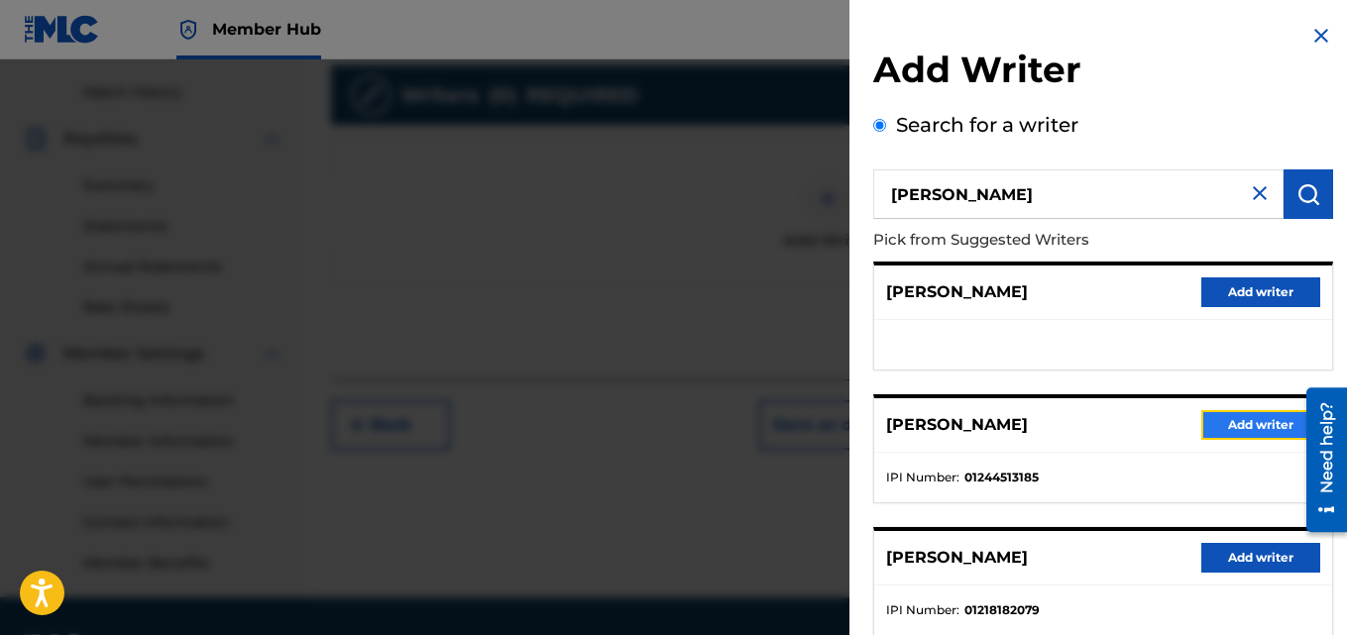
click at [1232, 421] on button "Add writer" at bounding box center [1260, 425] width 119 height 30
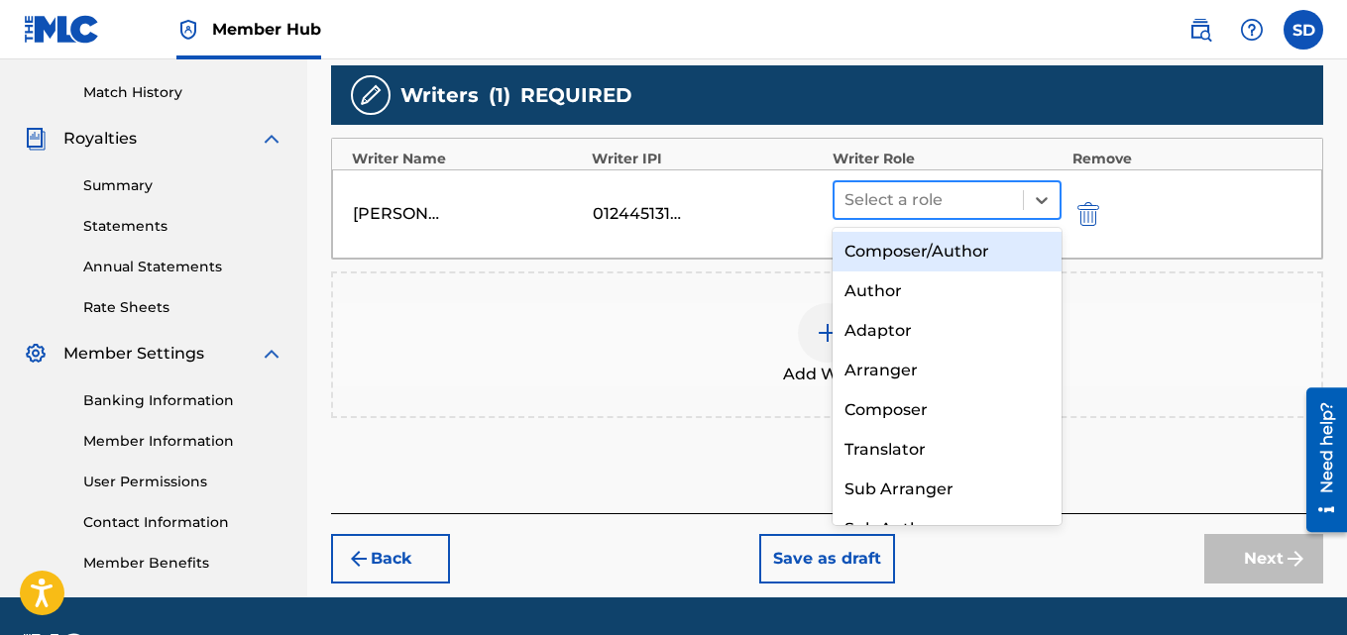
click at [956, 198] on div at bounding box center [928, 200] width 169 height 28
click at [918, 249] on div "Composer/Author" at bounding box center [948, 252] width 230 height 40
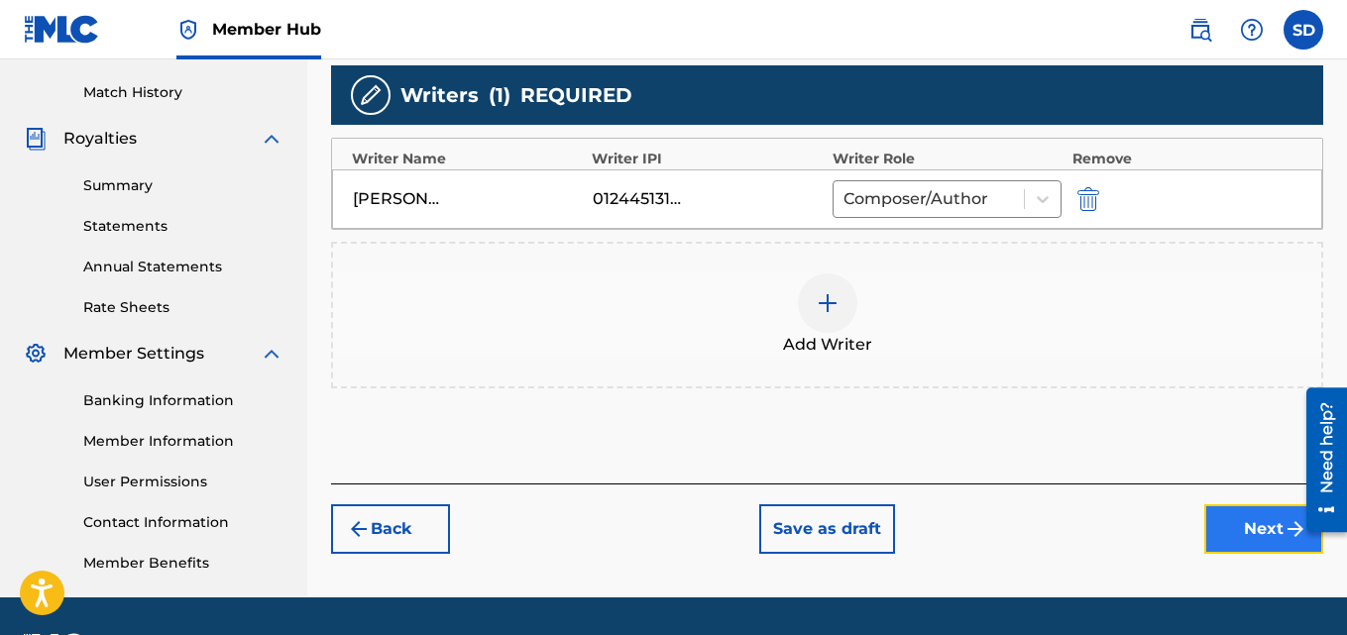
click at [1228, 513] on button "Next" at bounding box center [1263, 529] width 119 height 50
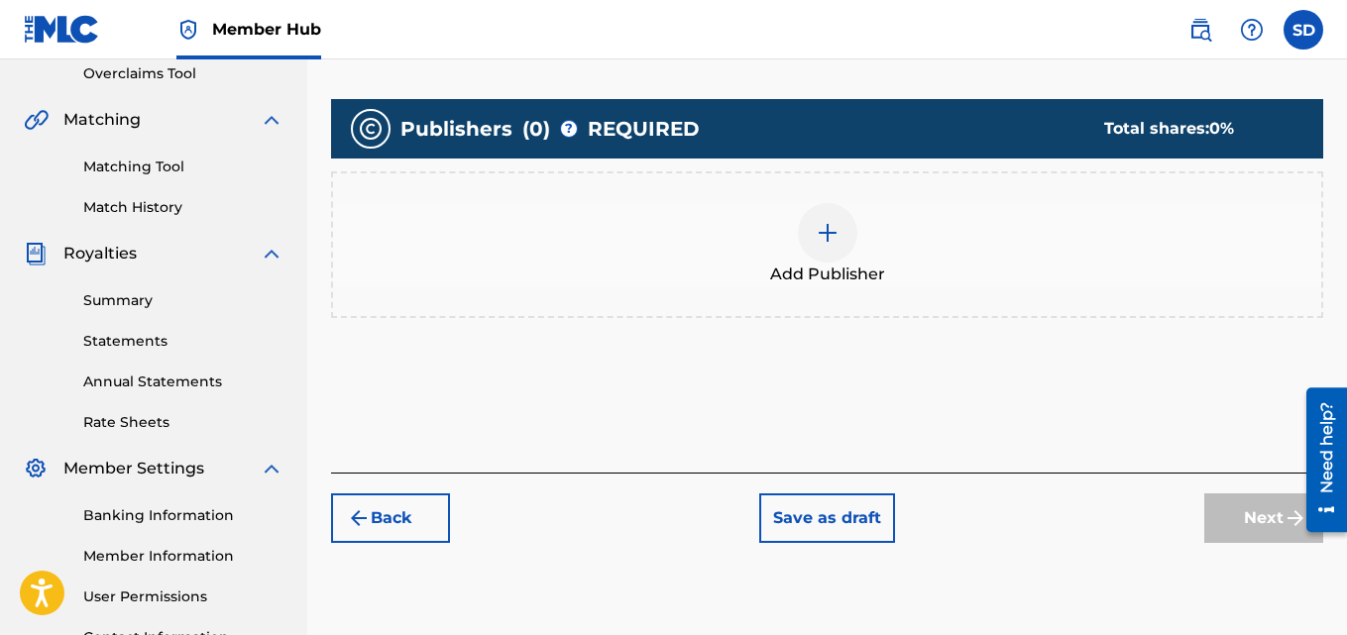
scroll to position [425, 0]
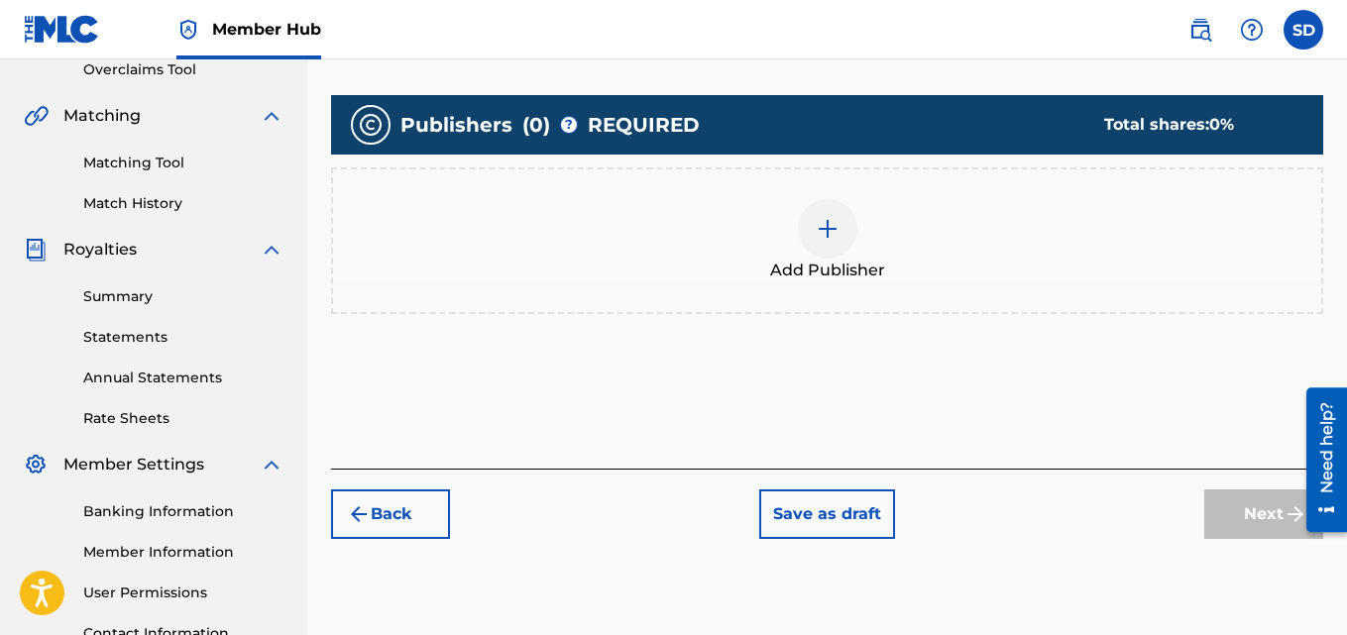
click at [820, 229] on img at bounding box center [828, 229] width 24 height 24
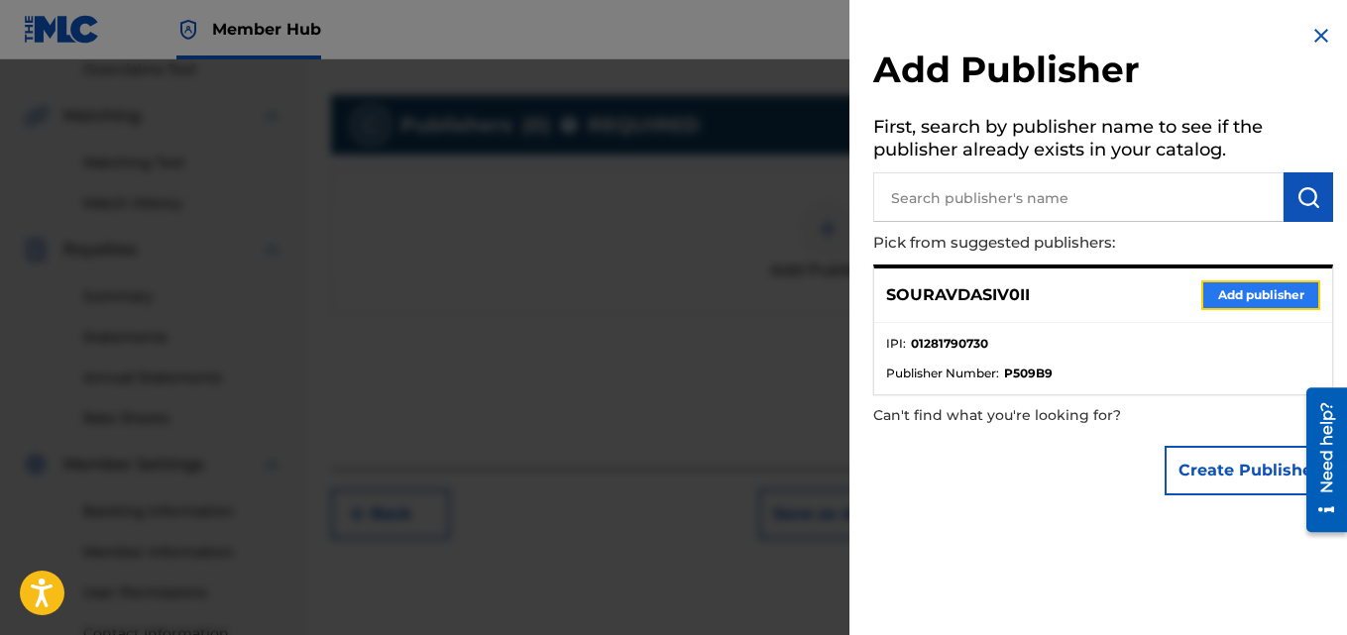
click at [1275, 294] on button "Add publisher" at bounding box center [1260, 295] width 119 height 30
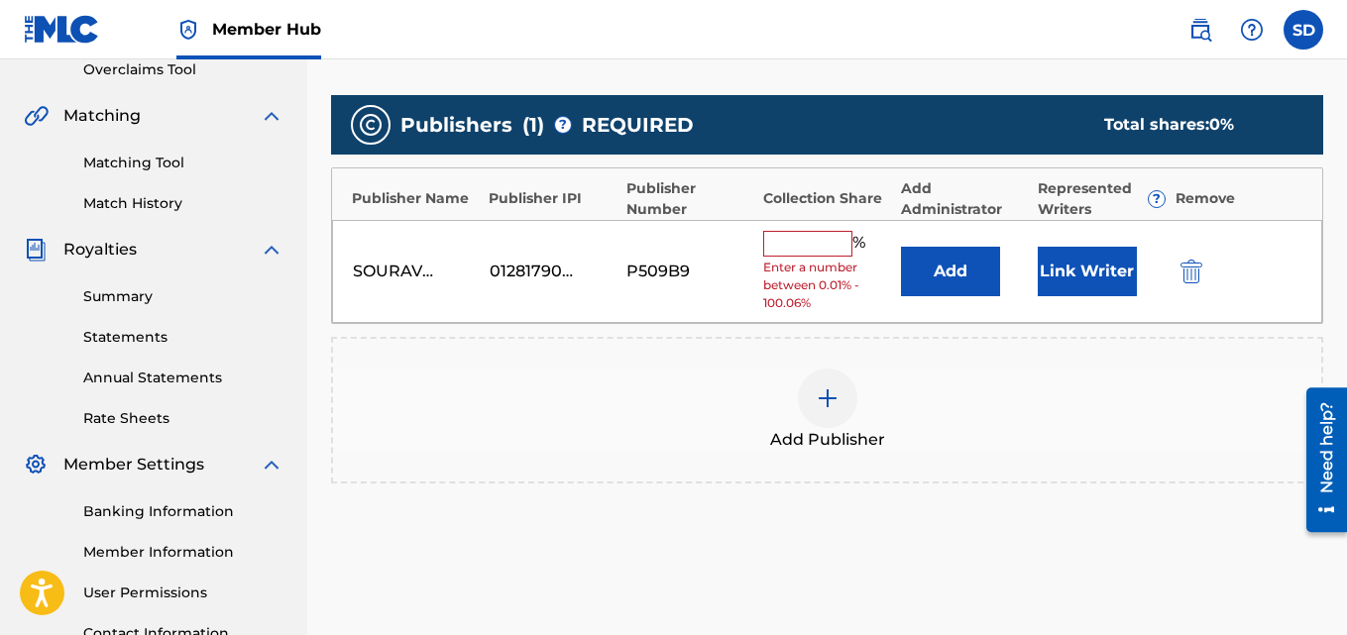
click at [816, 245] on input "text" at bounding box center [807, 244] width 89 height 26
type input "100"
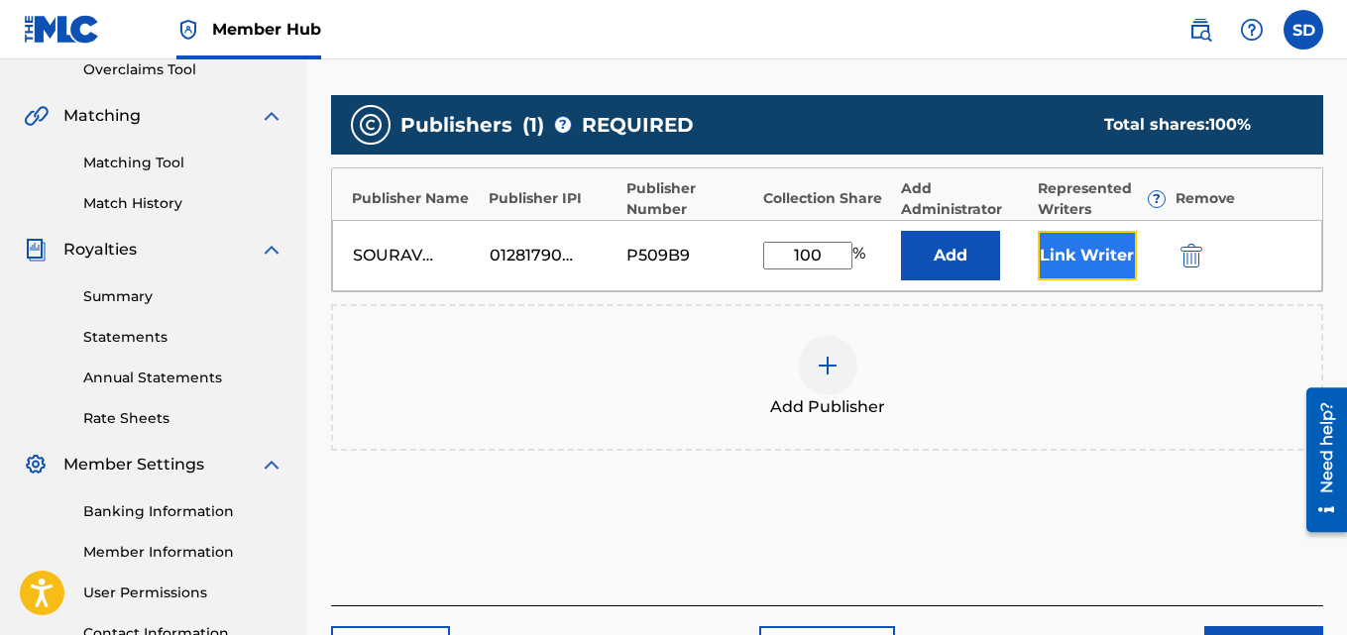
click at [1075, 248] on button "Link Writer" at bounding box center [1087, 256] width 99 height 50
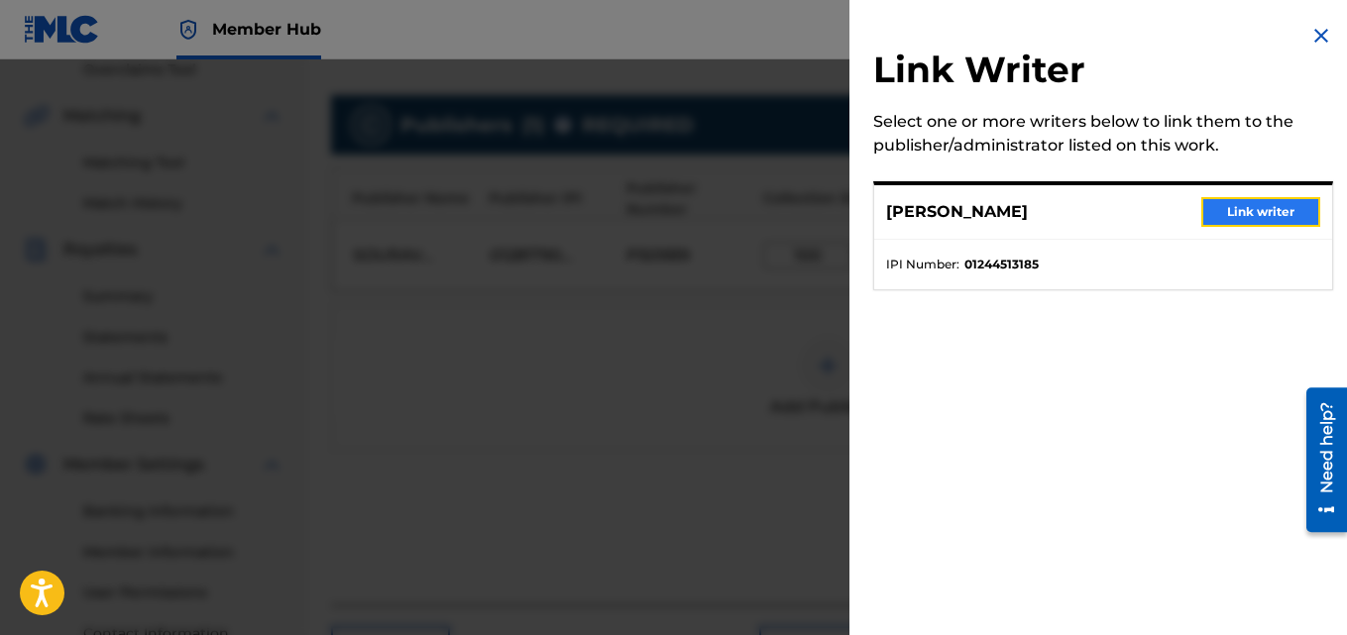
click at [1277, 211] on button "Link writer" at bounding box center [1260, 212] width 119 height 30
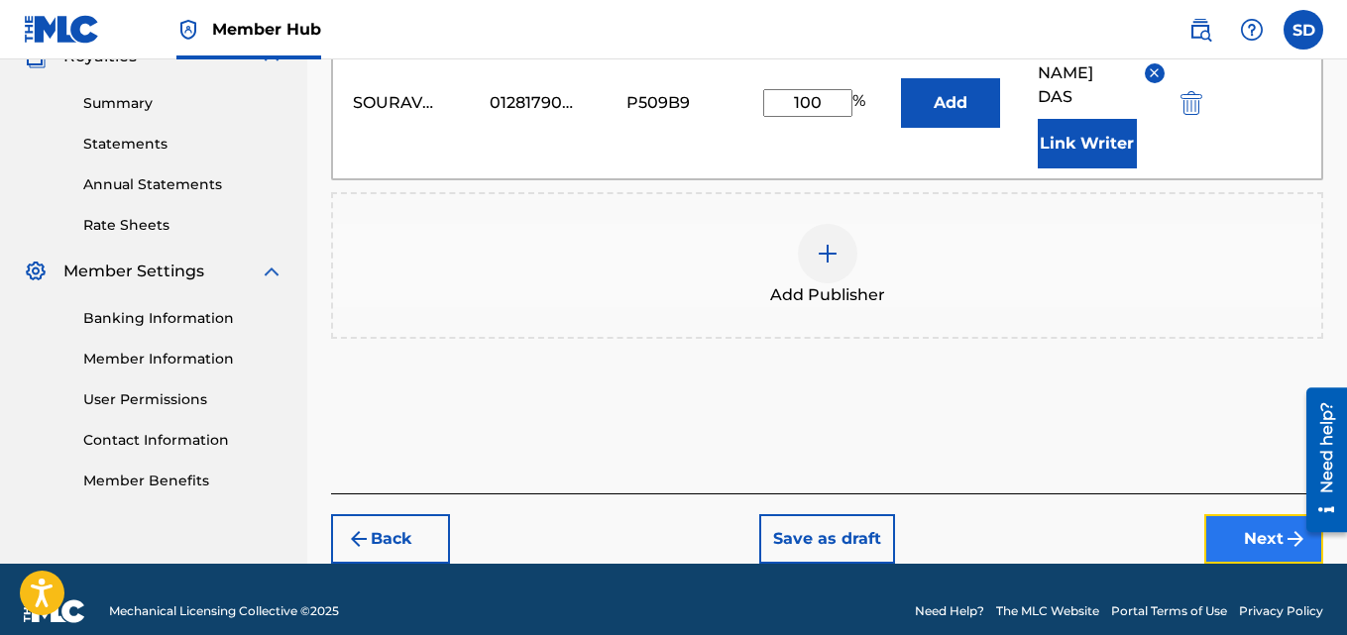
click at [1264, 514] on button "Next" at bounding box center [1263, 539] width 119 height 50
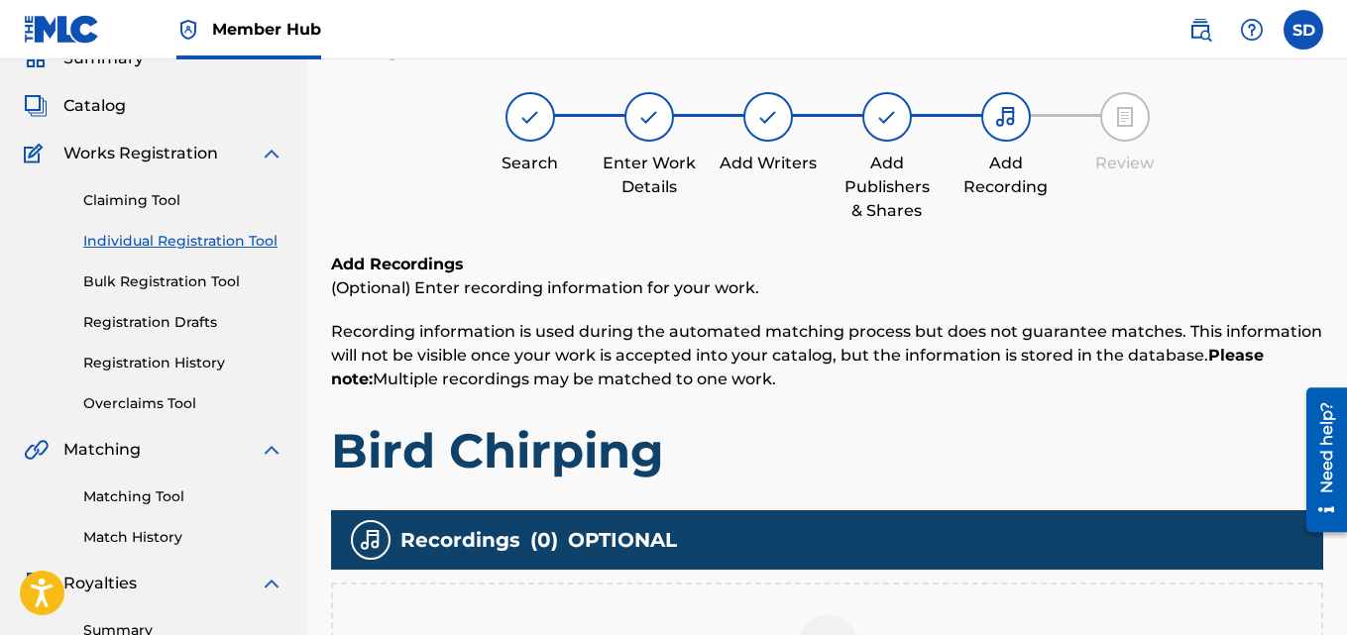
scroll to position [441, 0]
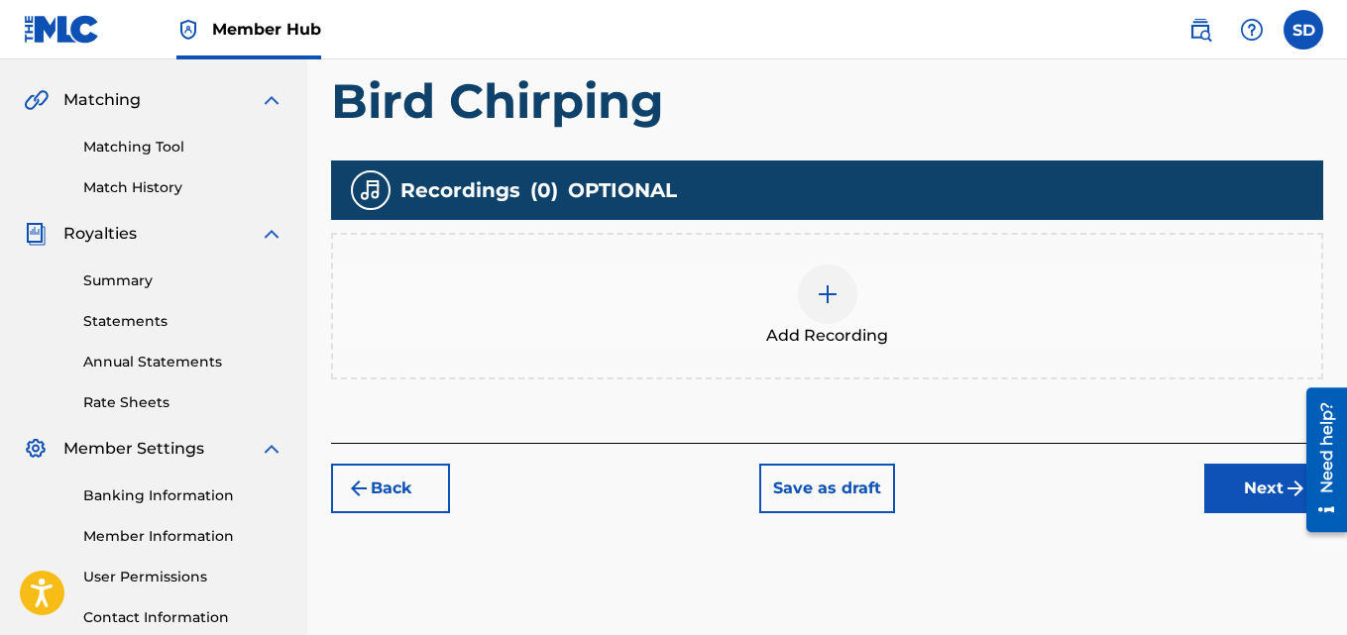
click at [833, 291] on img at bounding box center [828, 294] width 24 height 24
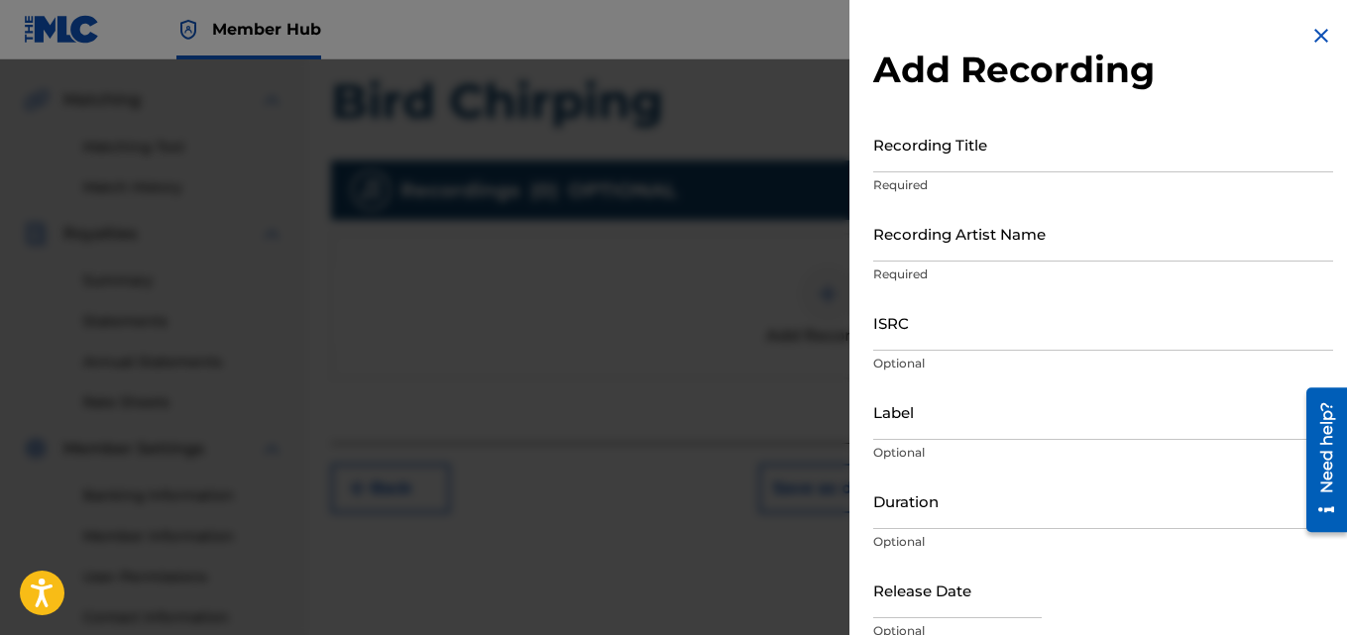
click at [1309, 39] on img at bounding box center [1321, 36] width 24 height 24
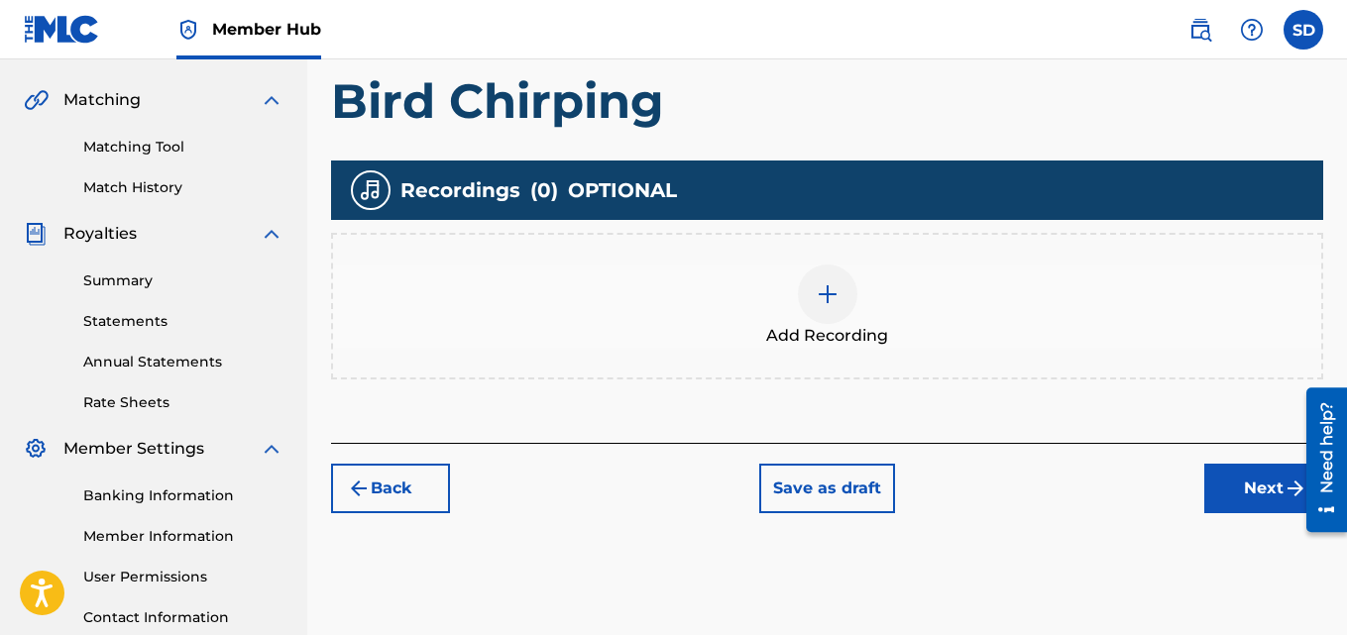
scroll to position [594, 0]
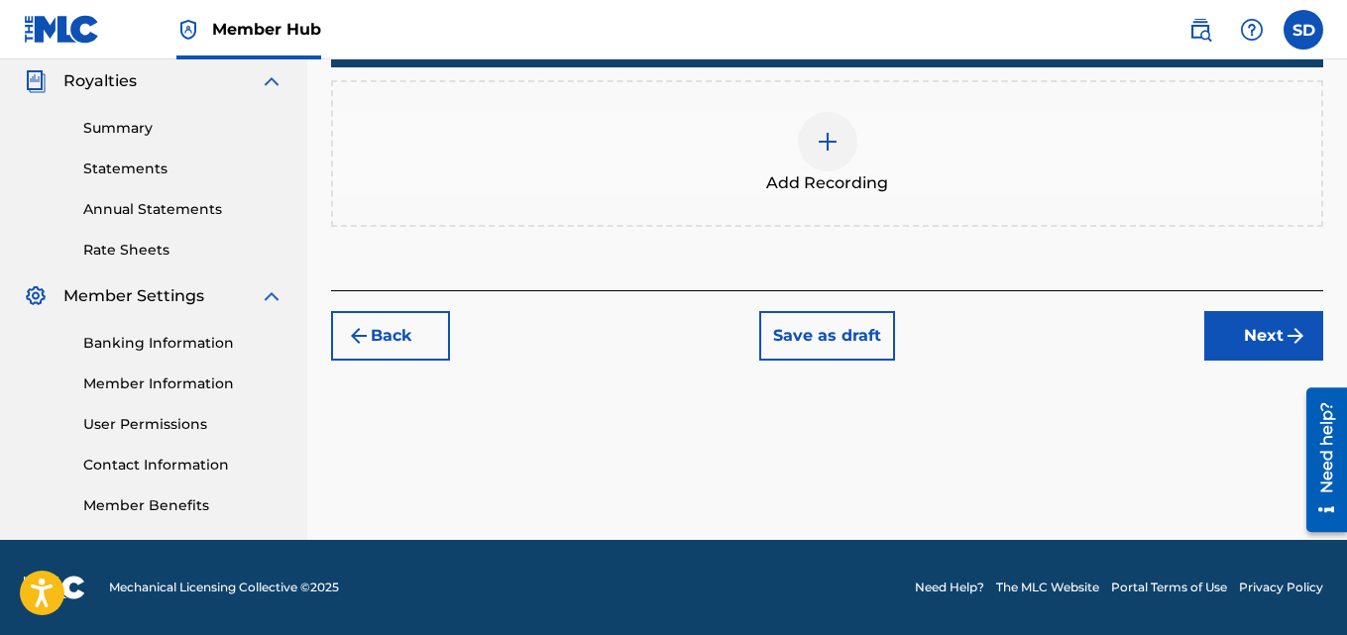
click at [1222, 361] on div "Register Work Search Enter Work Details Add Writers Add Publishers & Shares Add…" at bounding box center [827, 27] width 1040 height 1025
click at [1227, 342] on button "Next" at bounding box center [1263, 336] width 119 height 50
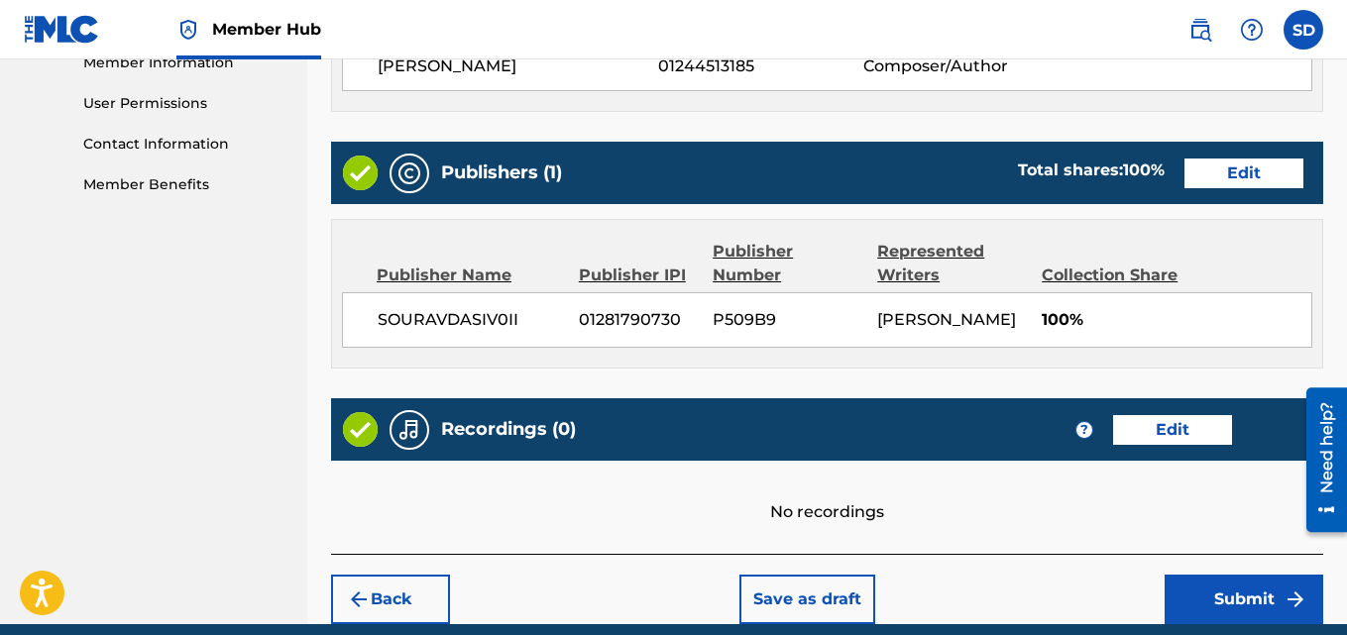
scroll to position [999, 0]
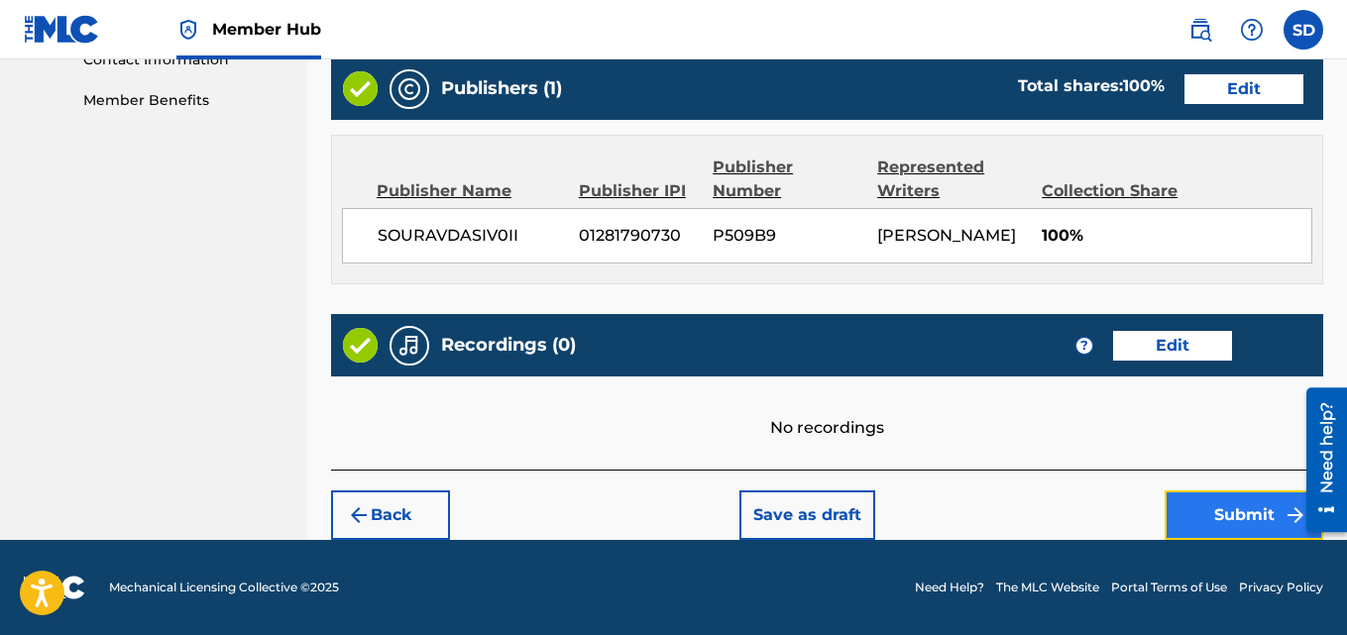
click at [1182, 505] on button "Submit" at bounding box center [1244, 516] width 159 height 50
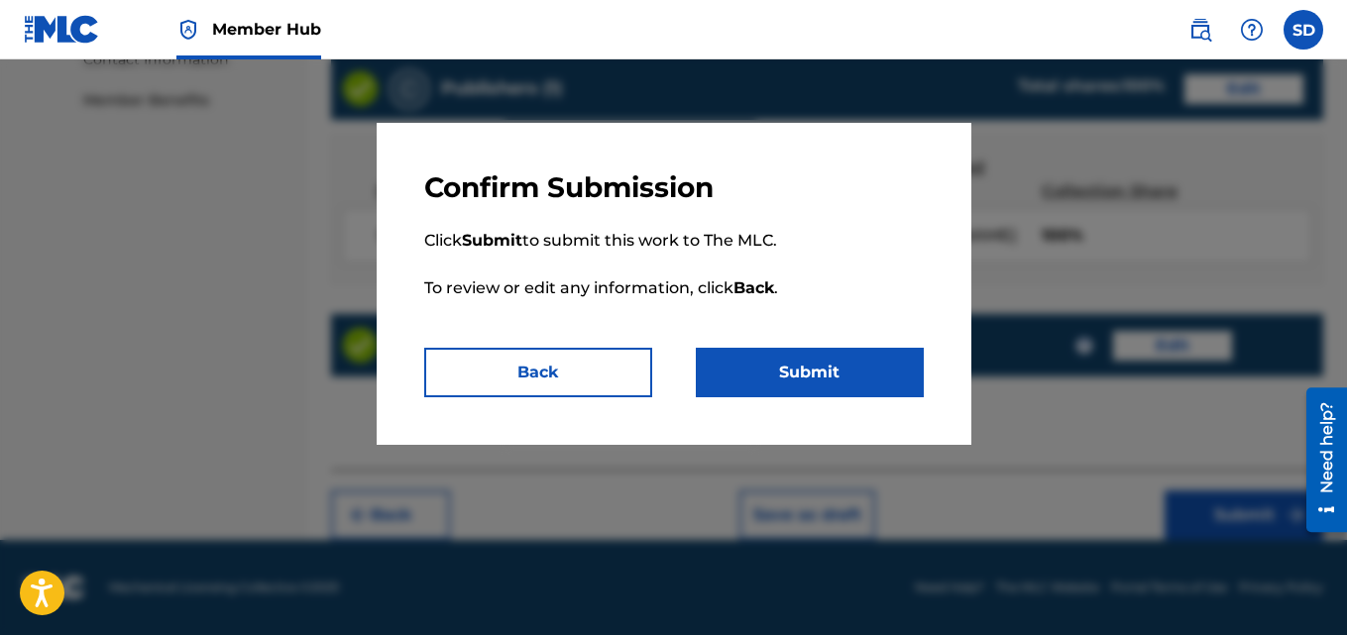
click at [816, 347] on p "Click Submit to submit this work to The MLC. To review or edit any information,…" at bounding box center [674, 276] width 500 height 143
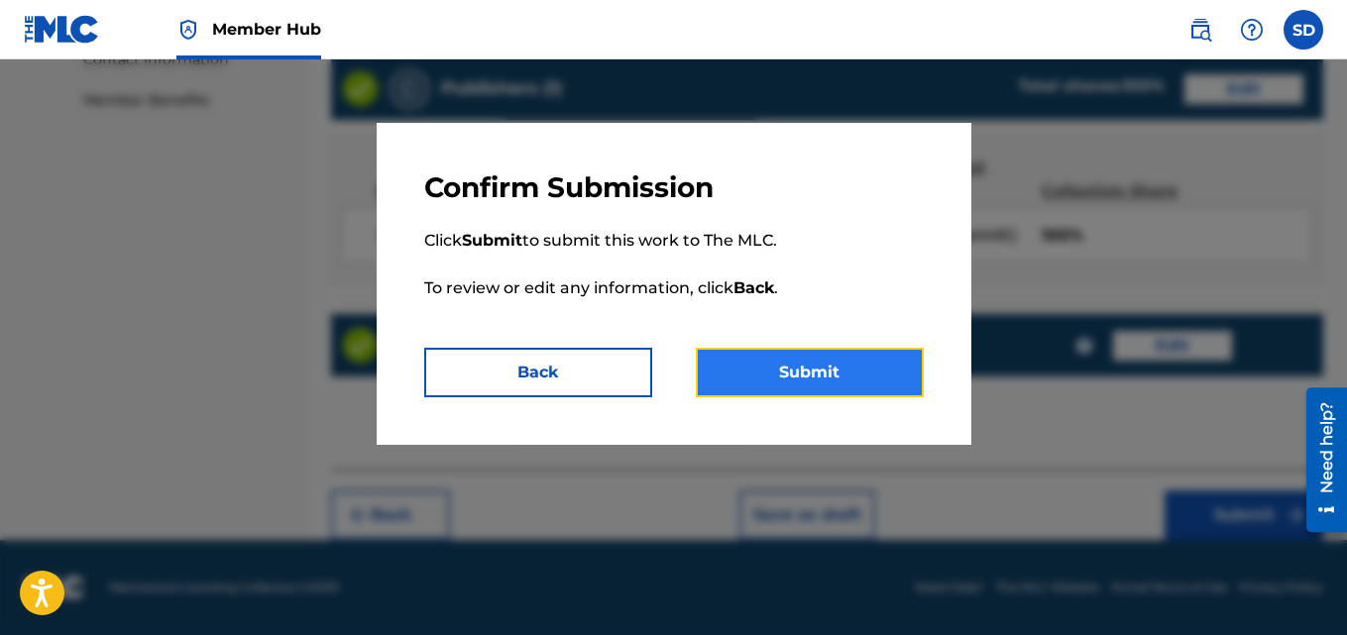
click at [801, 362] on button "Submit" at bounding box center [810, 373] width 228 height 50
